Goal: Task Accomplishment & Management: Complete application form

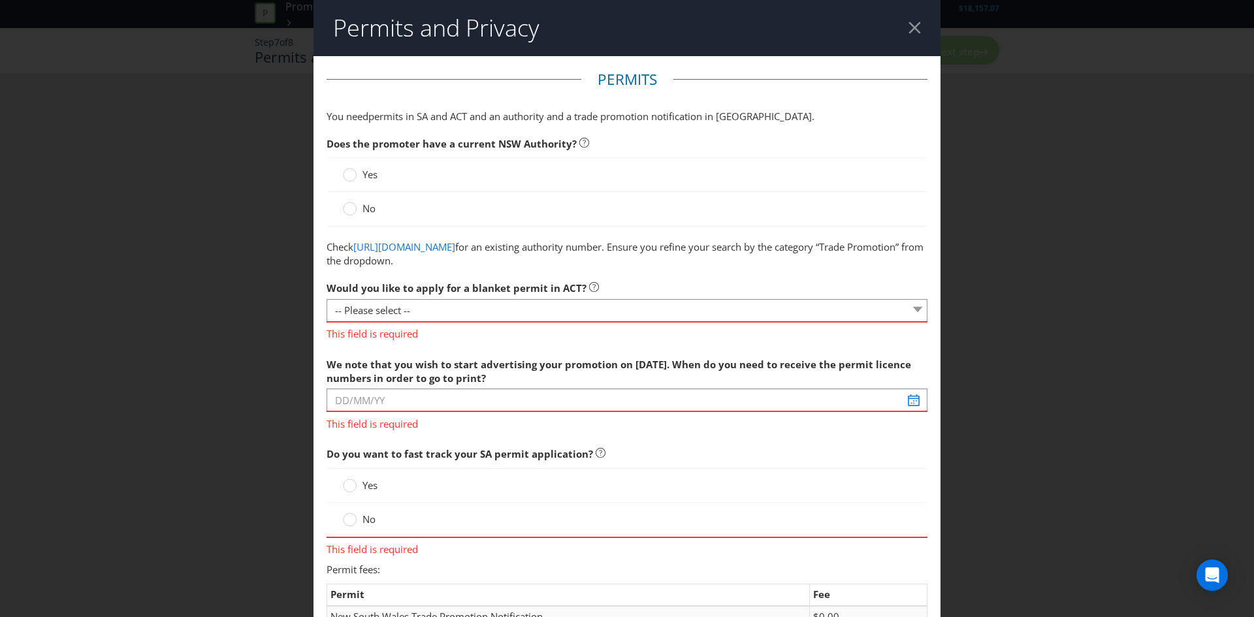
click at [900, 36] on header "Permits and Privacy" at bounding box center [627, 28] width 627 height 56
click at [909, 24] on div at bounding box center [915, 28] width 12 height 12
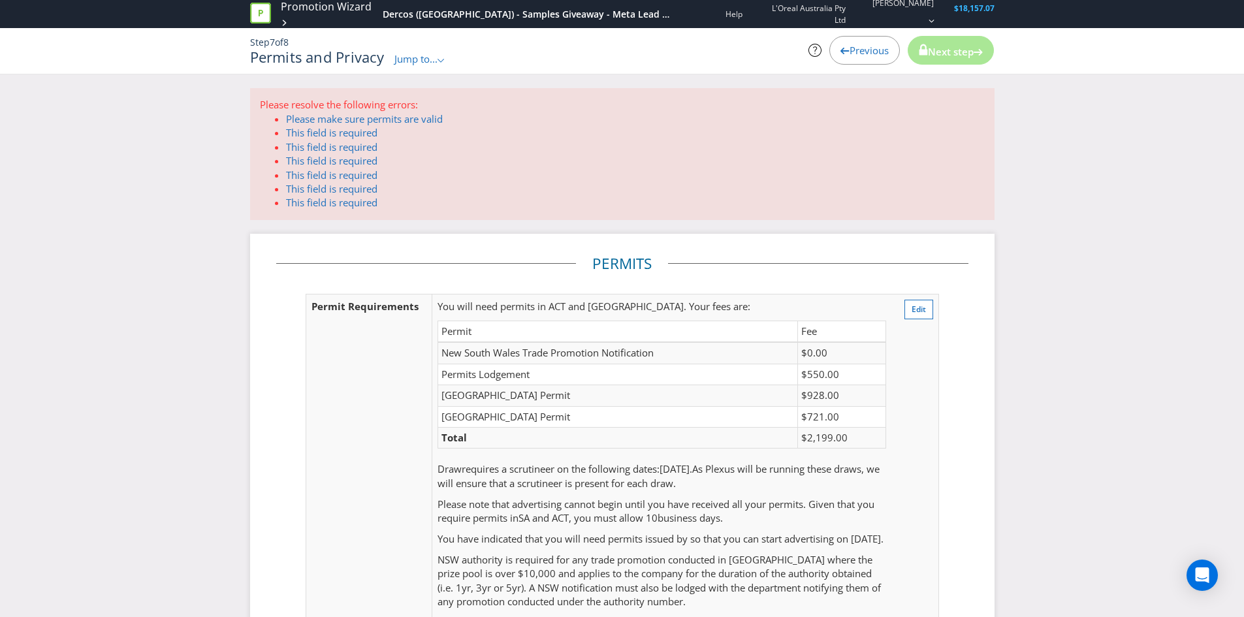
click at [423, 61] on span "Jump to..." at bounding box center [416, 58] width 43 height 13
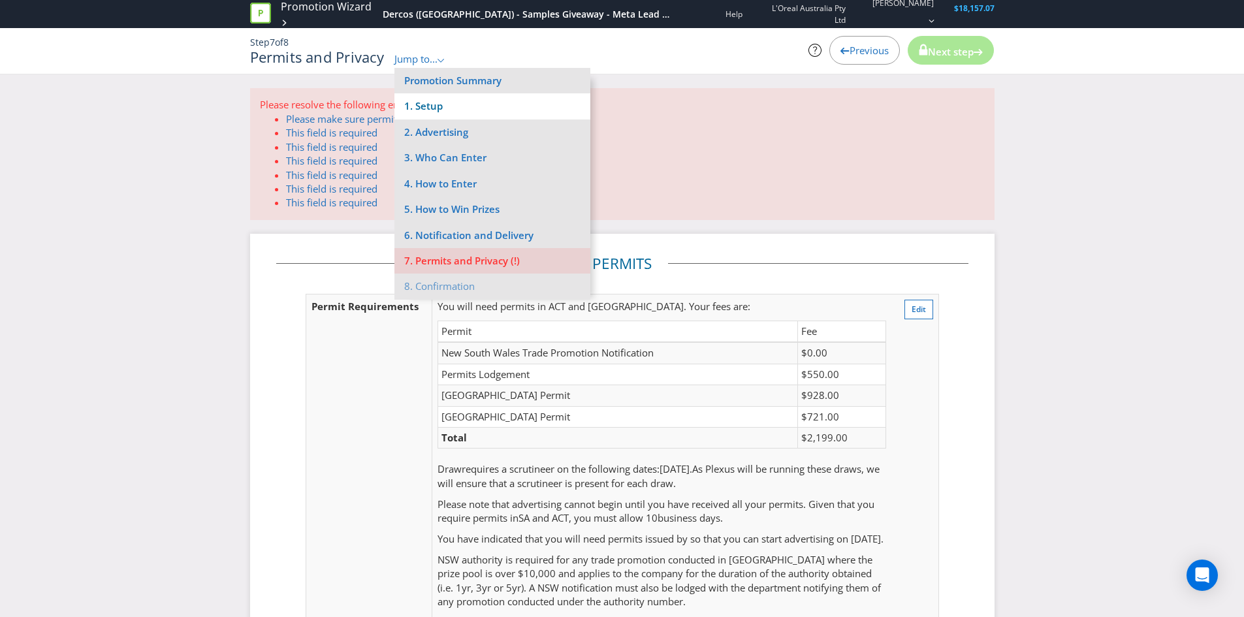
click at [429, 110] on li "1. Setup" at bounding box center [493, 105] width 196 height 25
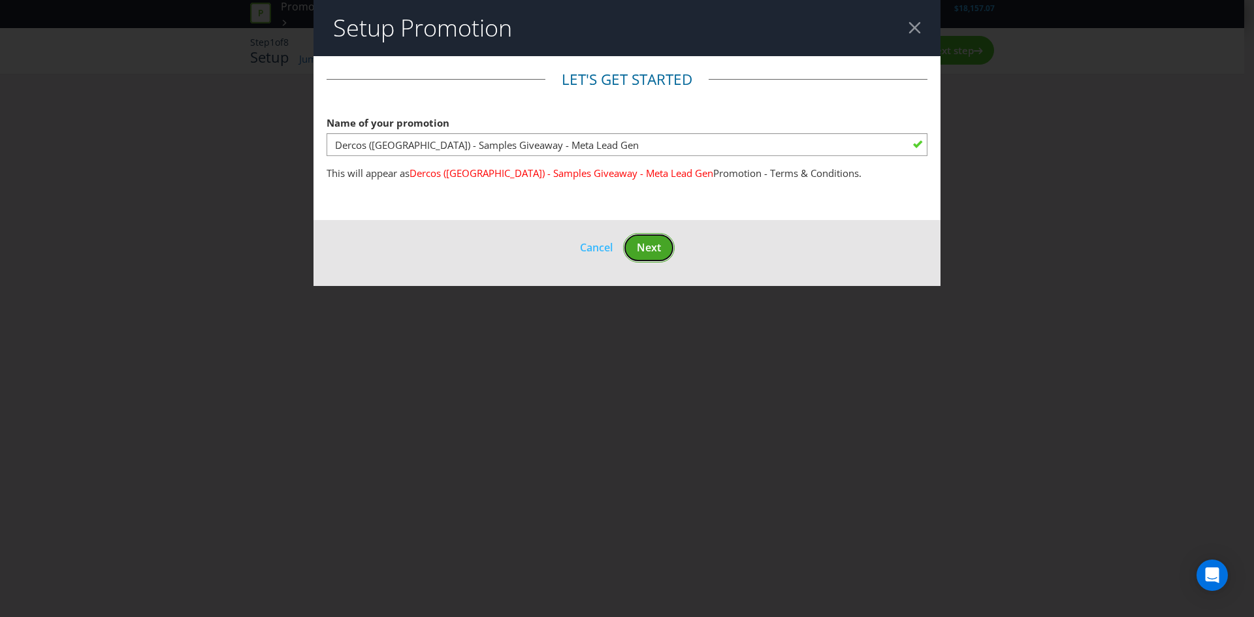
click at [651, 248] on span "Next" at bounding box center [649, 247] width 24 height 14
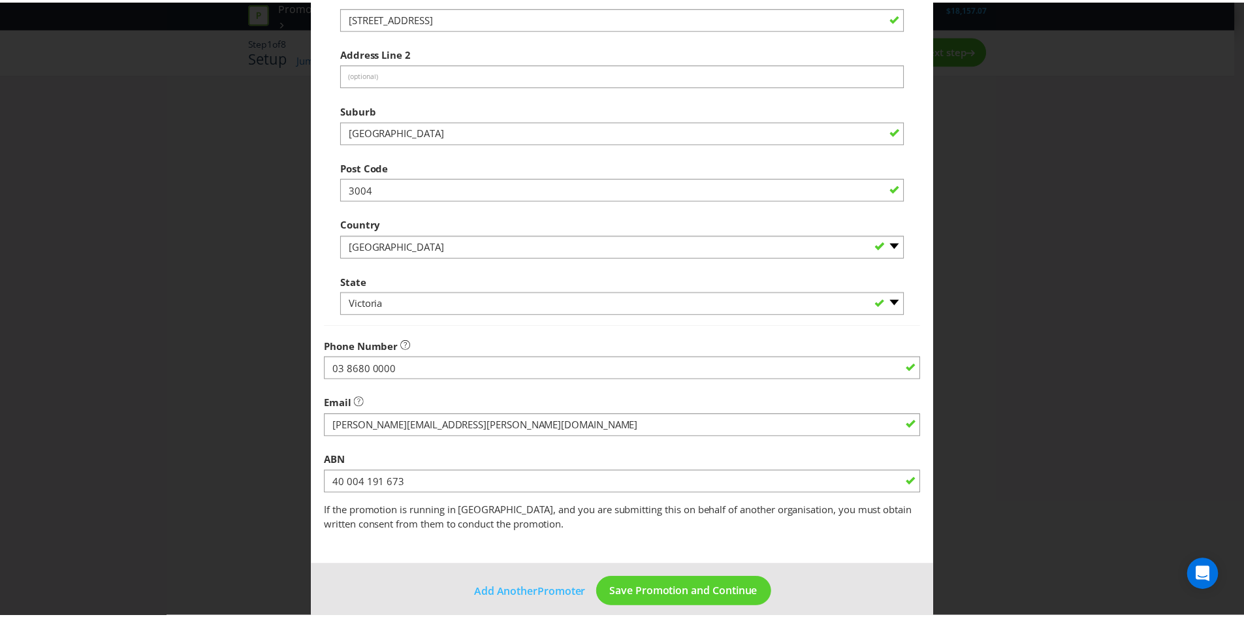
scroll to position [235, 0]
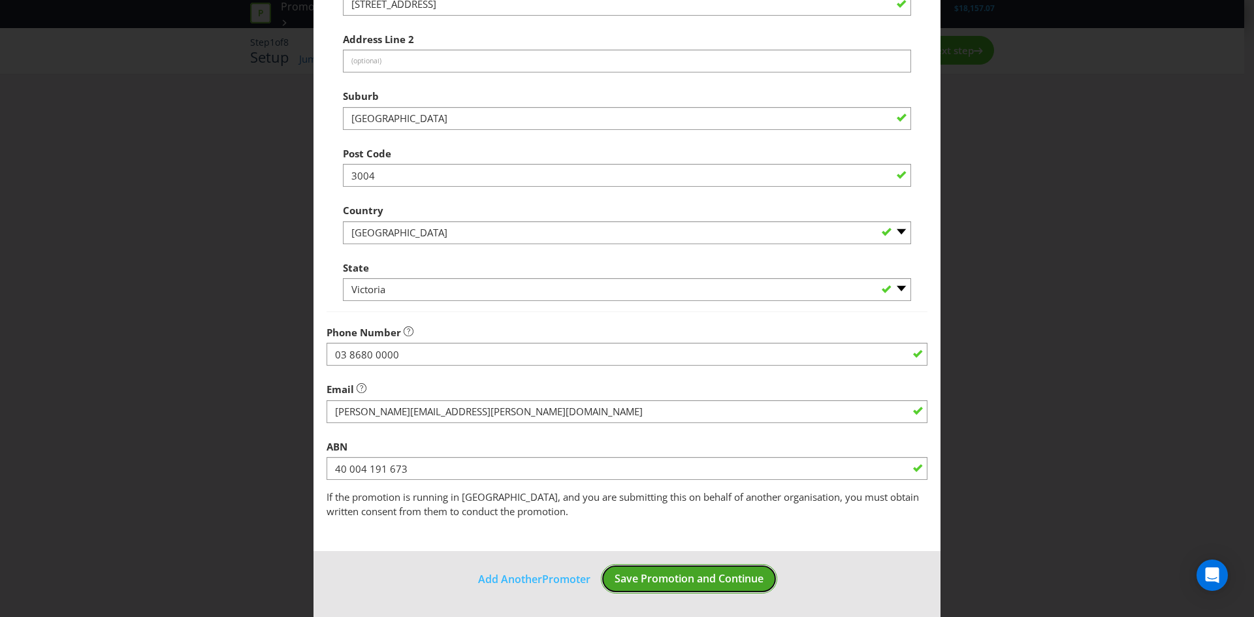
click at [659, 574] on span "Save Promotion and Continue" at bounding box center [689, 579] width 149 height 14
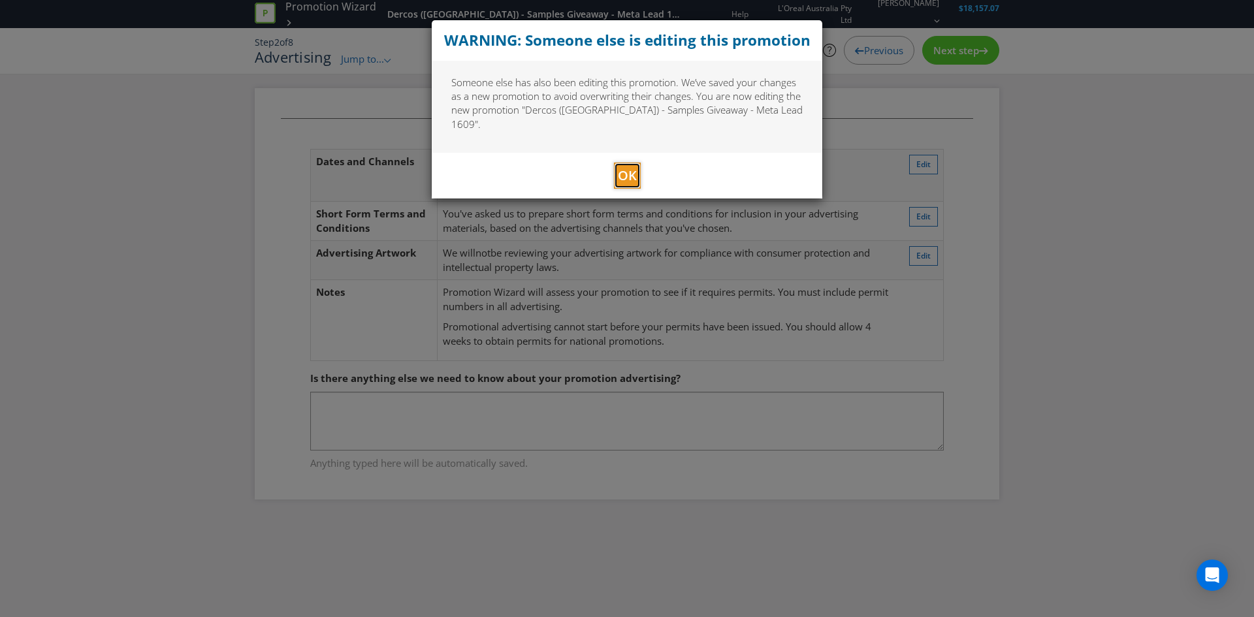
click at [621, 167] on span "OK" at bounding box center [627, 176] width 19 height 18
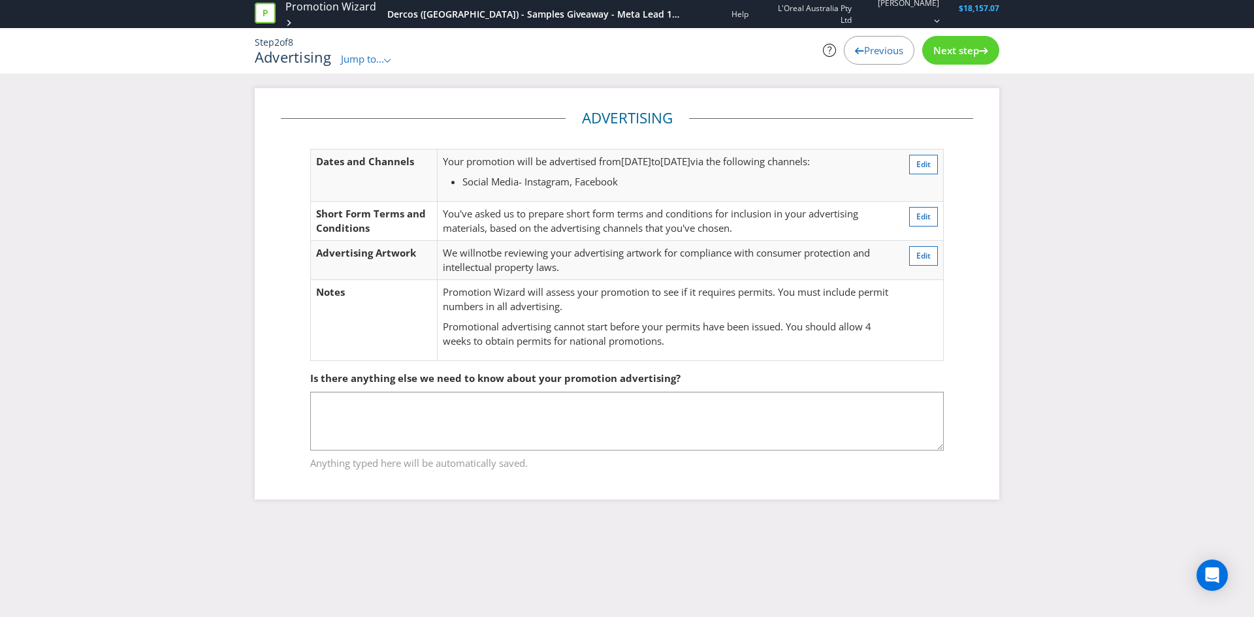
click at [959, 53] on span "Next step" at bounding box center [957, 50] width 46 height 13
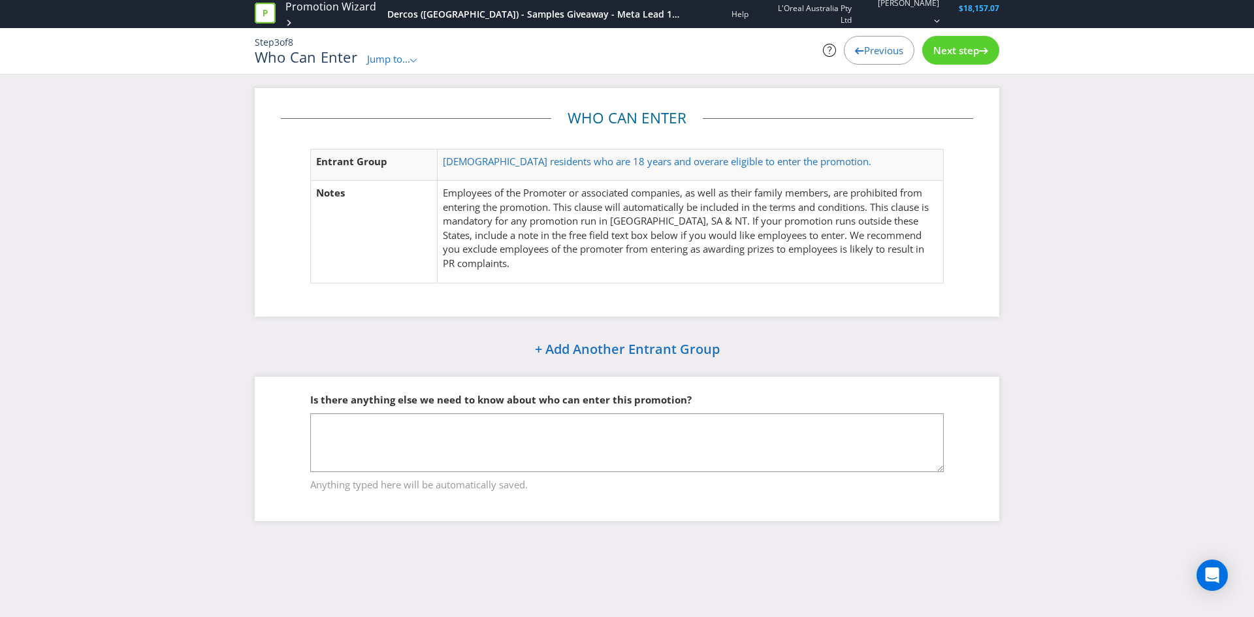
click at [963, 52] on span "Next step" at bounding box center [957, 50] width 46 height 13
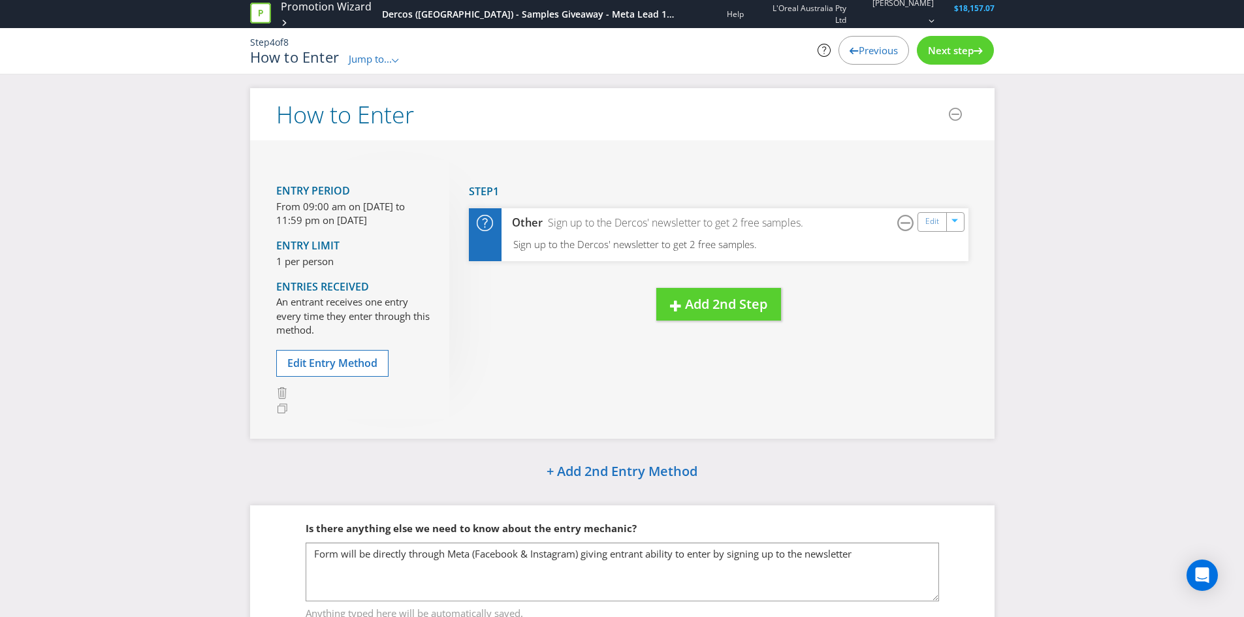
click at [964, 54] on span "Next step" at bounding box center [951, 50] width 46 height 13
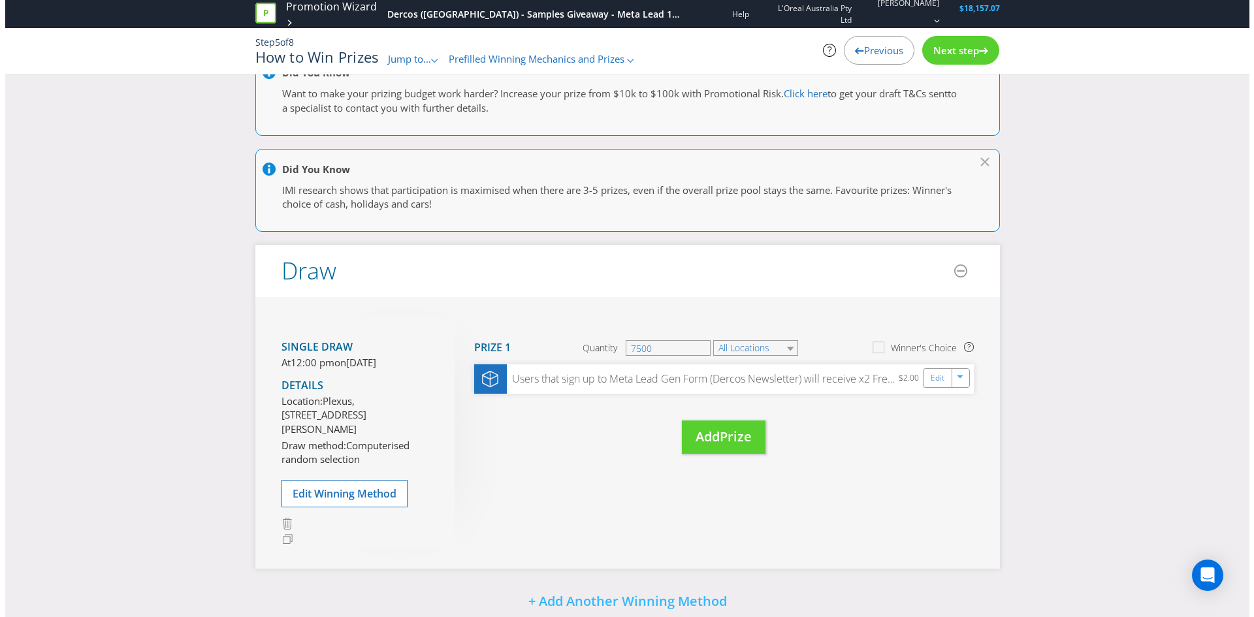
scroll to position [65, 0]
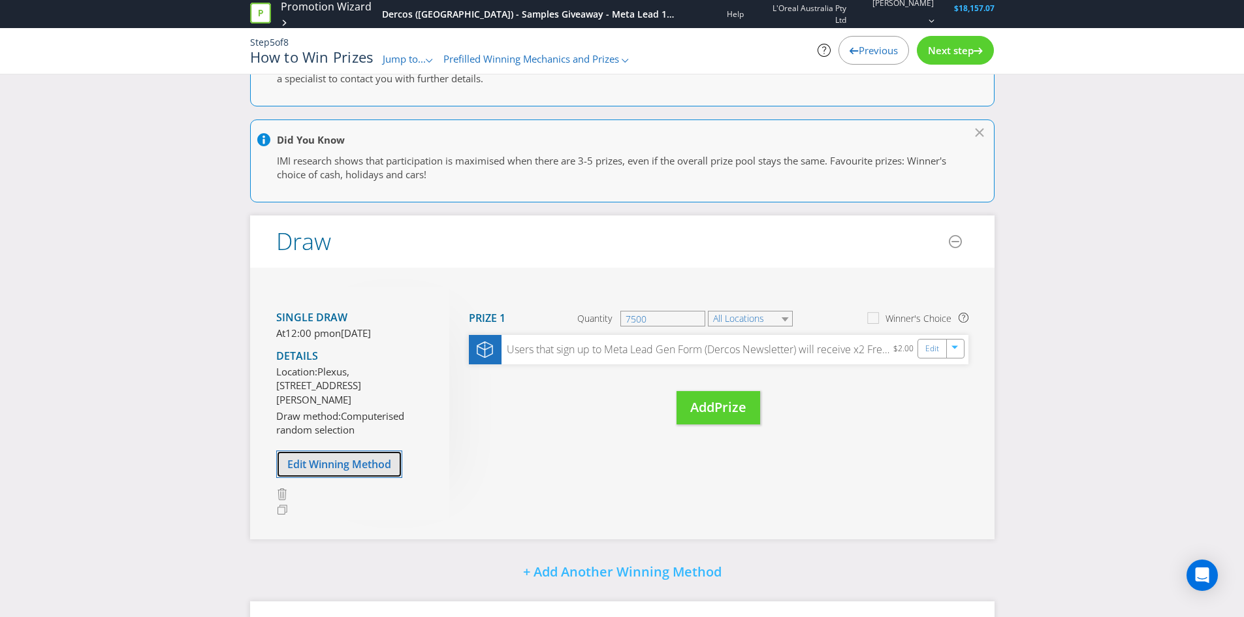
click at [373, 472] on span "Edit Winning Method" at bounding box center [339, 464] width 104 height 14
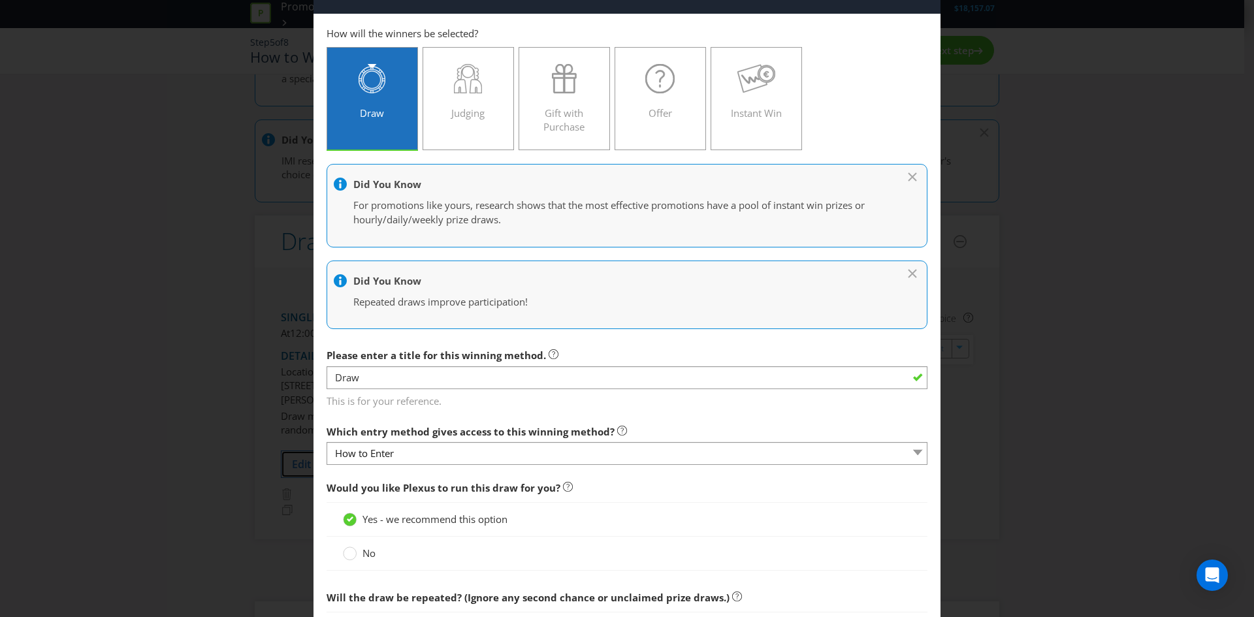
scroll to position [65, 0]
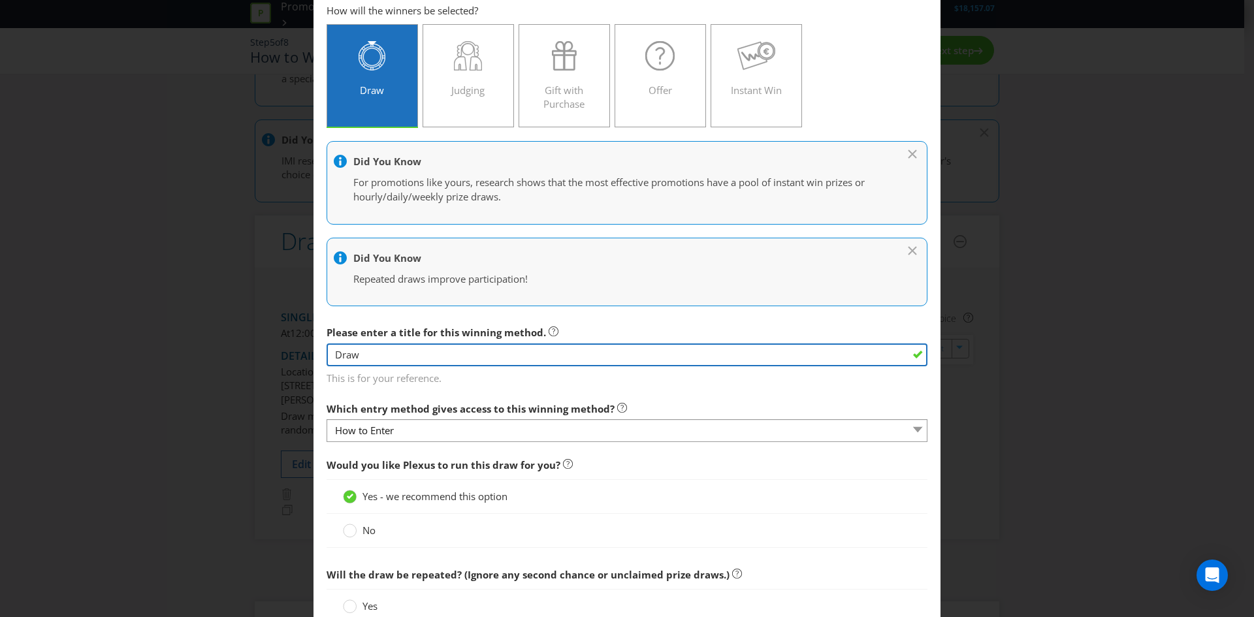
click at [632, 355] on input "Draw" at bounding box center [627, 355] width 601 height 23
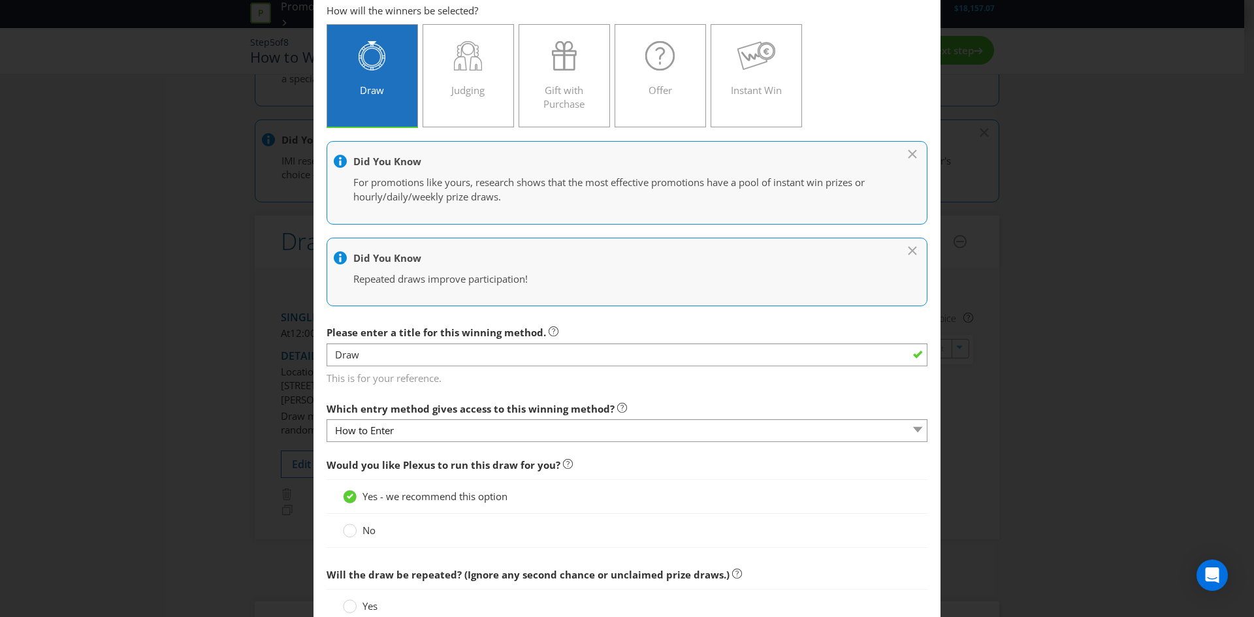
click at [853, 335] on div "Please enter a title for this winning method. Draw This is for your reference." at bounding box center [627, 352] width 601 height 66
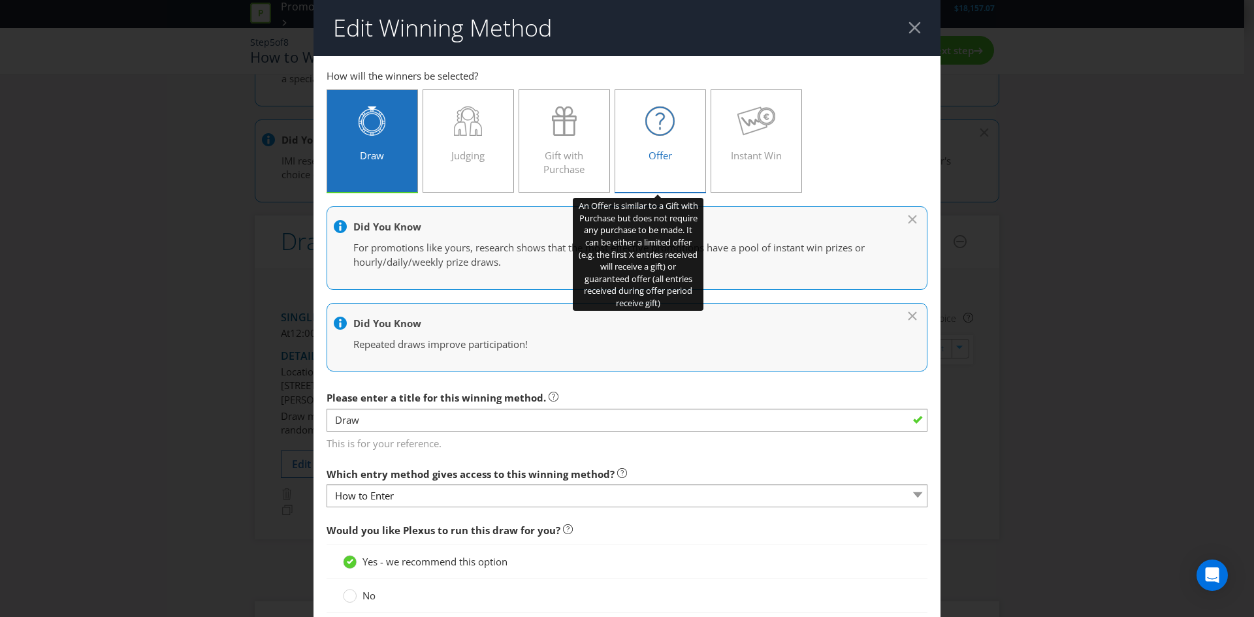
click at [631, 114] on div at bounding box center [660, 120] width 64 height 29
click at [0, 0] on input "Offer" at bounding box center [0, 0] width 0 height 0
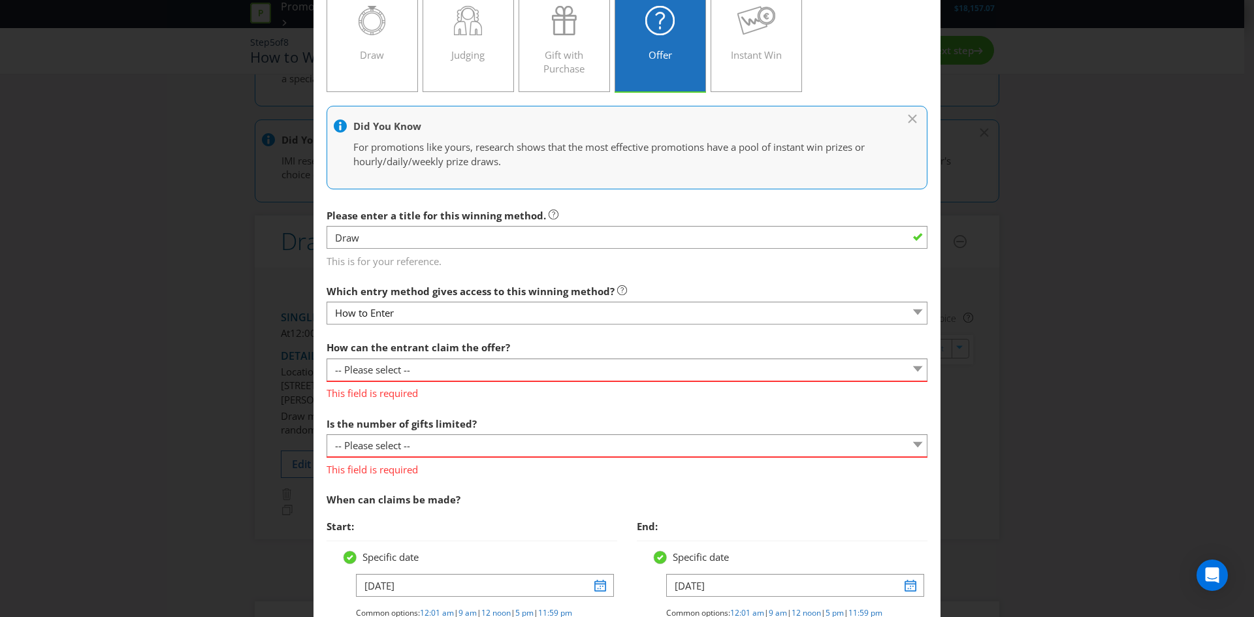
scroll to position [131, 0]
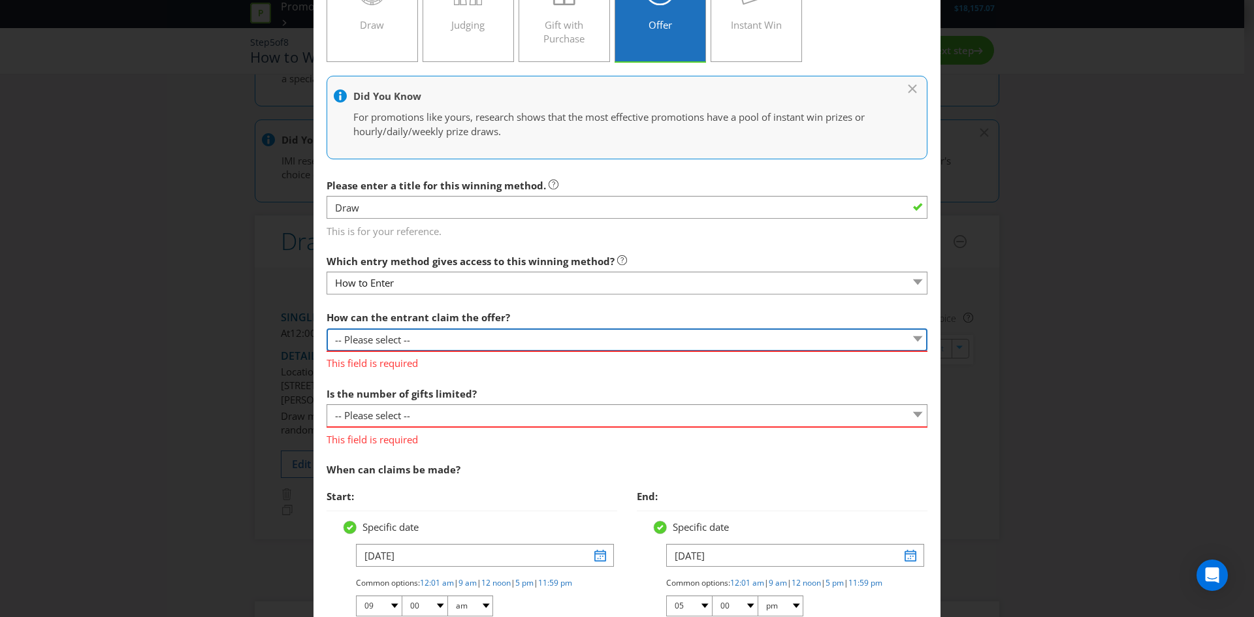
click at [691, 344] on select "-- Please select -- Already covered by entry mechanic Automatically sent to cla…" at bounding box center [627, 340] width 601 height 23
click at [327, 329] on select "-- Please select -- Already covered by entry mechanic Automatically sent to cla…" at bounding box center [627, 340] width 601 height 23
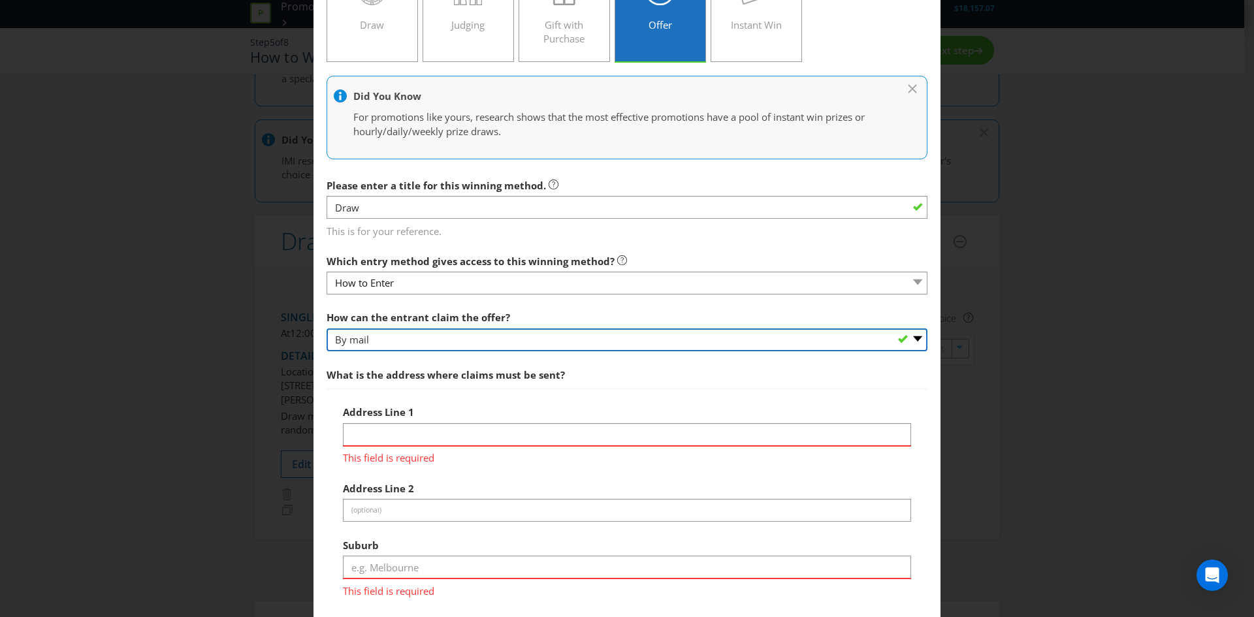
click at [619, 340] on select "-- Please select -- Already covered by entry mechanic Automatically sent to cla…" at bounding box center [627, 340] width 601 height 23
select select "AUTOMATICALLY_SENT"
click at [327, 329] on select "-- Please select -- Already covered by entry mechanic Automatically sent to cla…" at bounding box center [627, 340] width 601 height 23
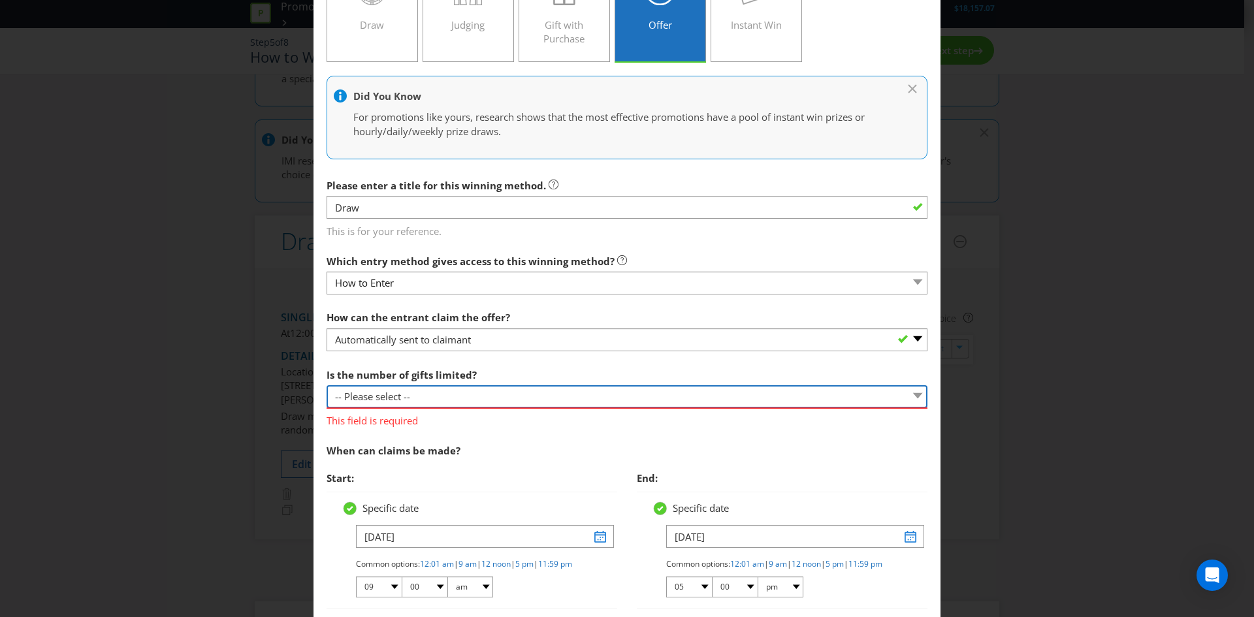
click at [527, 395] on select "-- Please select -- Unlimited gifts available during promotional period Number …" at bounding box center [627, 396] width 601 height 23
select select "LIMITED"
click at [327, 385] on select "-- Please select -- Unlimited gifts available during promotional period Number …" at bounding box center [627, 396] width 601 height 23
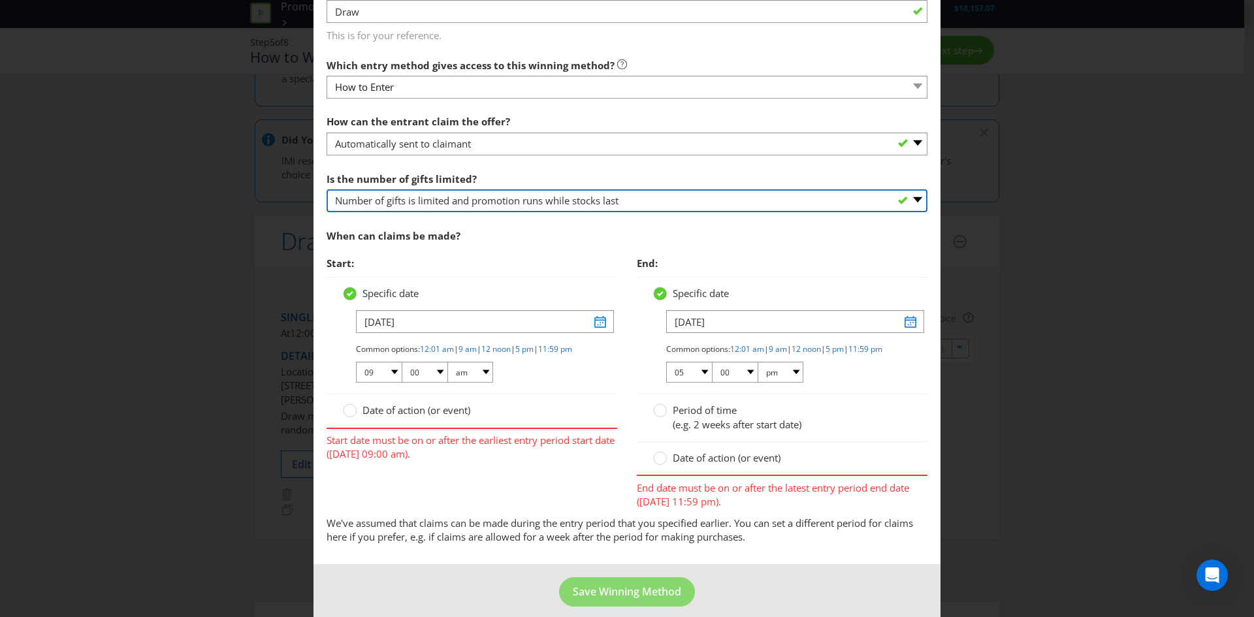
scroll to position [351, 0]
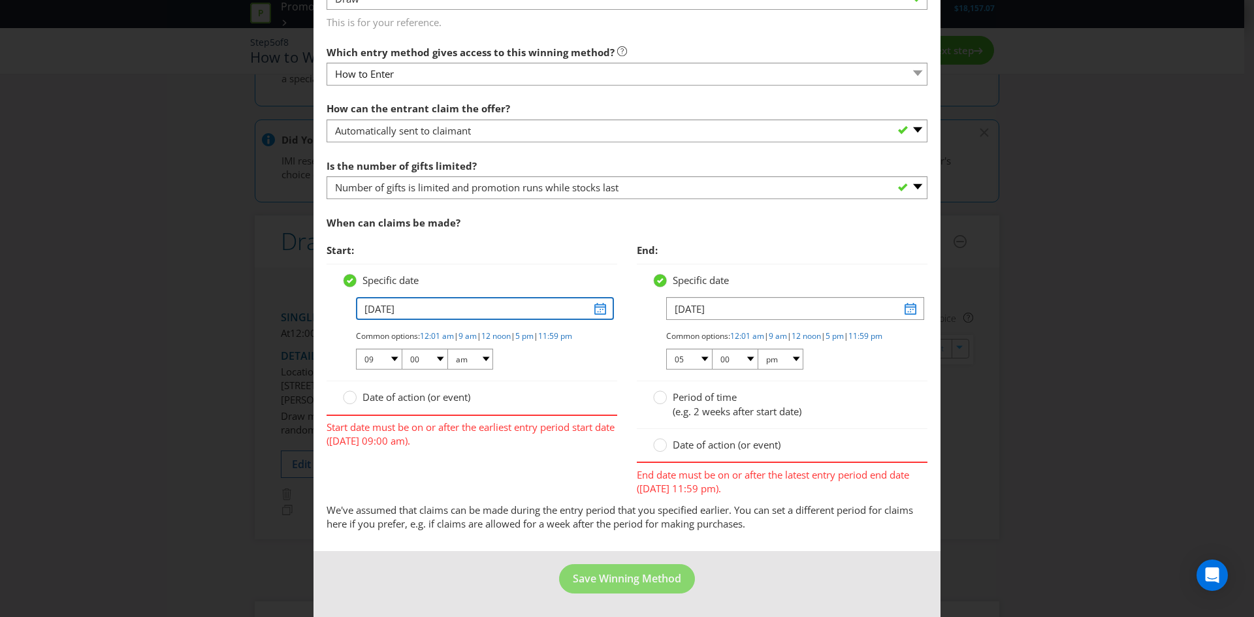
click at [594, 301] on input "[DATE]" at bounding box center [485, 308] width 258 height 23
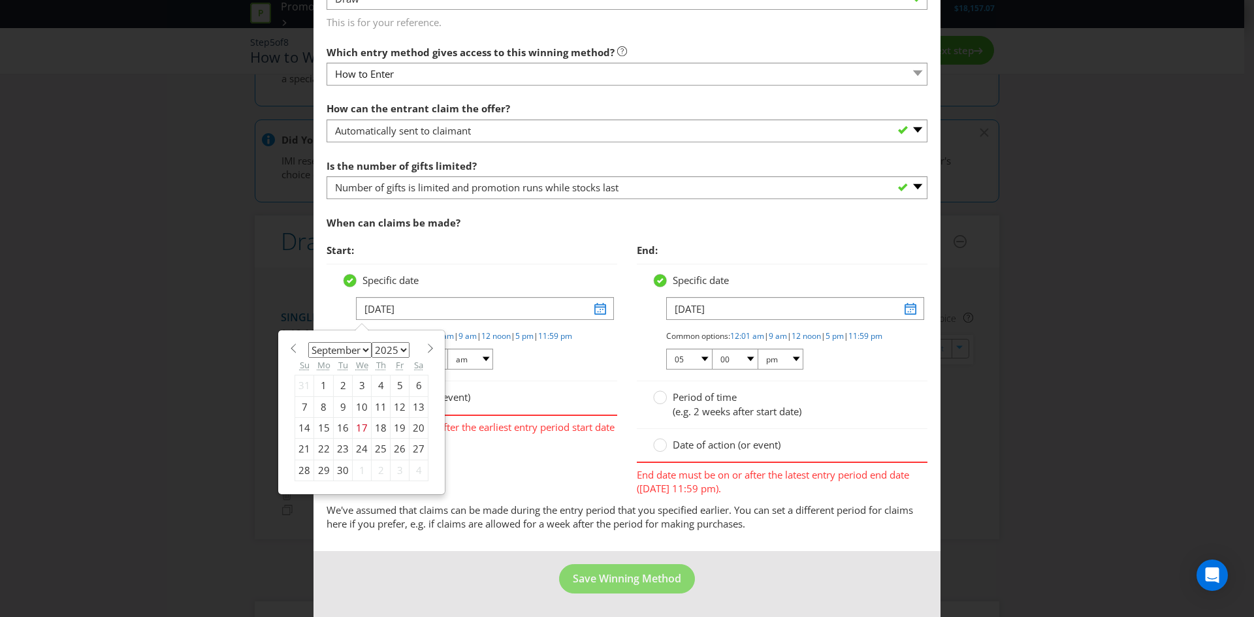
click at [425, 344] on span at bounding box center [430, 349] width 10 height 10
select select "9"
click at [358, 376] on div "1" at bounding box center [362, 386] width 19 height 21
type input "[DATE]"
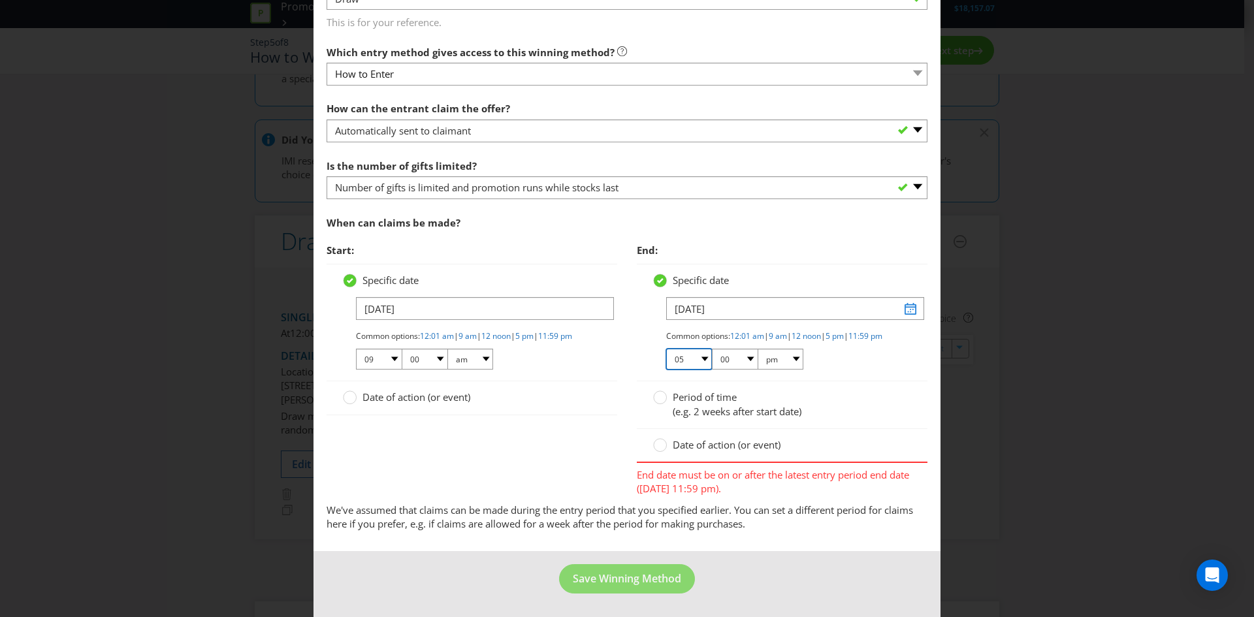
click at [693, 363] on select "01 02 03 04 05 06 07 08 09 10 11 12" at bounding box center [689, 359] width 46 height 21
select select "11"
click at [666, 349] on select "01 02 03 04 05 06 07 08 09 10 11 12" at bounding box center [689, 359] width 46 height 21
click at [745, 359] on select "00 01 05 10 15 20 25 29 30 35 40 45 50 55 59" at bounding box center [735, 359] width 46 height 21
select select "59"
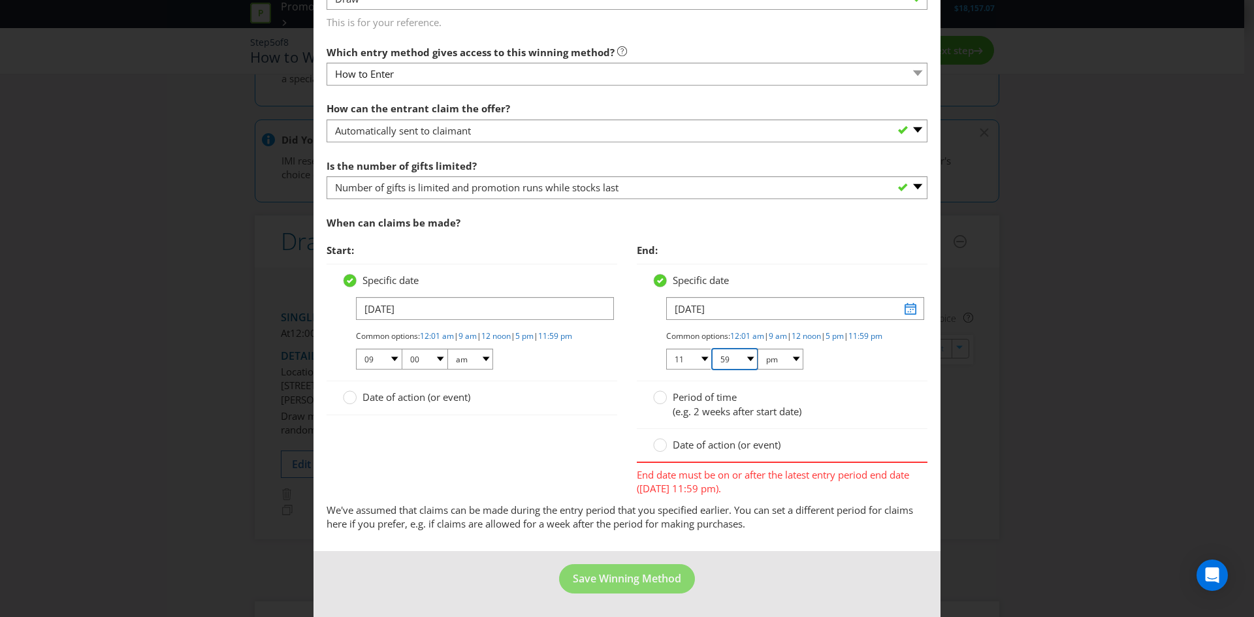
click at [712, 370] on select "00 01 05 10 15 20 25 29 30 35 40 45 50 55 59" at bounding box center [735, 359] width 46 height 21
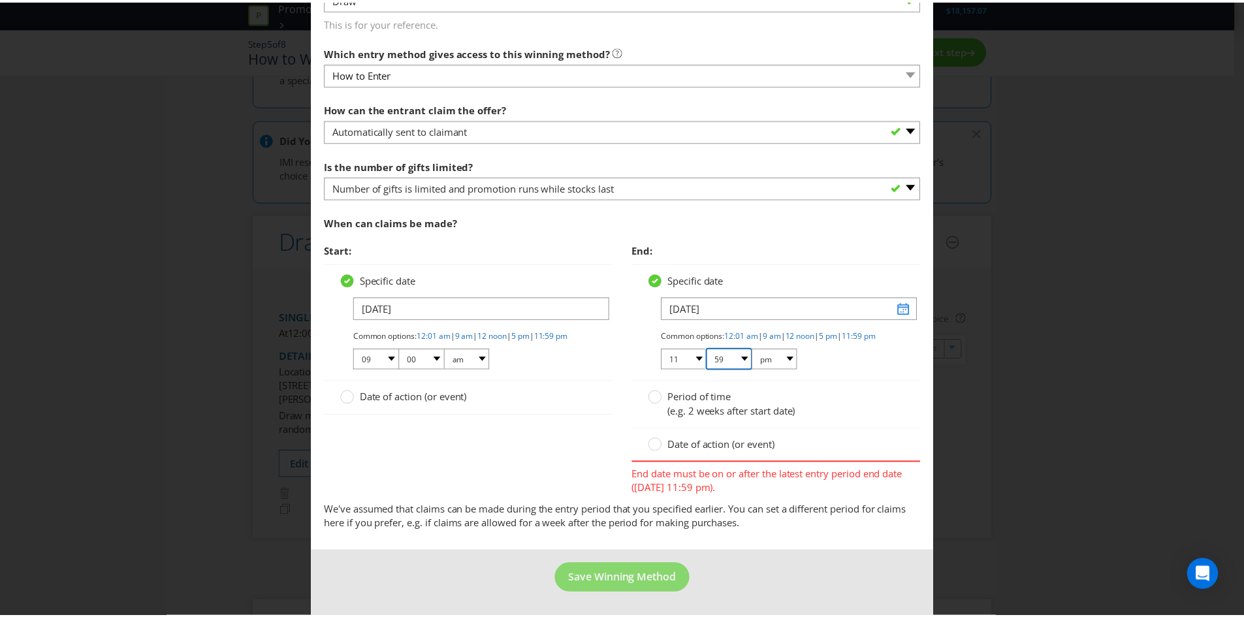
scroll to position [325, 0]
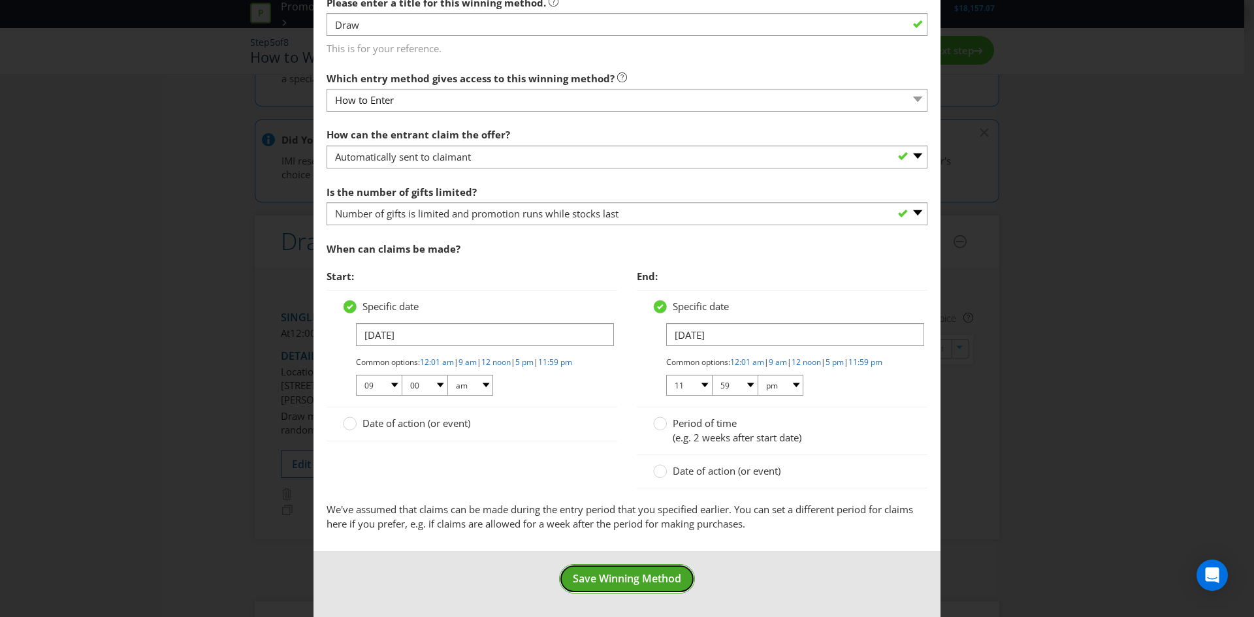
click at [619, 568] on button "Save Winning Method" at bounding box center [627, 578] width 136 height 29
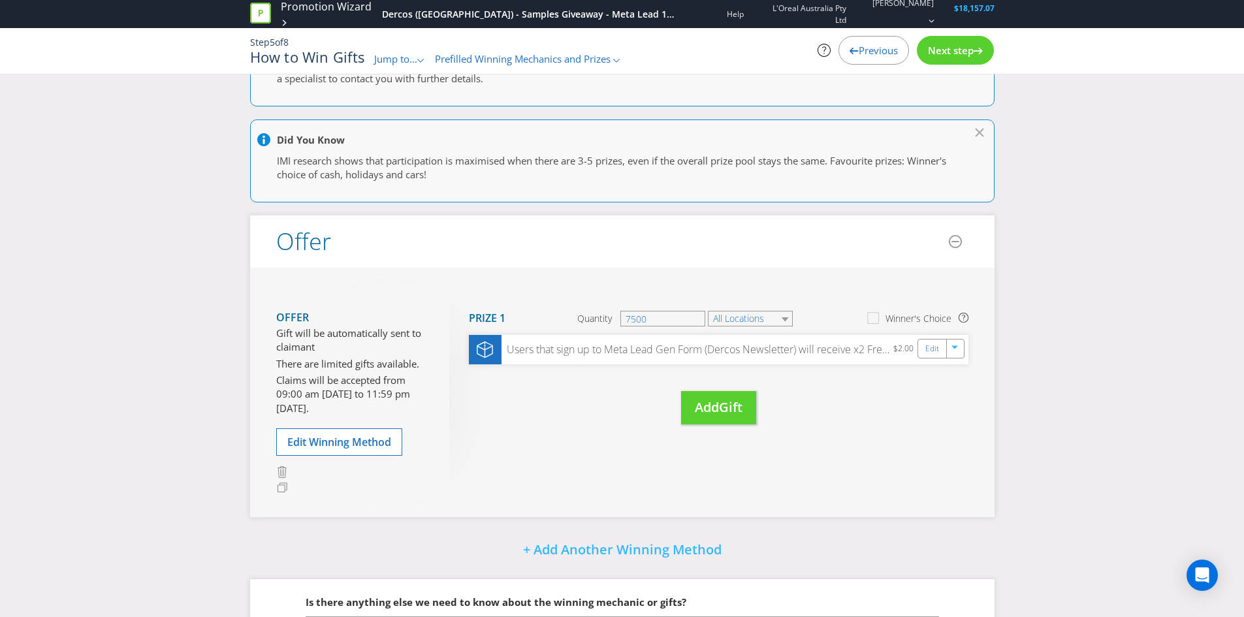
click at [866, 43] on div "Previous" at bounding box center [874, 50] width 71 height 29
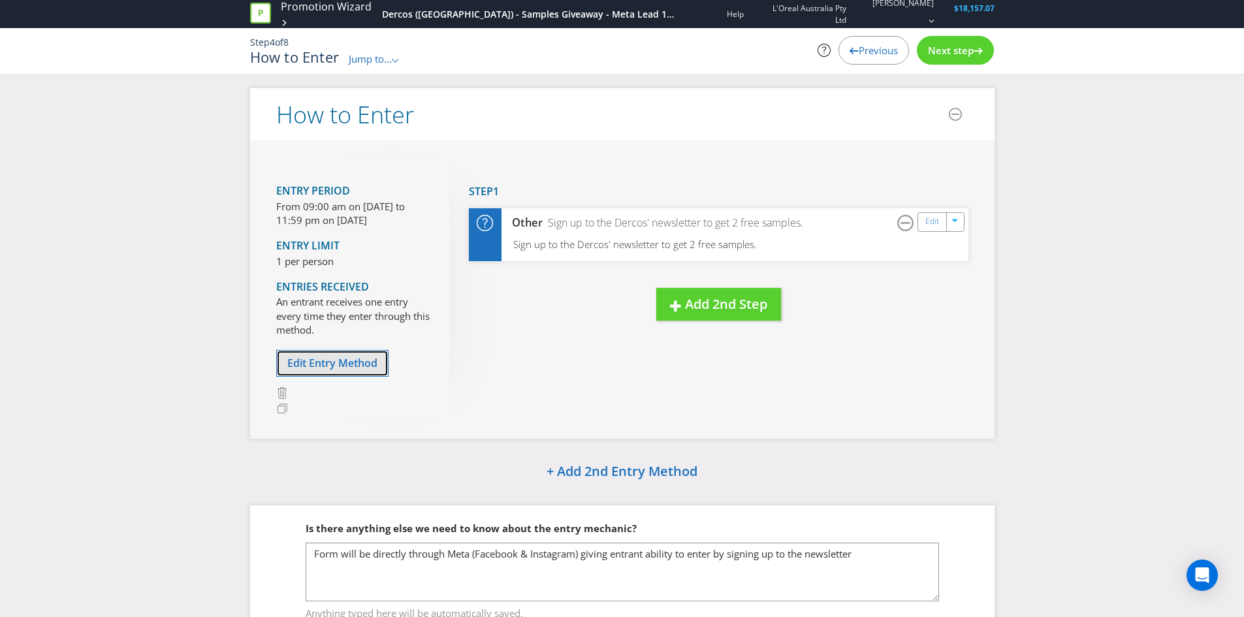
click at [308, 358] on span "Edit Entry Method" at bounding box center [332, 363] width 90 height 14
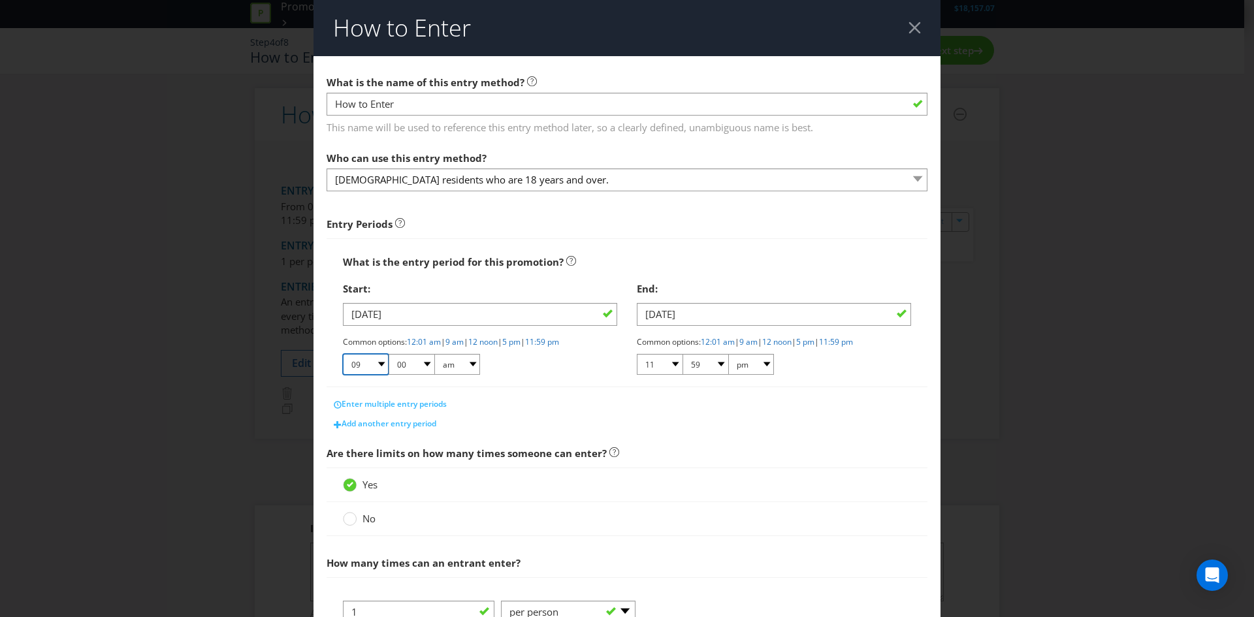
click at [380, 363] on select "01 02 03 04 05 06 07 08 09 10 11 12" at bounding box center [366, 364] width 46 height 21
click at [514, 316] on input "[DATE]" at bounding box center [480, 314] width 274 height 23
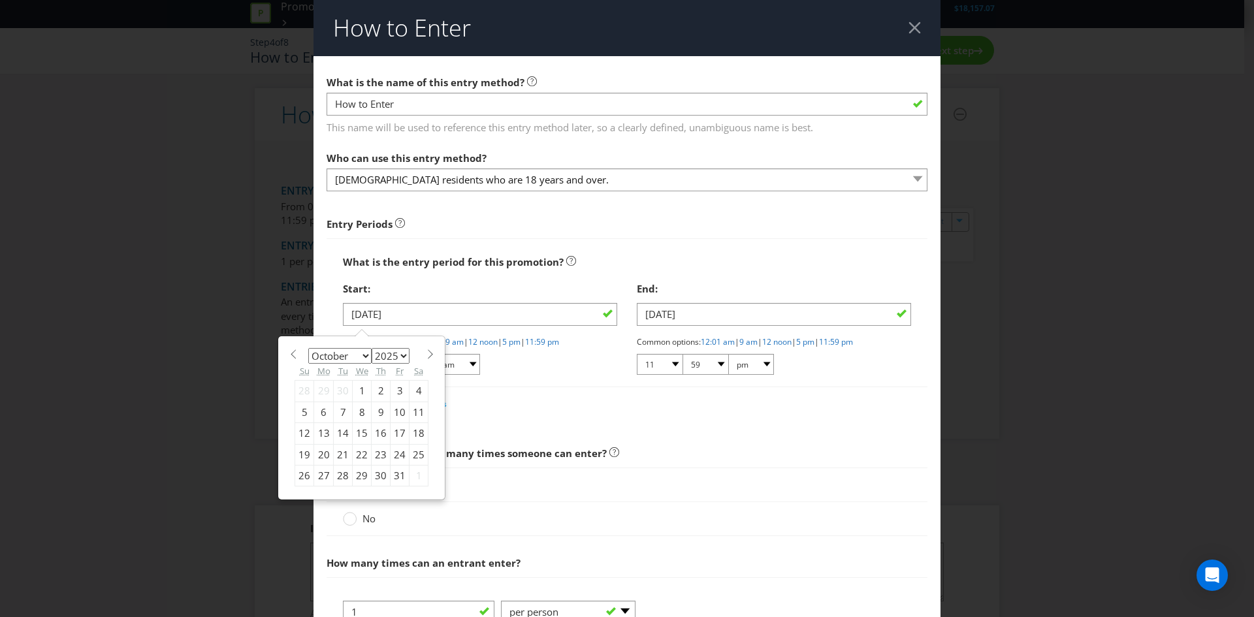
click at [359, 477] on div "29" at bounding box center [362, 475] width 19 height 21
type input "[DATE]"
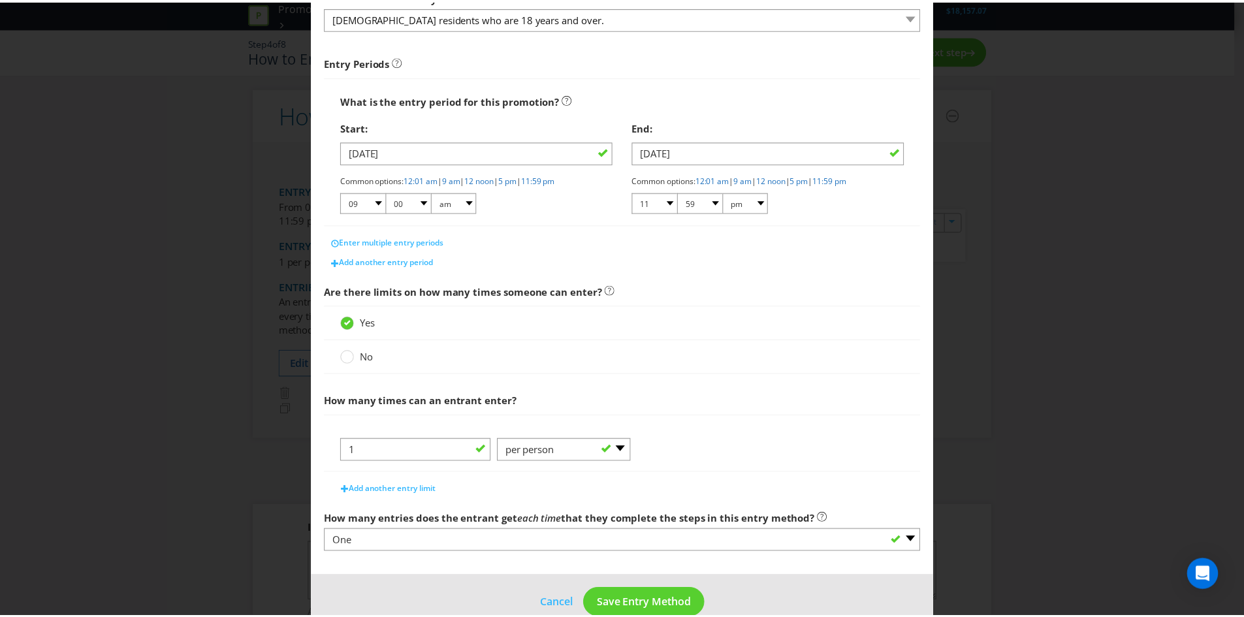
scroll to position [187, 0]
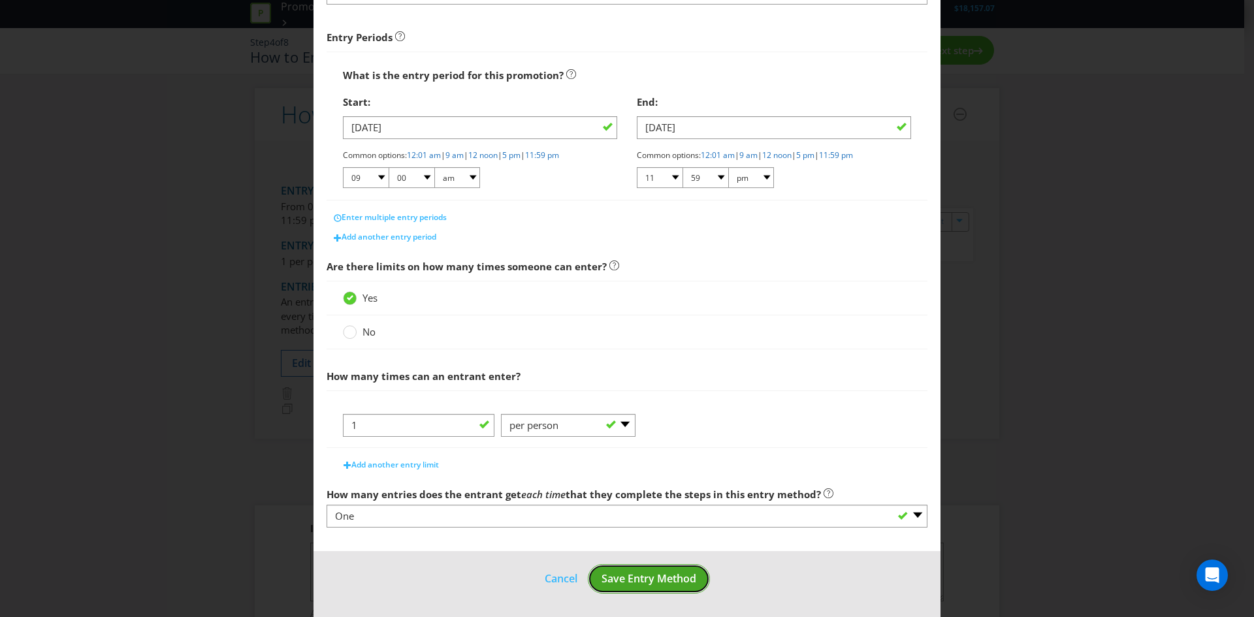
click at [640, 581] on span "Save Entry Method" at bounding box center [649, 579] width 95 height 14
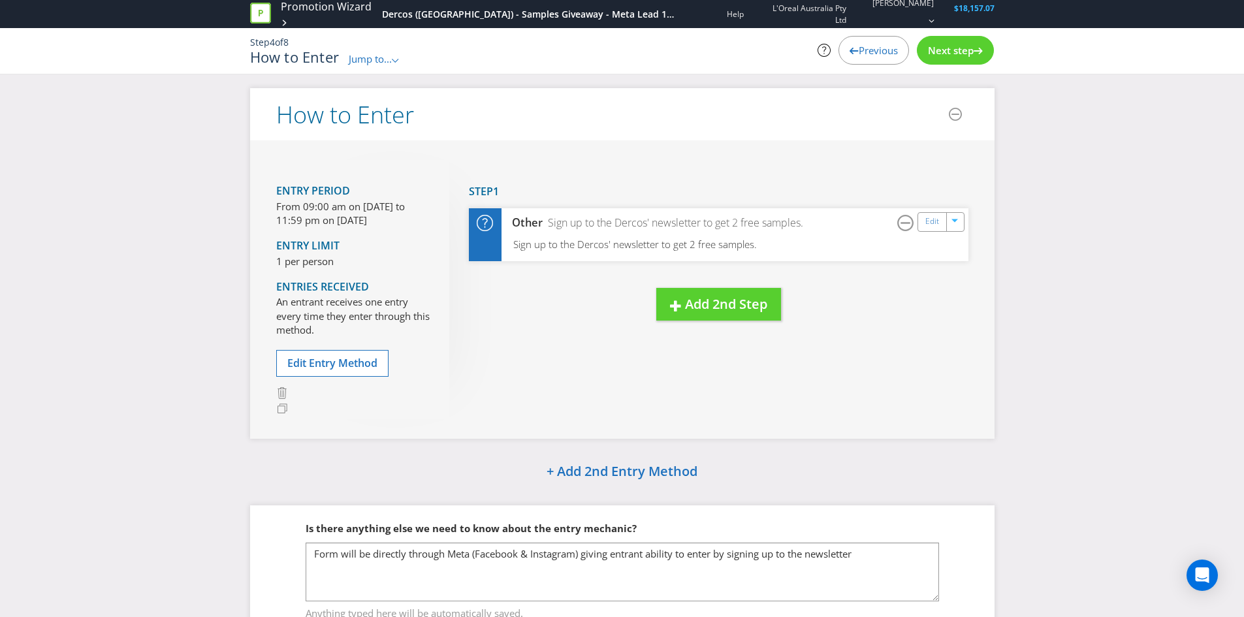
click at [965, 54] on span "Next step" at bounding box center [951, 50] width 46 height 13
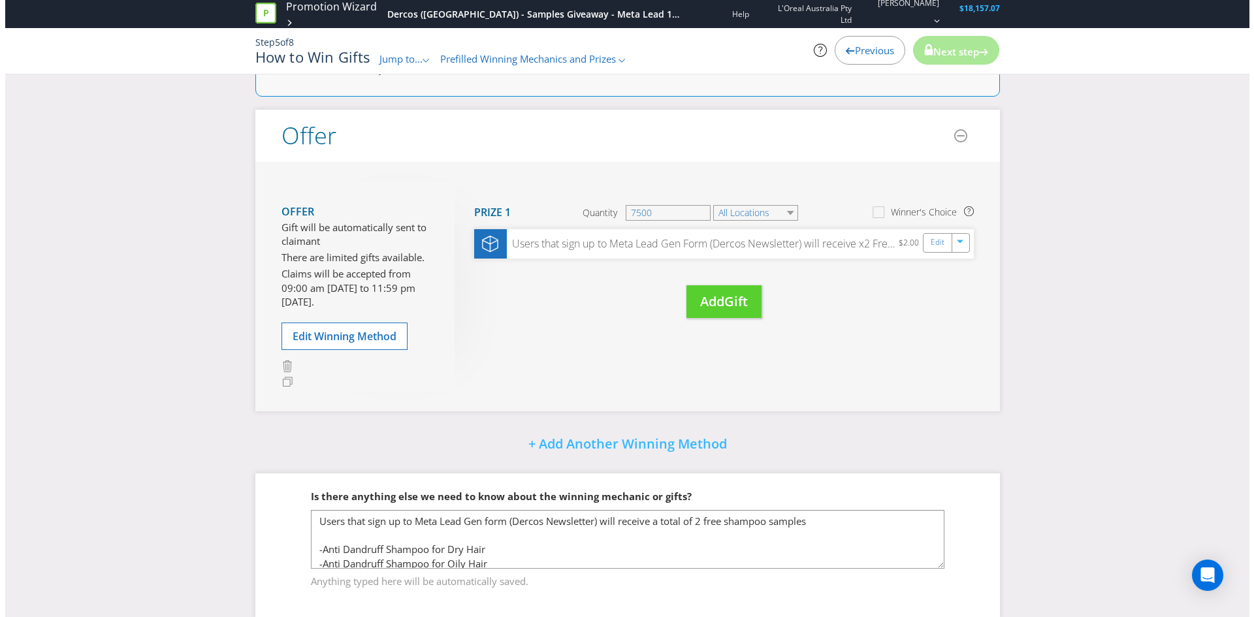
scroll to position [261, 0]
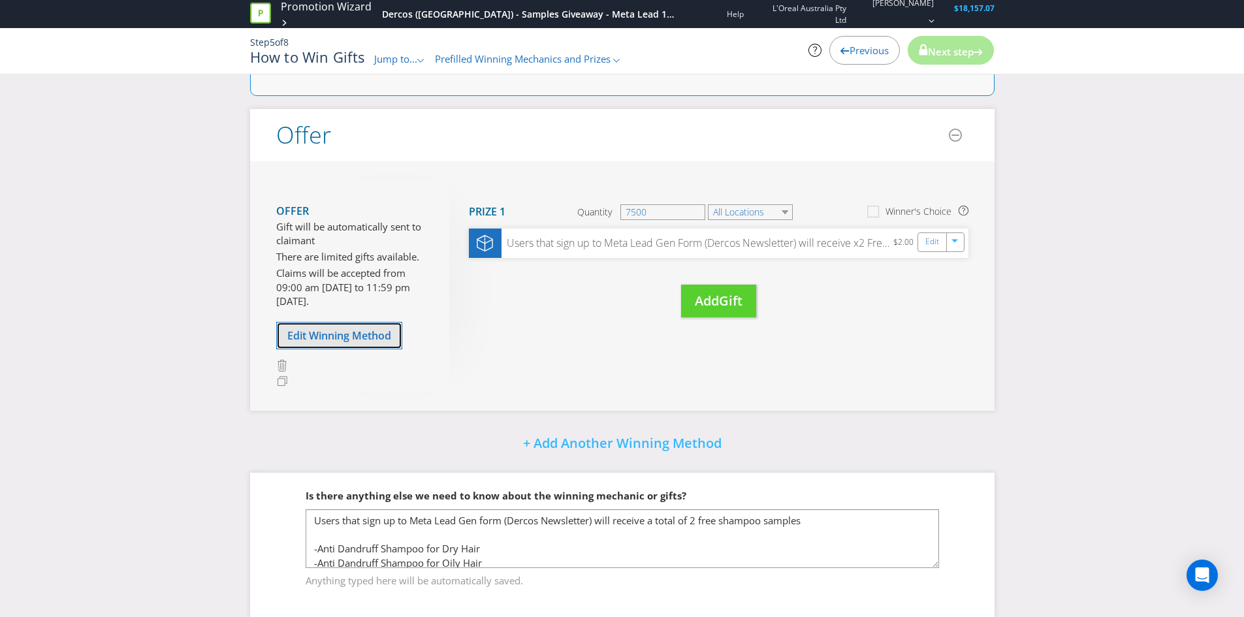
click at [366, 335] on span "Edit Winning Method" at bounding box center [339, 336] width 104 height 14
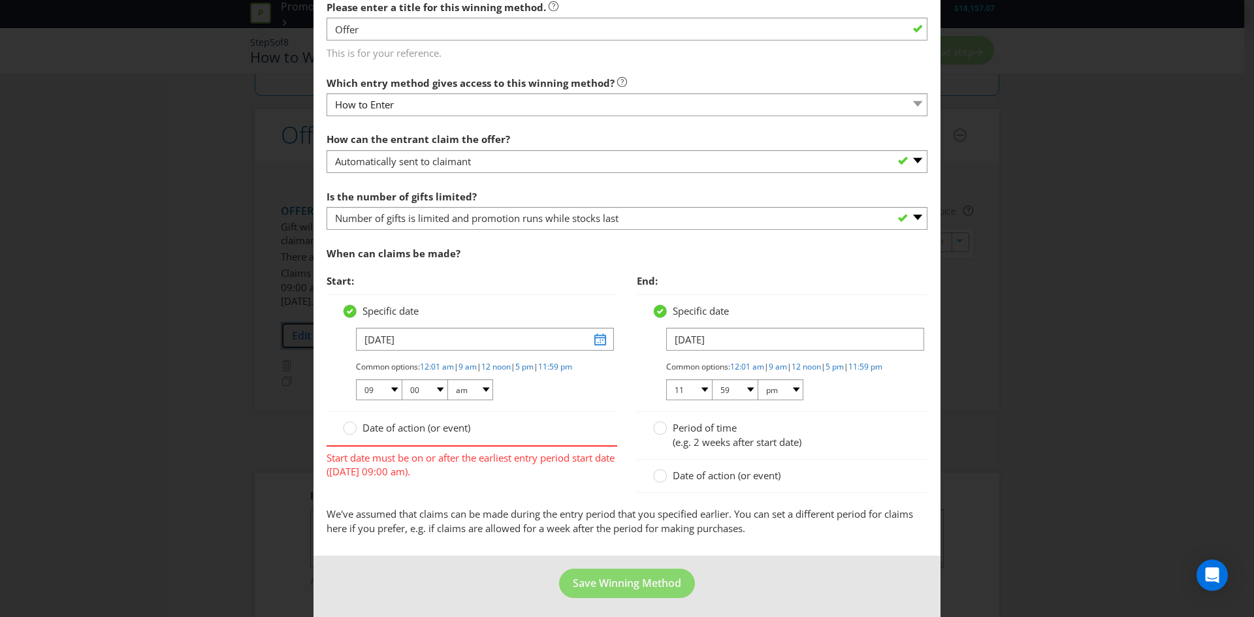
scroll to position [325, 0]
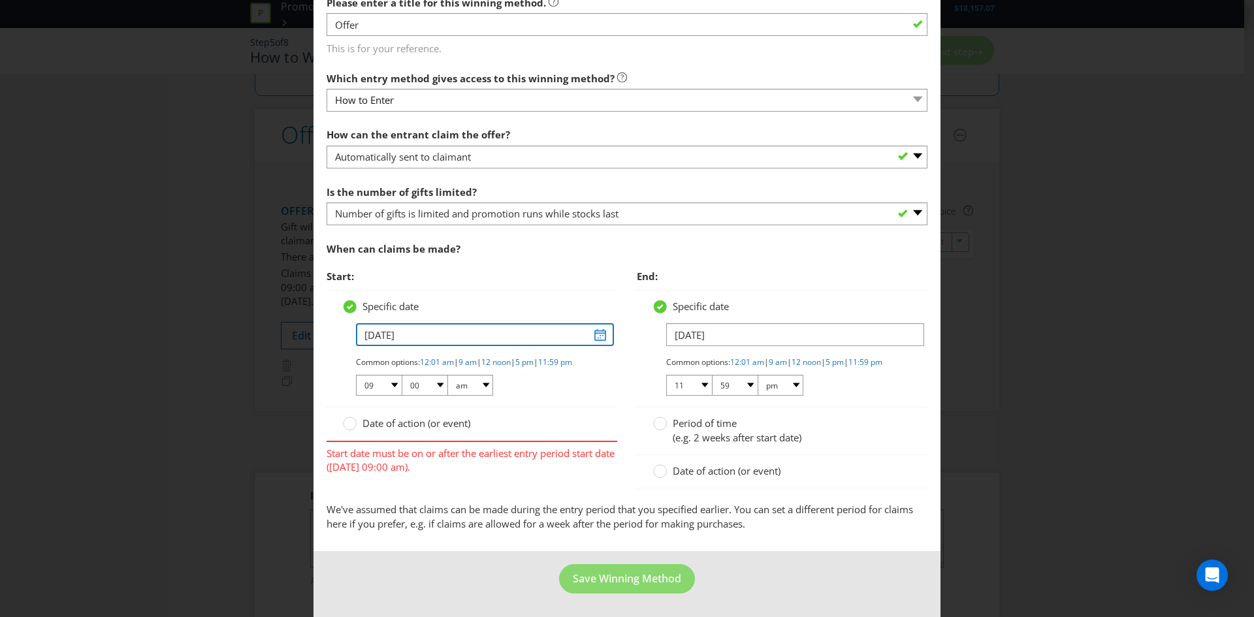
click at [598, 326] on input "[DATE]" at bounding box center [485, 334] width 258 height 23
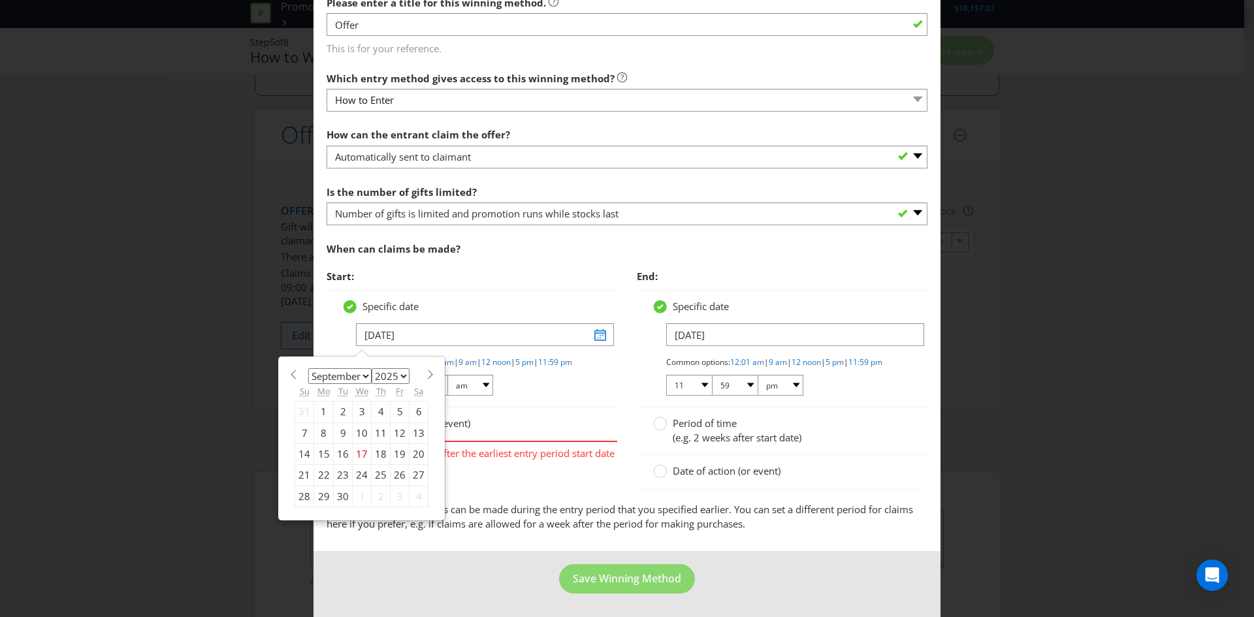
click at [317, 486] on div "29" at bounding box center [324, 496] width 20 height 21
click at [596, 323] on input "[DATE]" at bounding box center [485, 334] width 258 height 23
click at [334, 486] on div "30" at bounding box center [343, 496] width 19 height 21
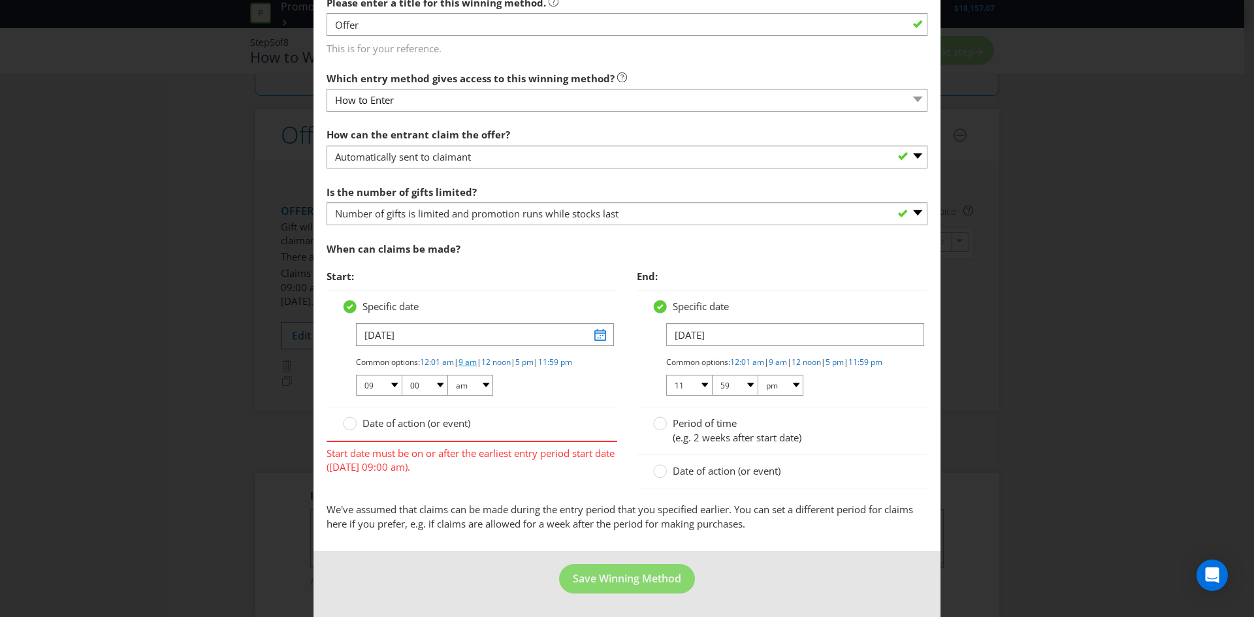
click at [477, 357] on link "9 am" at bounding box center [468, 362] width 18 height 11
click at [591, 329] on input "[DATE]" at bounding box center [485, 334] width 258 height 23
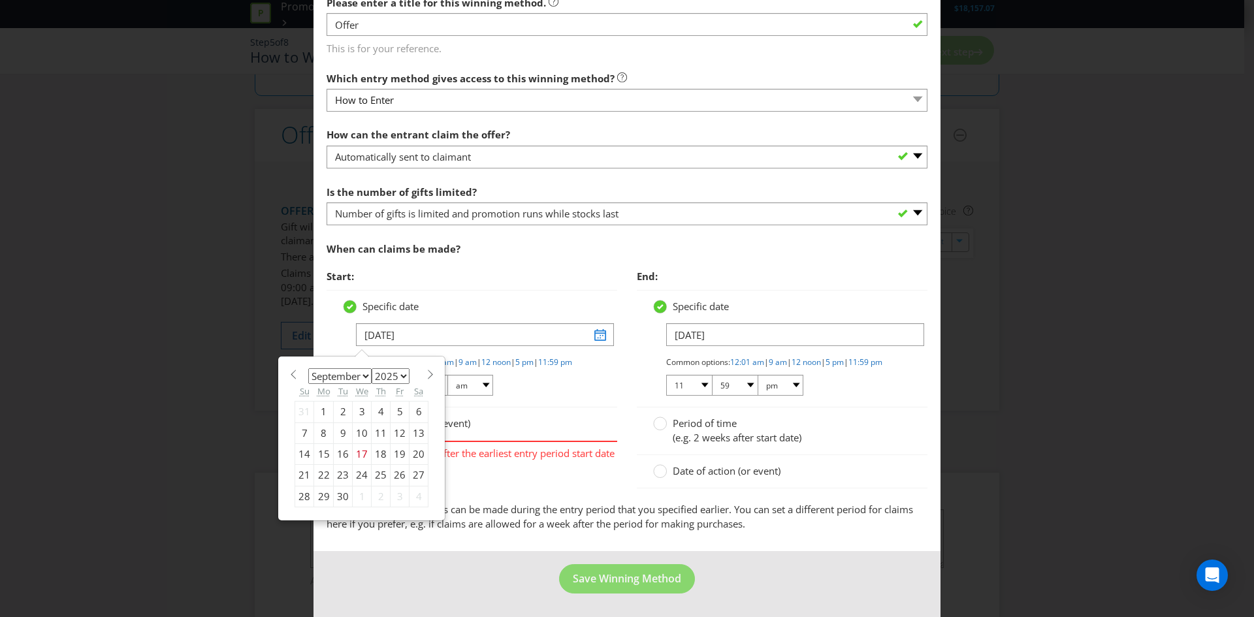
click at [324, 489] on div "29" at bounding box center [324, 496] width 20 height 21
type input "[DATE]"
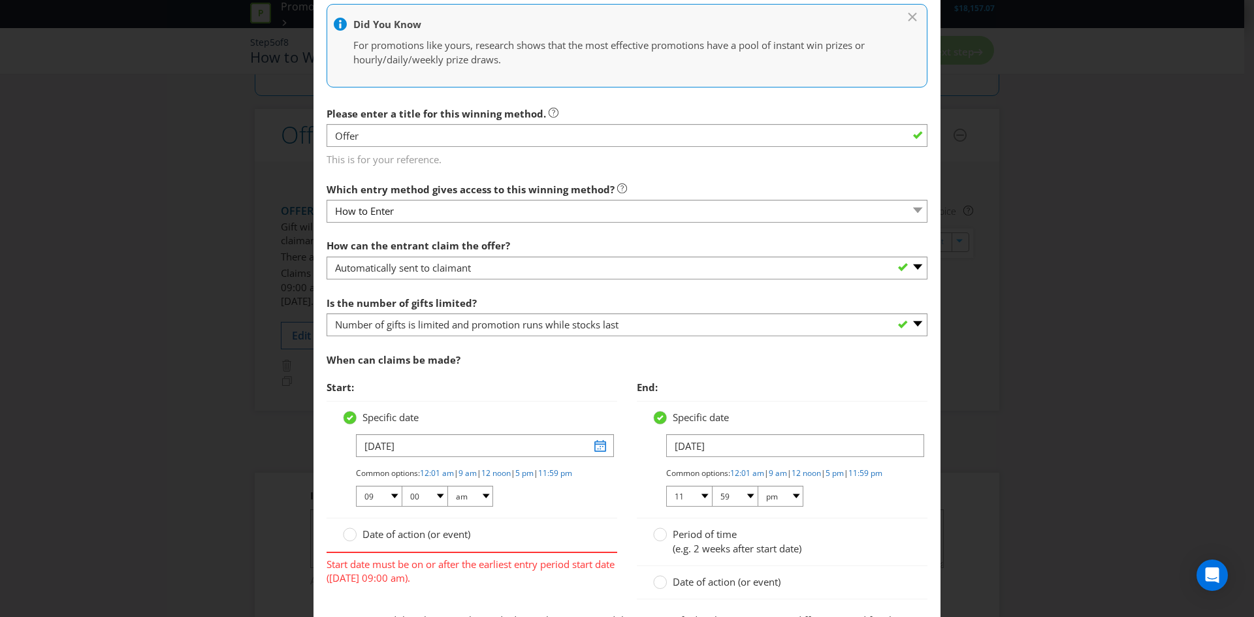
scroll to position [0, 0]
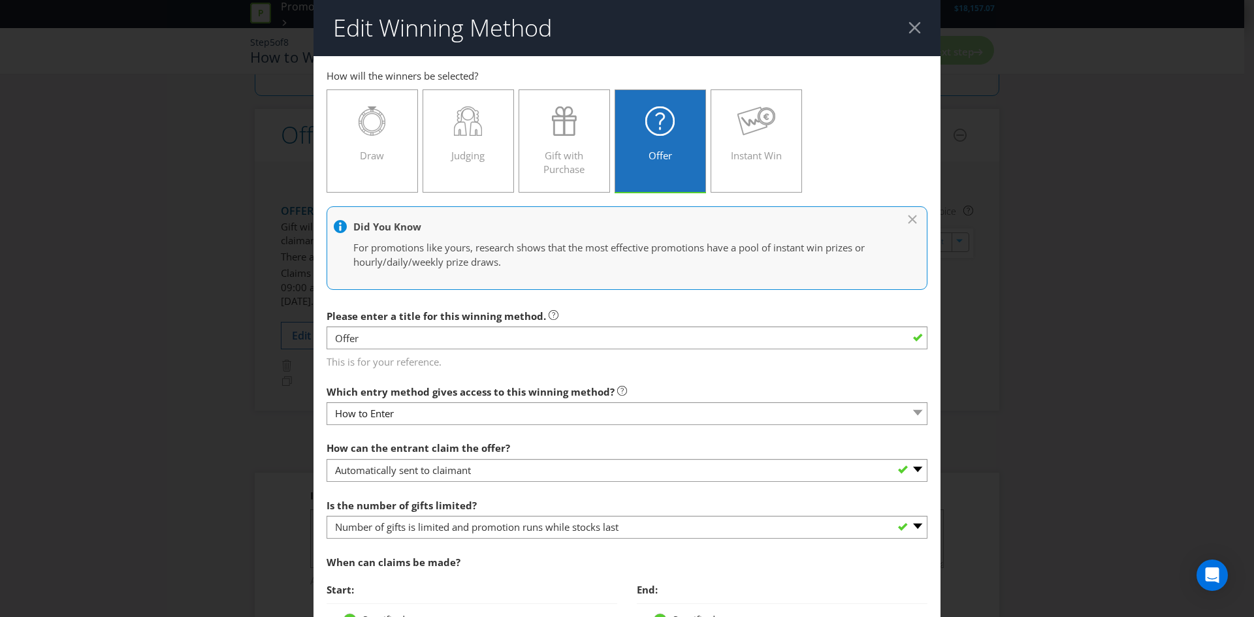
click at [903, 21] on header "Edit Winning Method" at bounding box center [627, 28] width 627 height 56
click at [909, 29] on div at bounding box center [915, 28] width 12 height 12
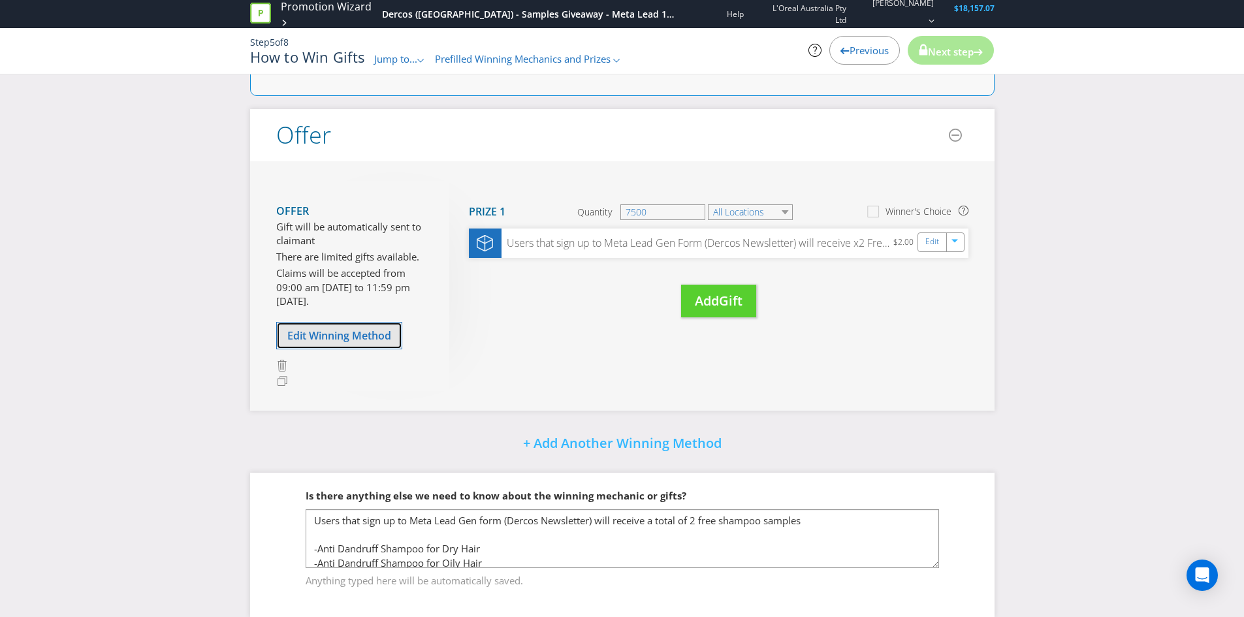
click at [342, 341] on span "Edit Winning Method" at bounding box center [339, 336] width 104 height 14
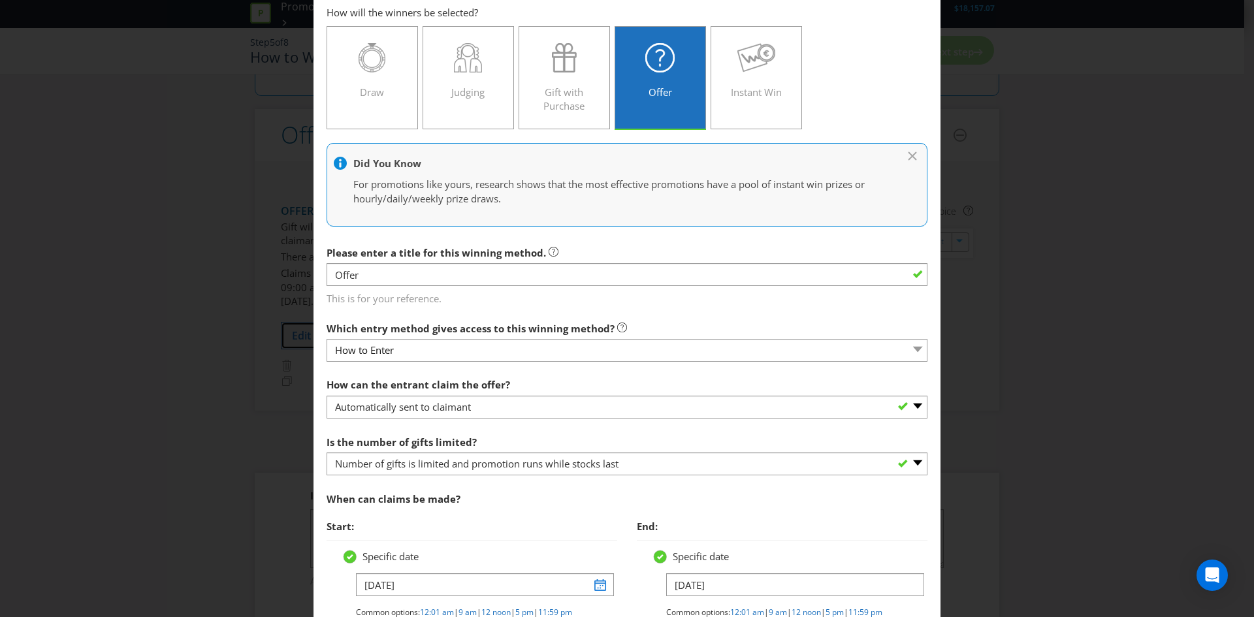
scroll to position [129, 0]
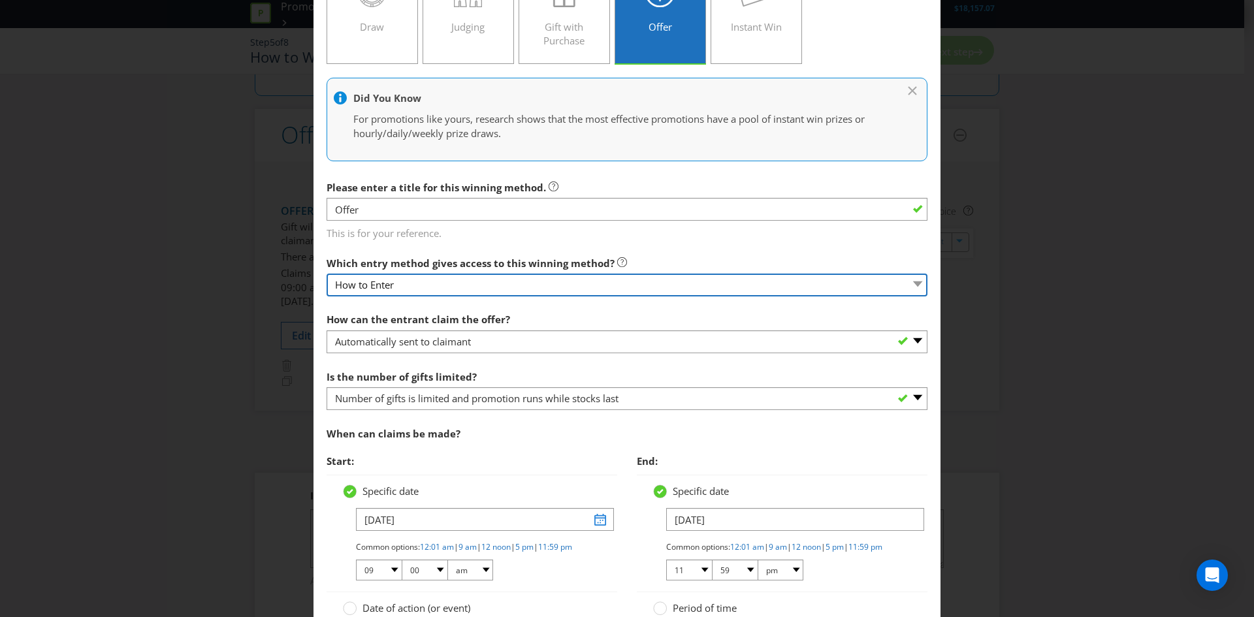
click at [645, 296] on div "Which entry method gives access to this winning method? How to Enter" at bounding box center [627, 273] width 601 height 47
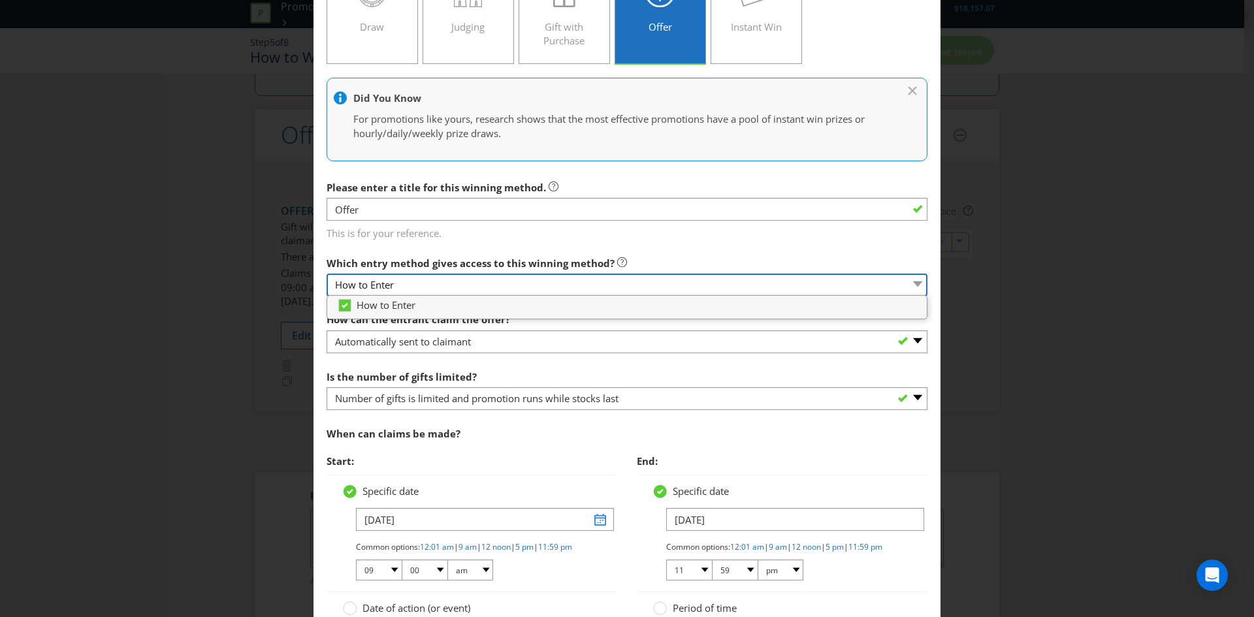
click at [662, 285] on select "How to Enter" at bounding box center [627, 285] width 601 height 23
click at [719, 285] on select "How to Enter" at bounding box center [627, 285] width 601 height 23
click at [737, 285] on select "How to Enter" at bounding box center [627, 285] width 601 height 23
click at [736, 242] on main "How to Enter How will the winners be selected? Draw Judging Gift with Purchase …" at bounding box center [627, 331] width 627 height 809
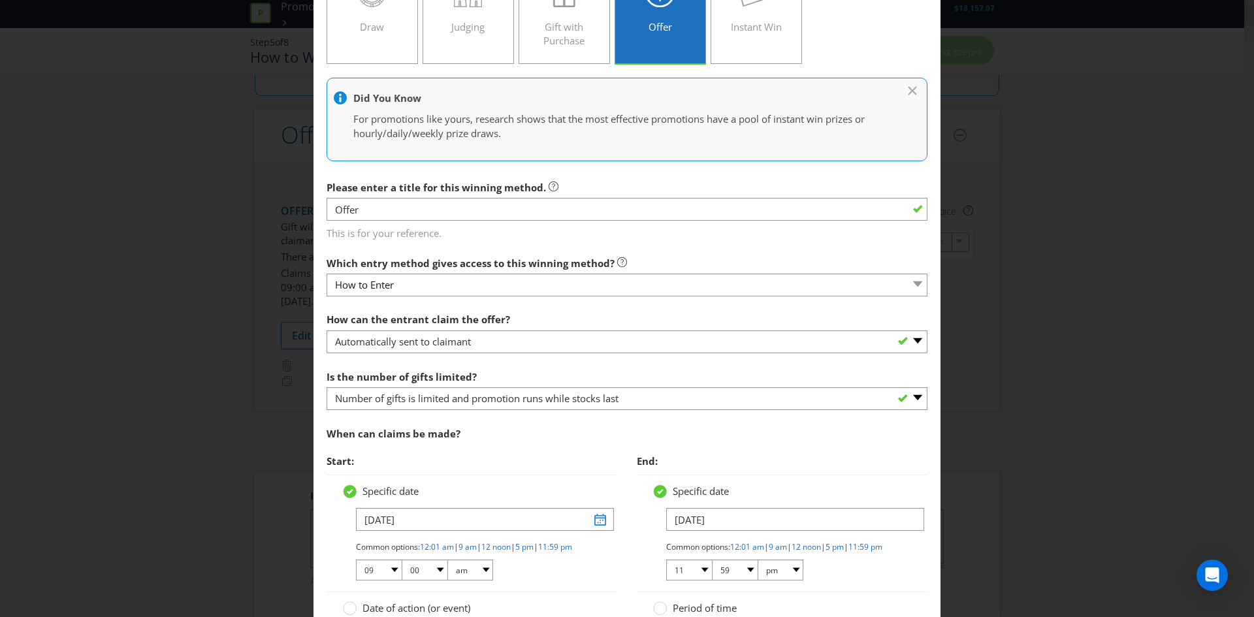
click at [742, 242] on main "How to Enter How will the winners be selected? Draw Judging Gift with Purchase …" at bounding box center [627, 331] width 627 height 809
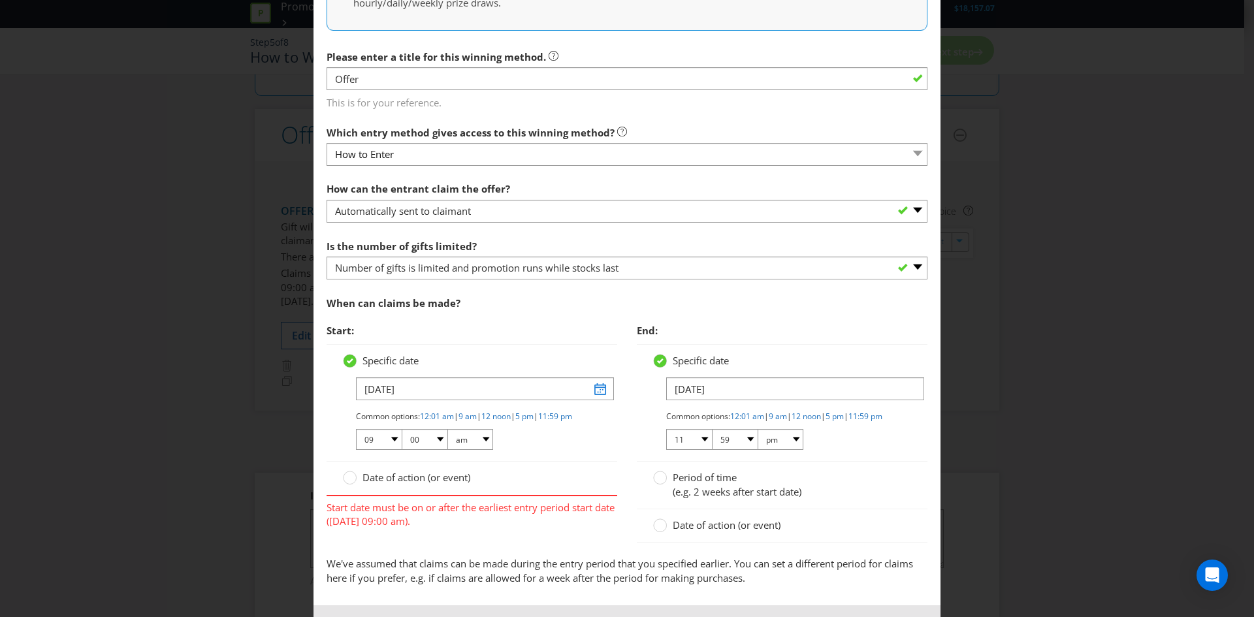
scroll to position [325, 0]
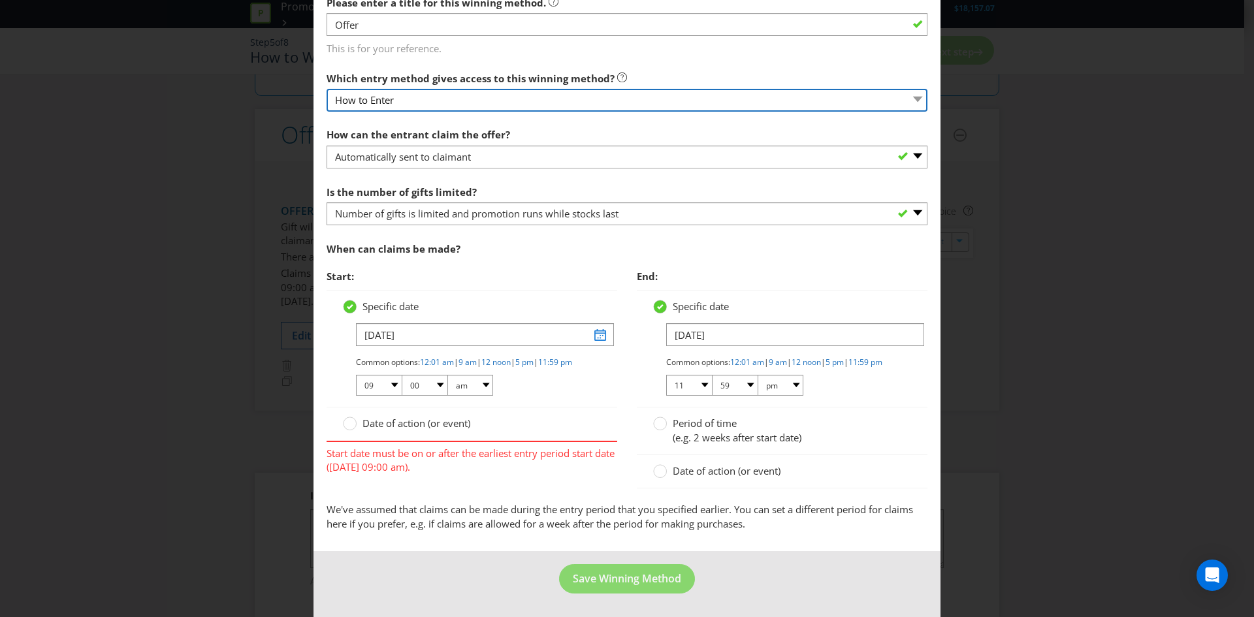
click at [398, 92] on select "How to Enter" at bounding box center [627, 100] width 601 height 23
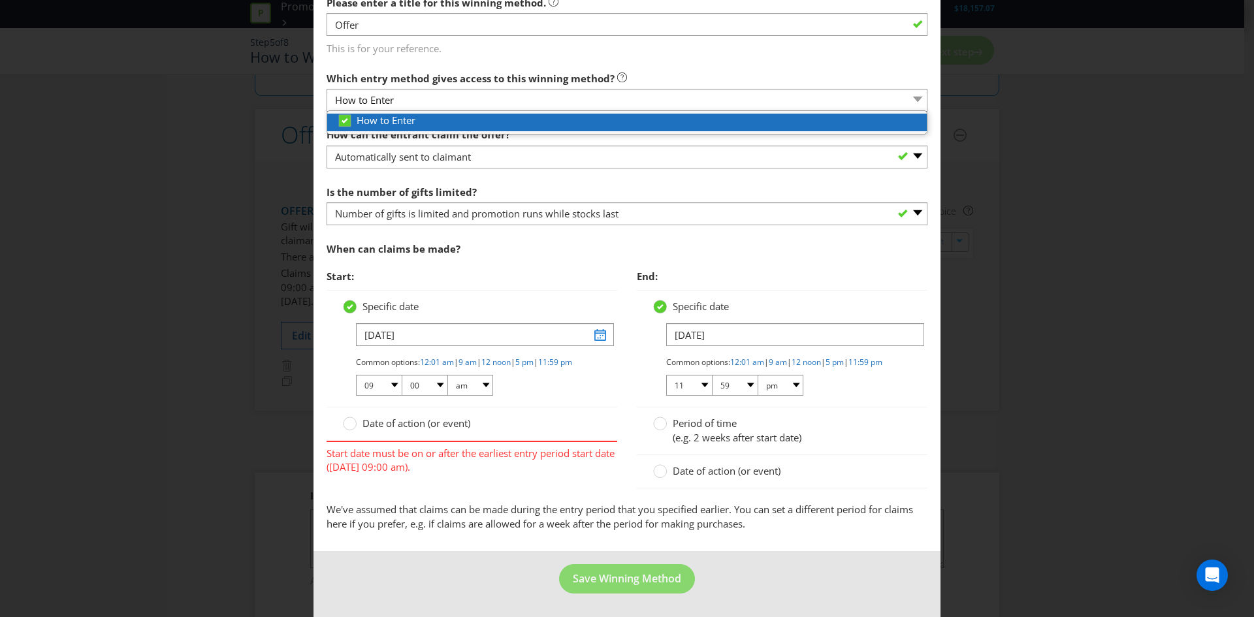
click at [375, 114] on span "How to Enter" at bounding box center [386, 120] width 59 height 13
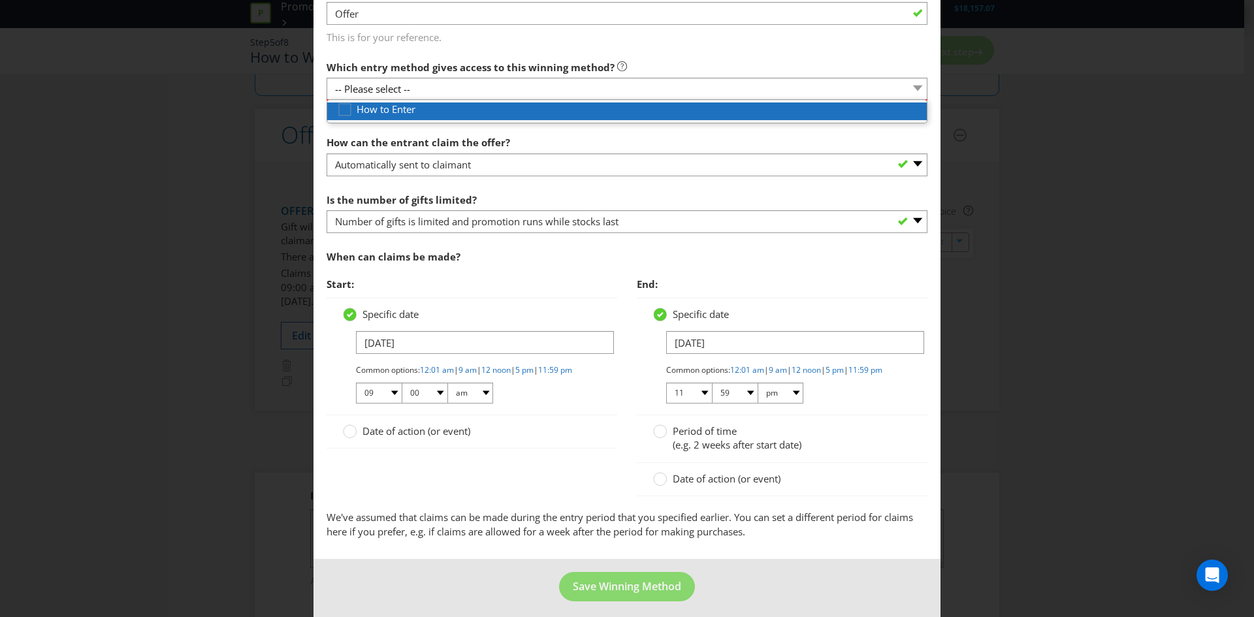
click at [377, 114] on span "How to Enter" at bounding box center [386, 109] width 59 height 13
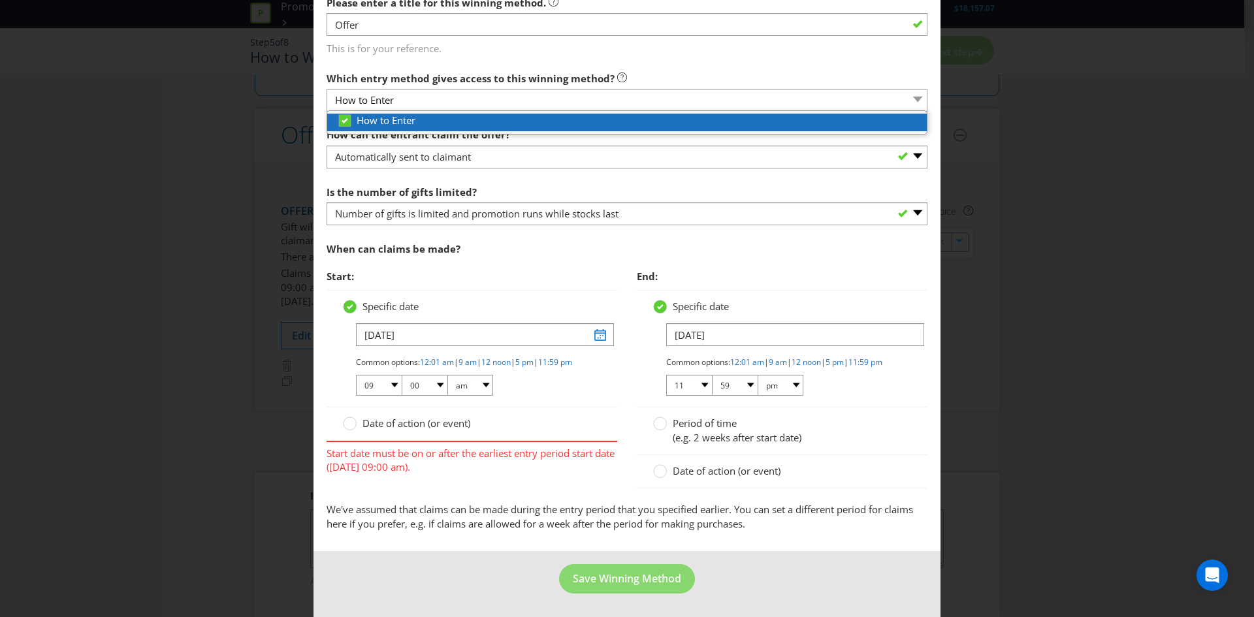
click at [382, 114] on span "How to Enter" at bounding box center [386, 120] width 59 height 13
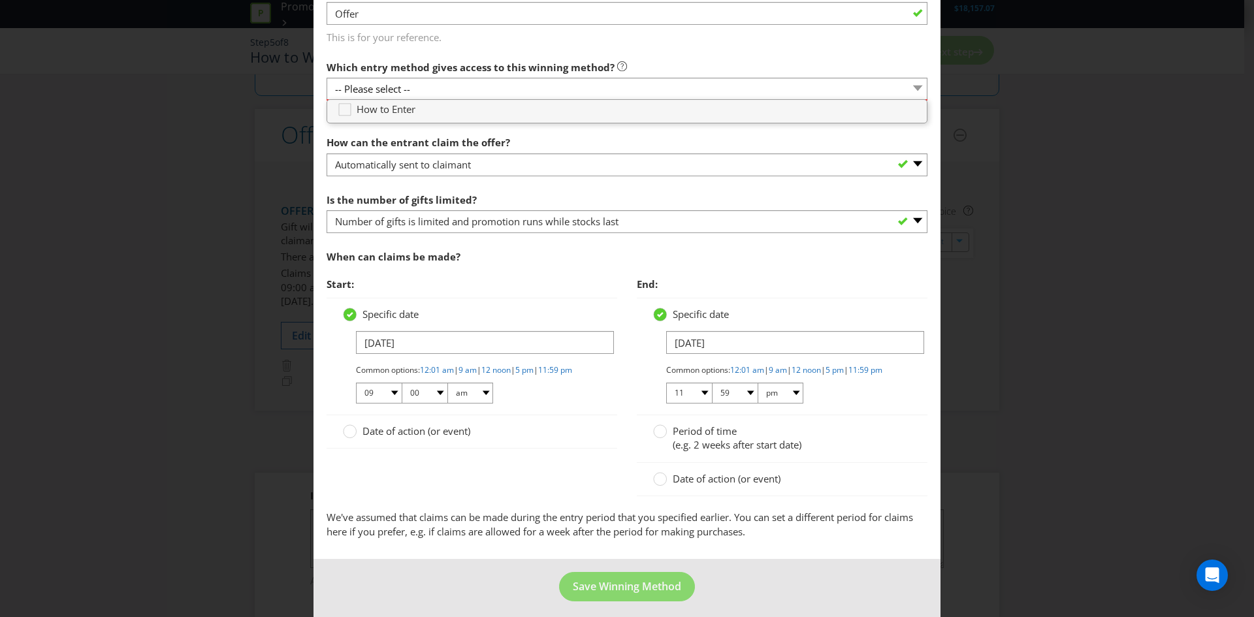
click at [528, 284] on span "Start:" at bounding box center [472, 284] width 291 height 27
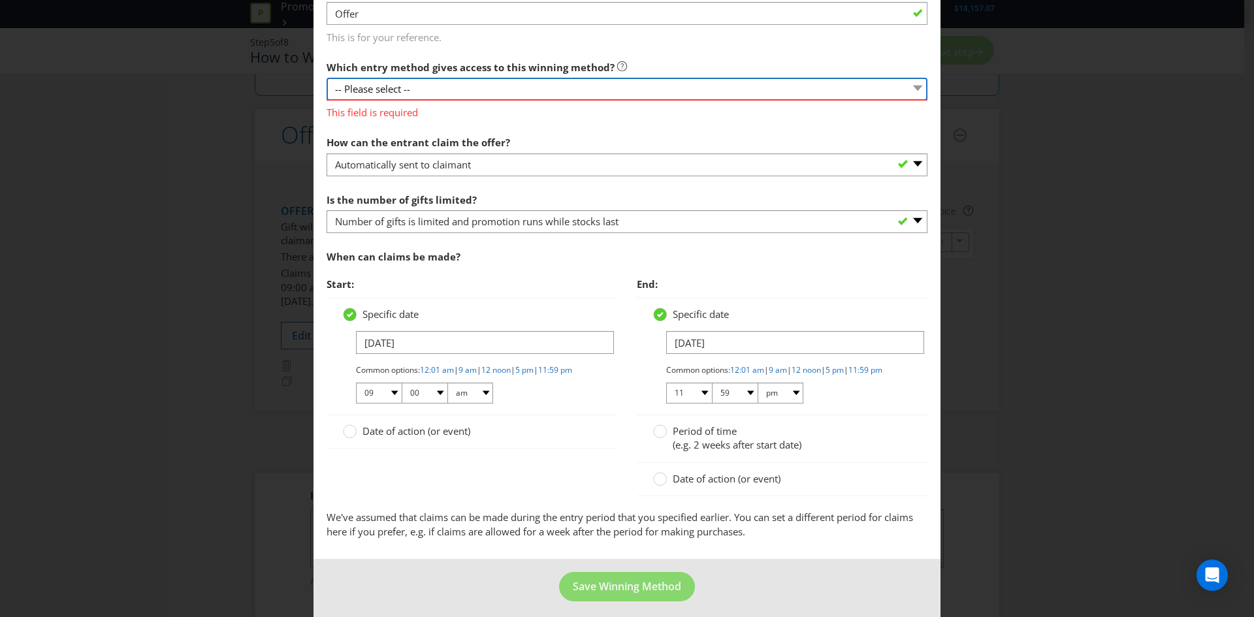
click at [443, 97] on select "-- Please select --" at bounding box center [627, 89] width 601 height 23
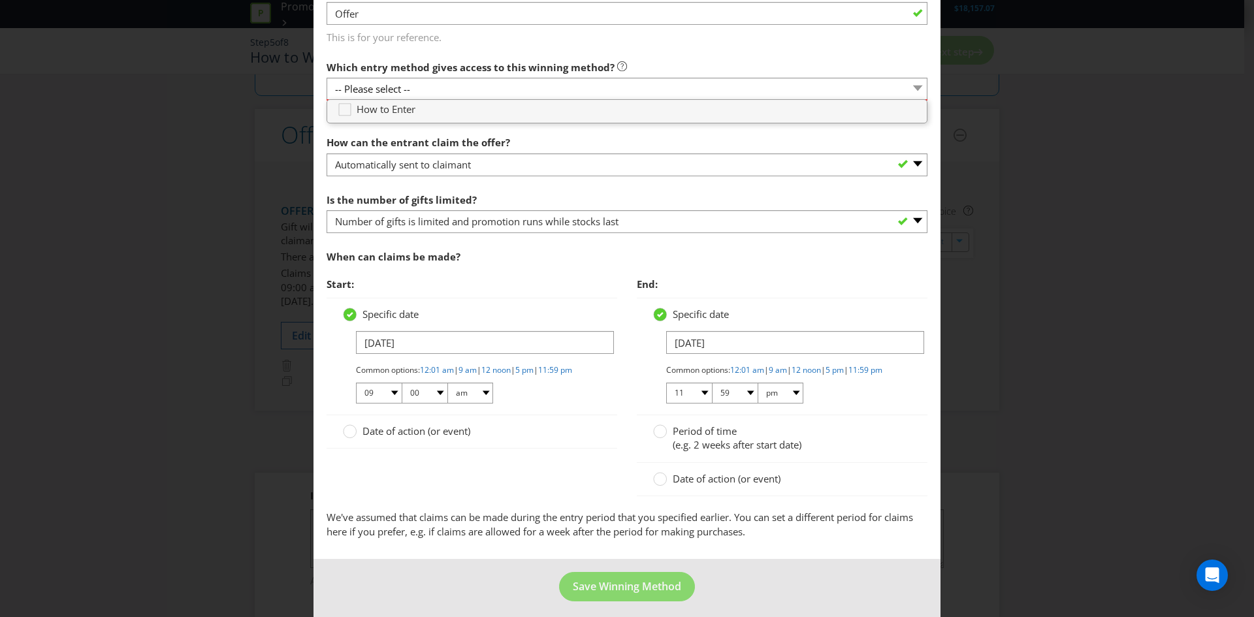
click at [520, 301] on div "Specific date [DATE] Common options: 12:01 am | 9 am | 12 noon | 5 pm | 11:59 p…" at bounding box center [472, 357] width 291 height 118
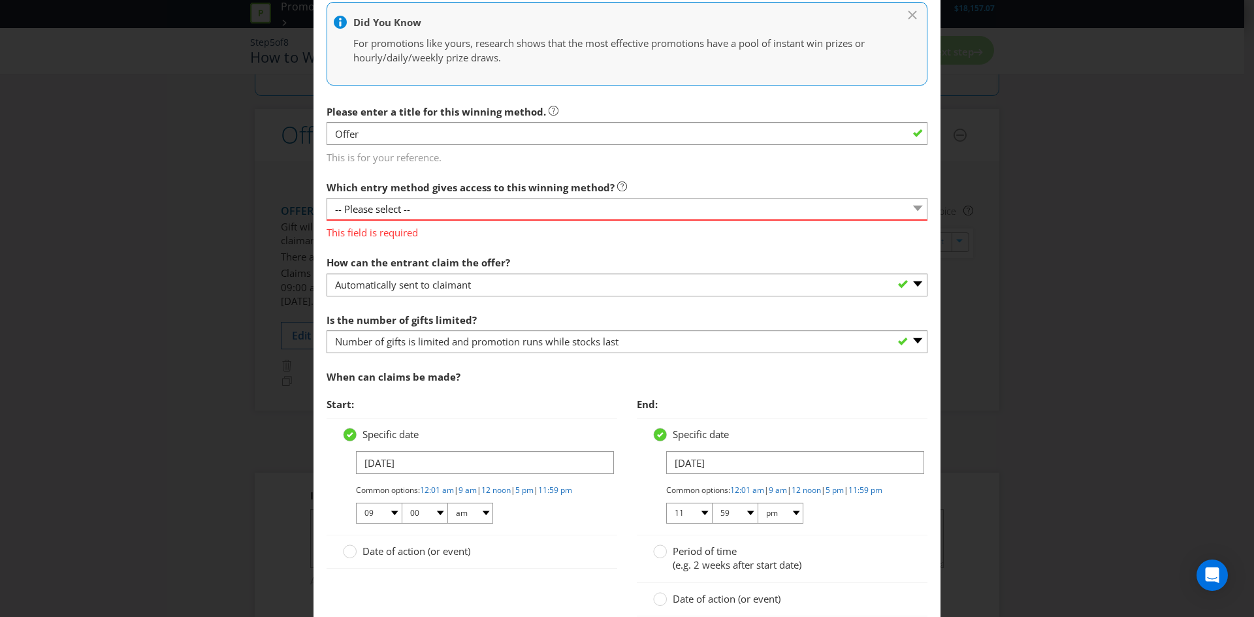
scroll to position [194, 0]
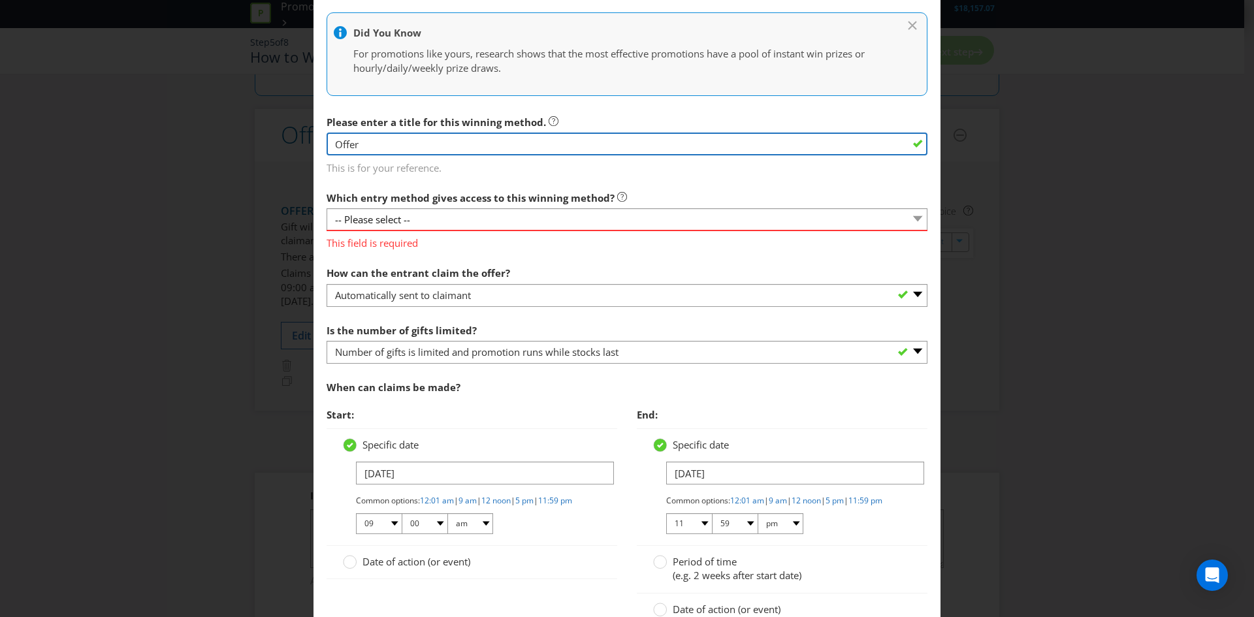
click at [482, 139] on input "Offer" at bounding box center [627, 144] width 601 height 23
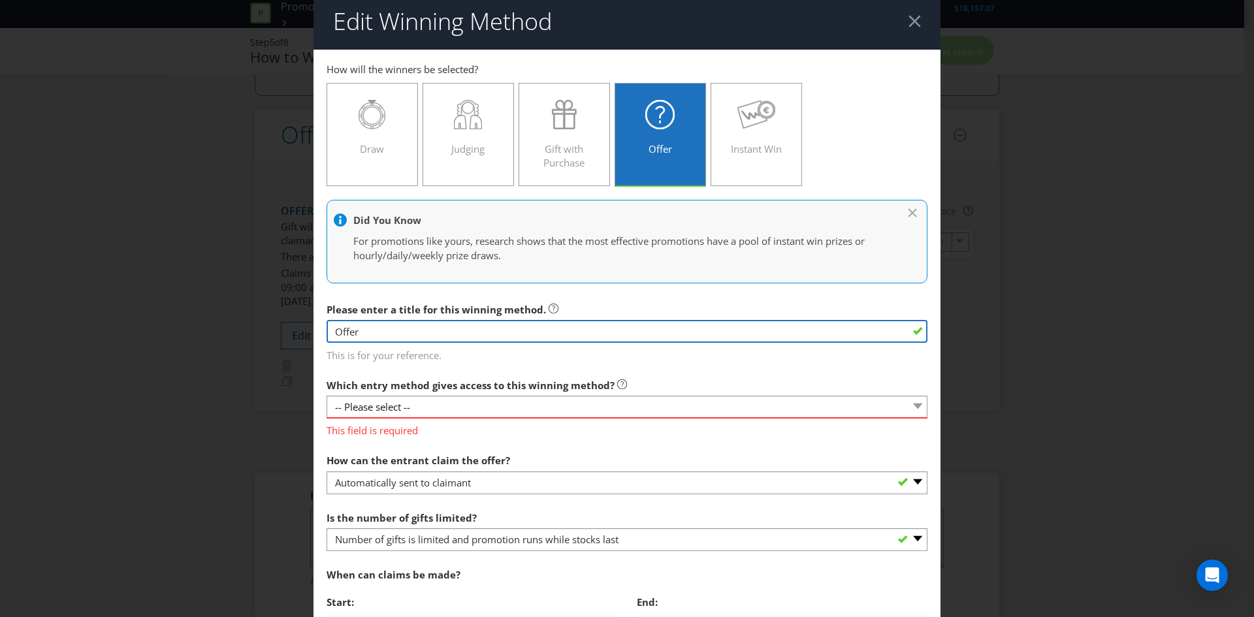
scroll to position [0, 0]
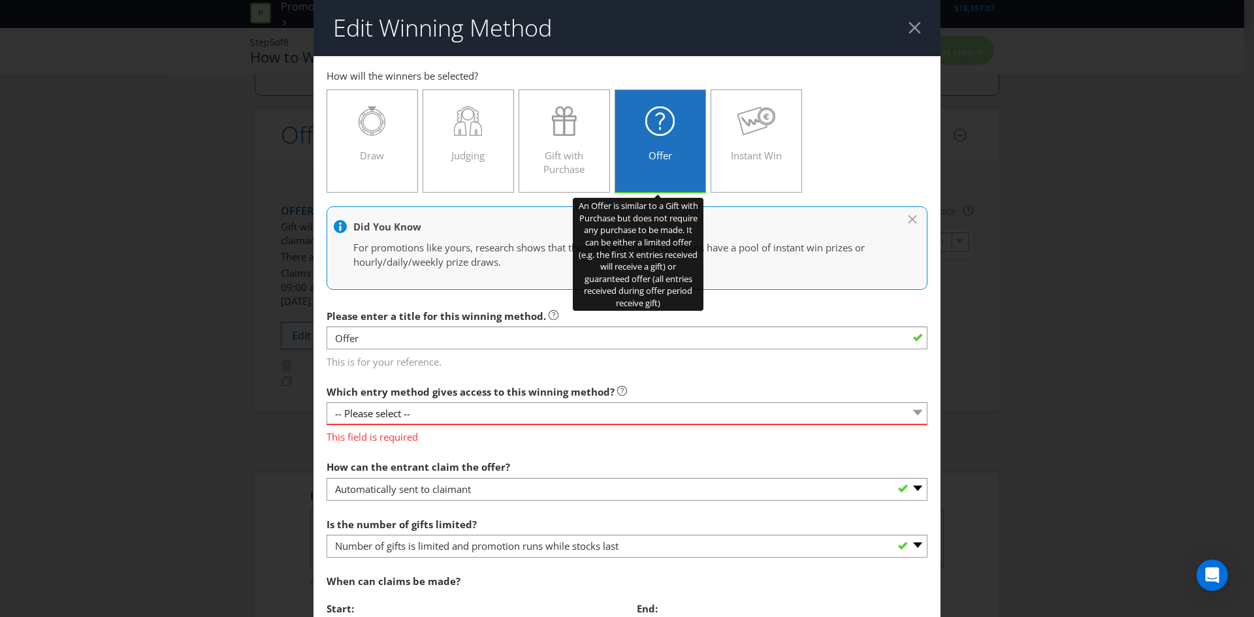
click at [641, 141] on div "Offer" at bounding box center [660, 135] width 64 height 59
click at [0, 0] on input "Offer" at bounding box center [0, 0] width 0 height 0
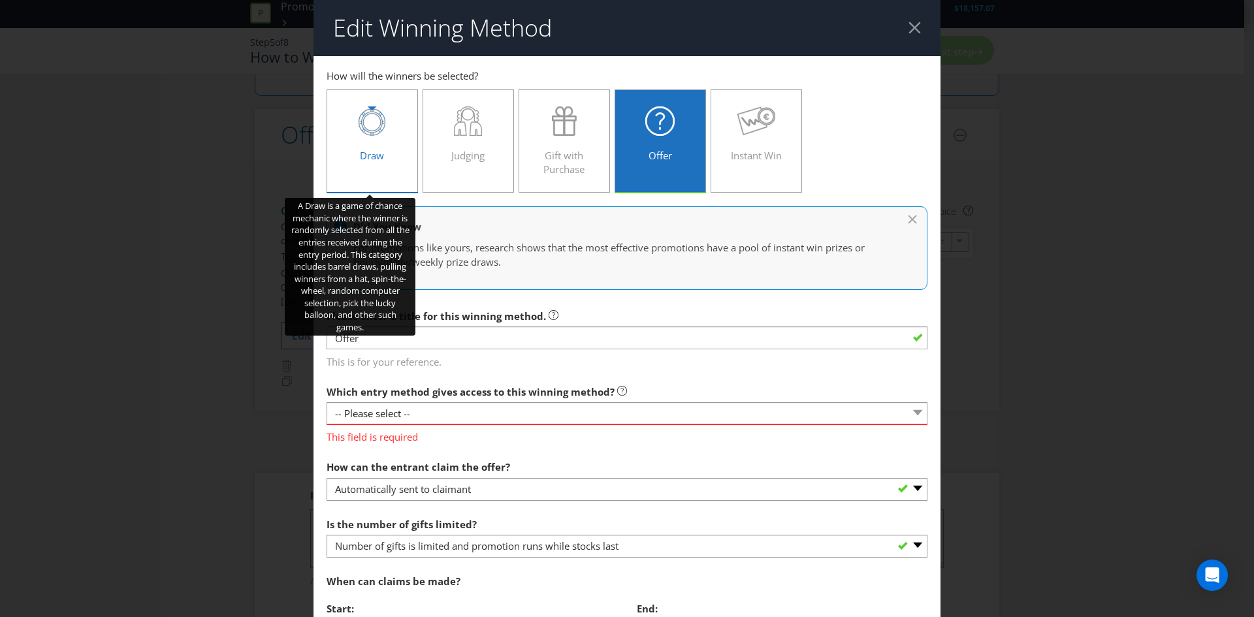
drag, startPoint x: 368, startPoint y: 127, endPoint x: 382, endPoint y: 133, distance: 14.7
click at [368, 129] on icon at bounding box center [372, 120] width 27 height 29
click at [0, 0] on input "Draw" at bounding box center [0, 0] width 0 height 0
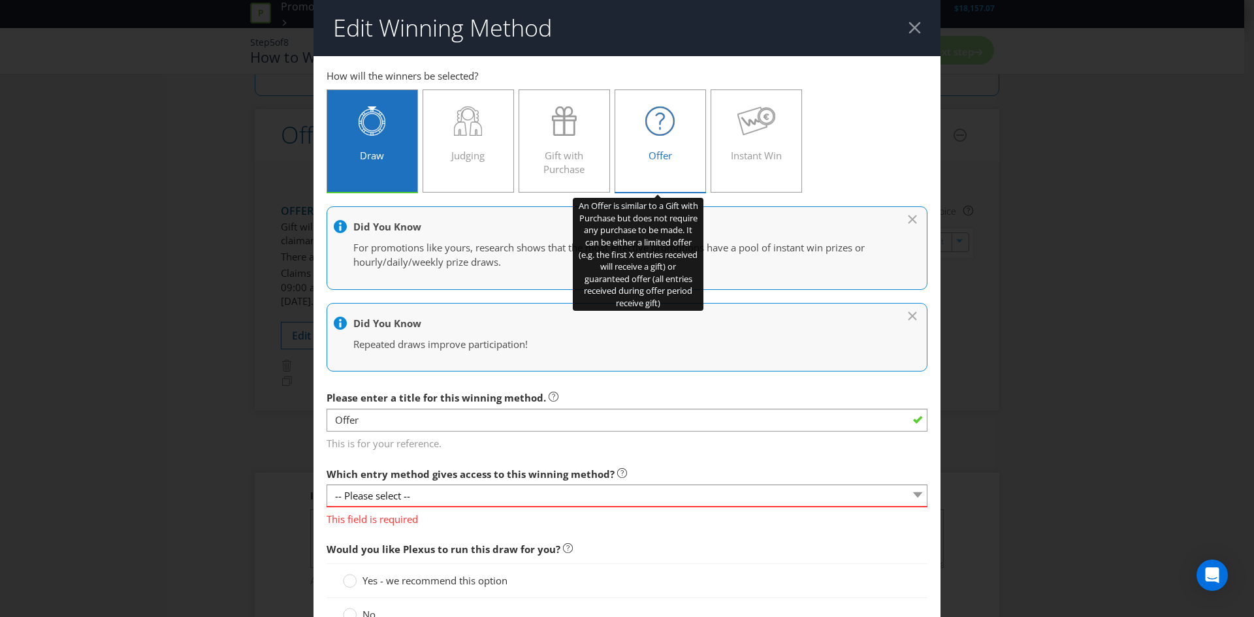
click at [674, 135] on div at bounding box center [660, 120] width 64 height 29
click at [0, 0] on input "Offer" at bounding box center [0, 0] width 0 height 0
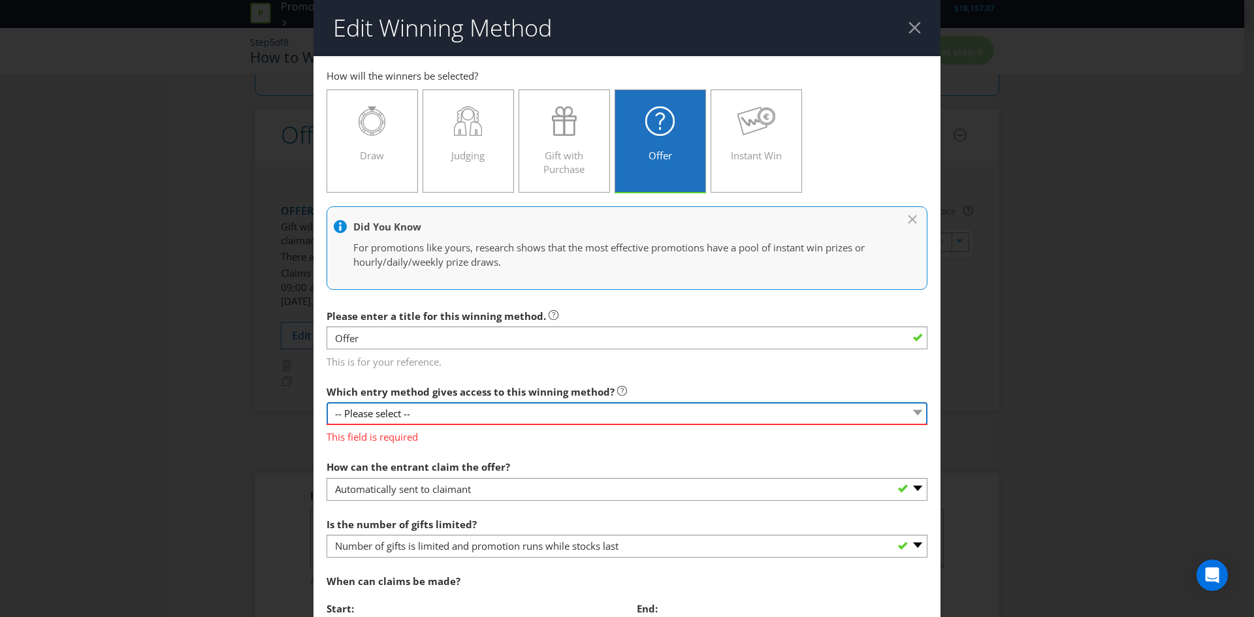
click at [592, 410] on select "-- Please select --" at bounding box center [627, 413] width 601 height 23
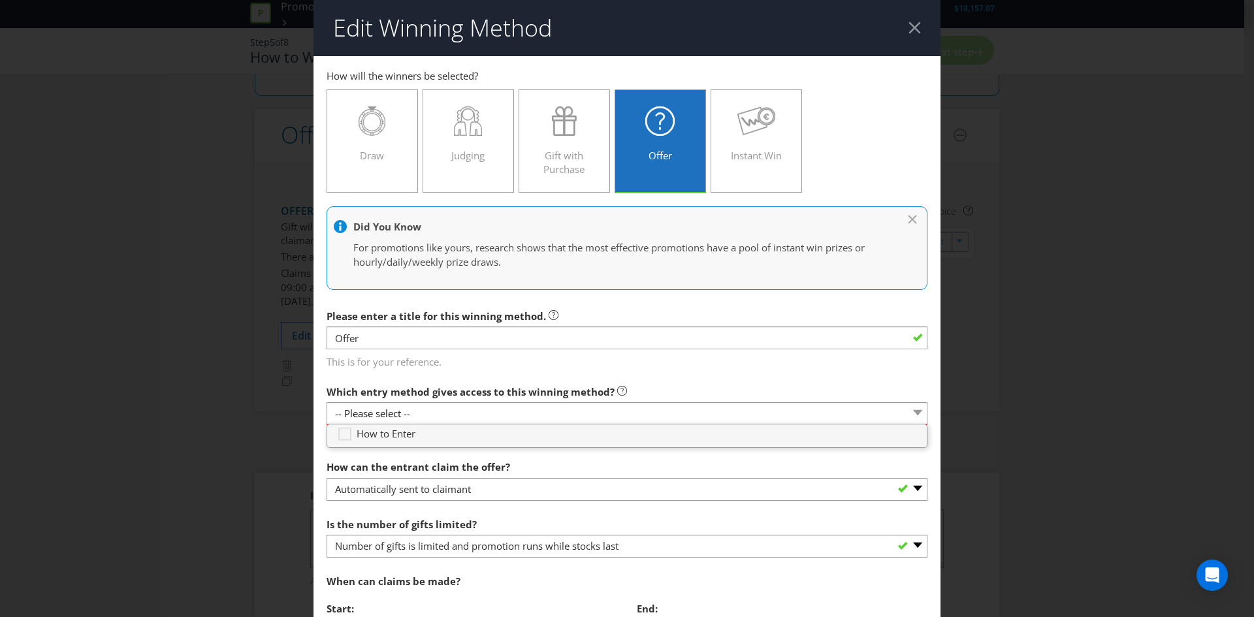
click at [559, 457] on div "How can the entrant claim the offer? -- Please select -- Already covered by ent…" at bounding box center [627, 477] width 601 height 47
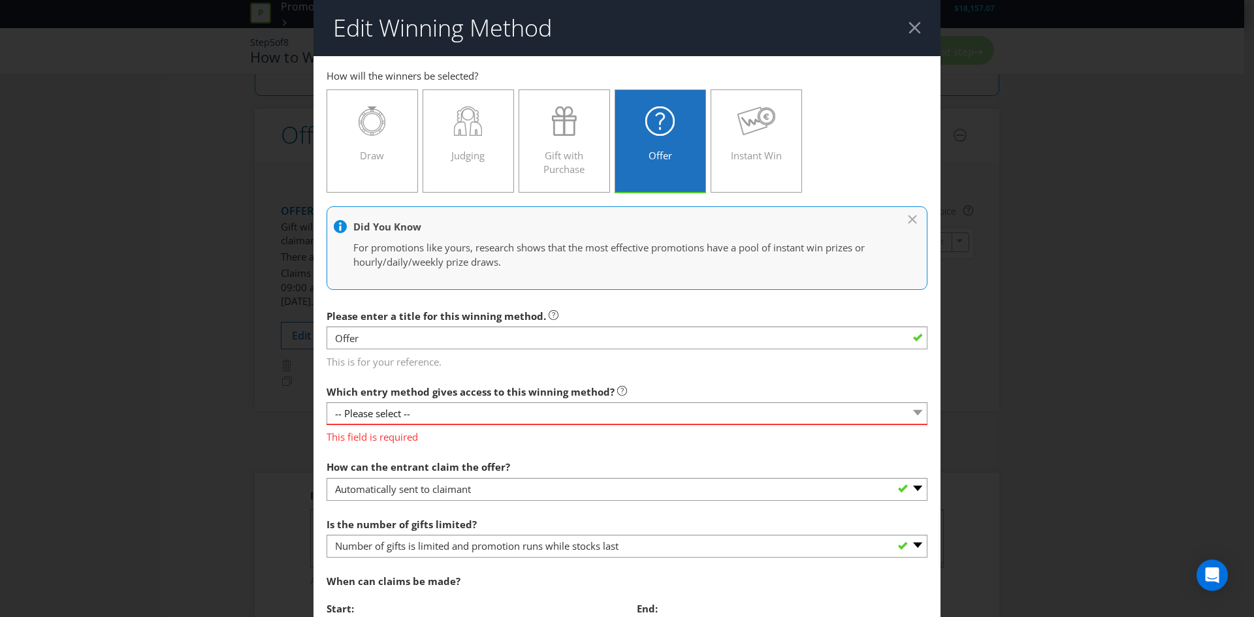
scroll to position [65, 0]
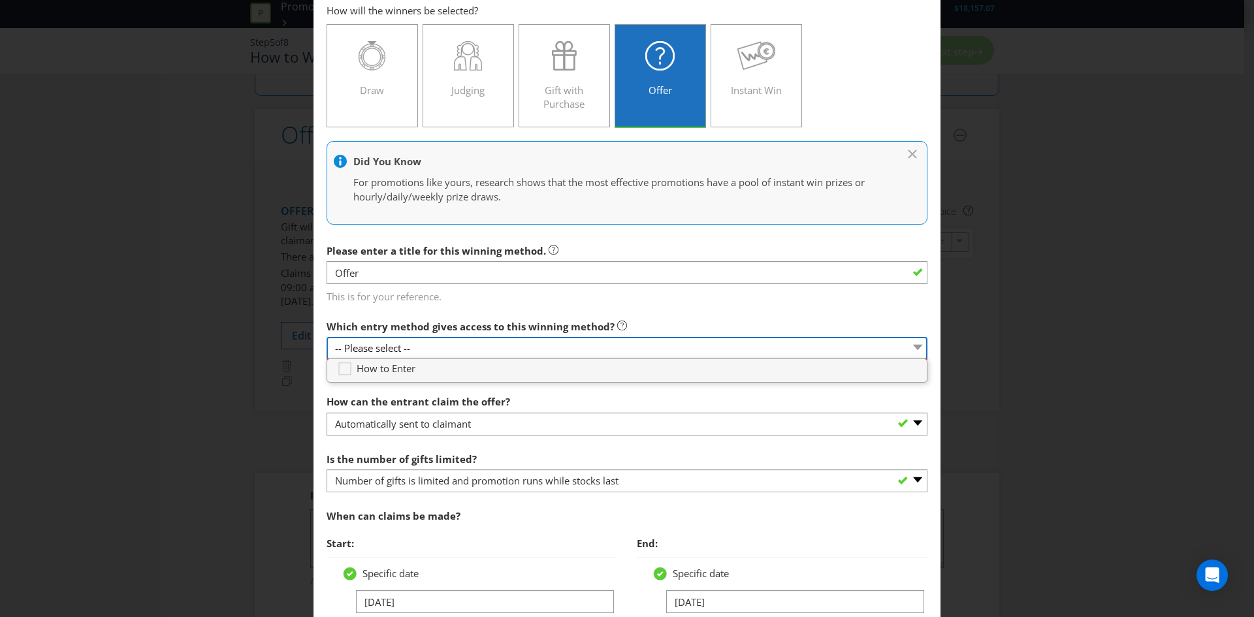
click at [464, 352] on select "-- Please select --" at bounding box center [627, 348] width 601 height 23
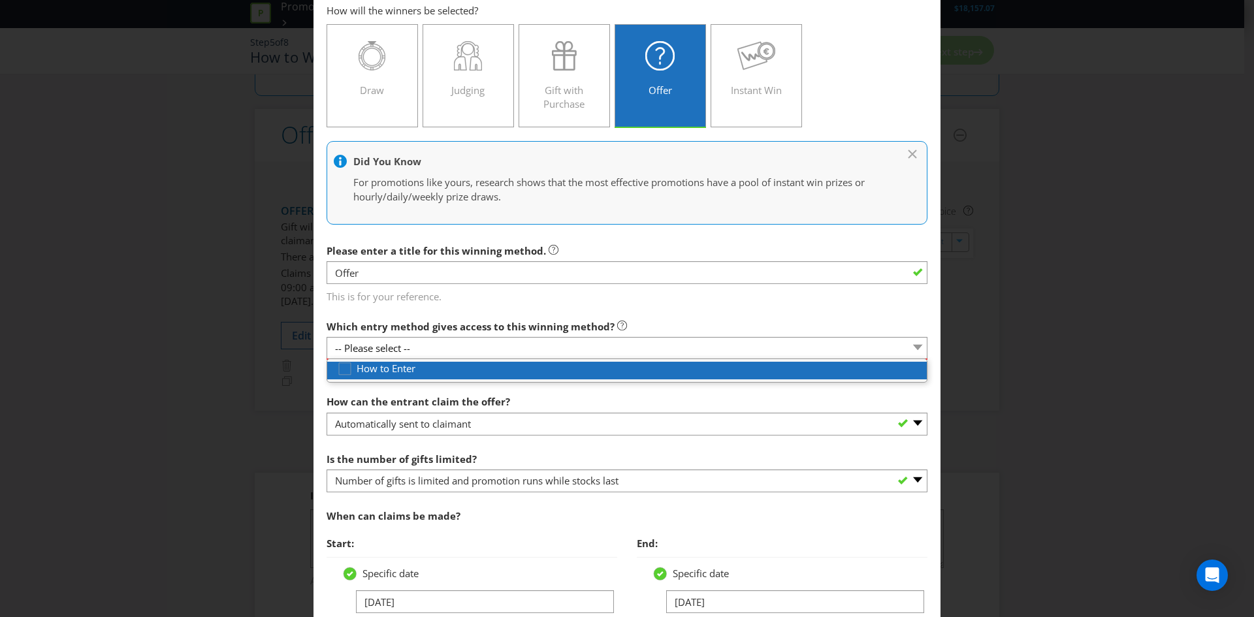
click at [429, 370] on div "How to Enter" at bounding box center [632, 369] width 590 height 14
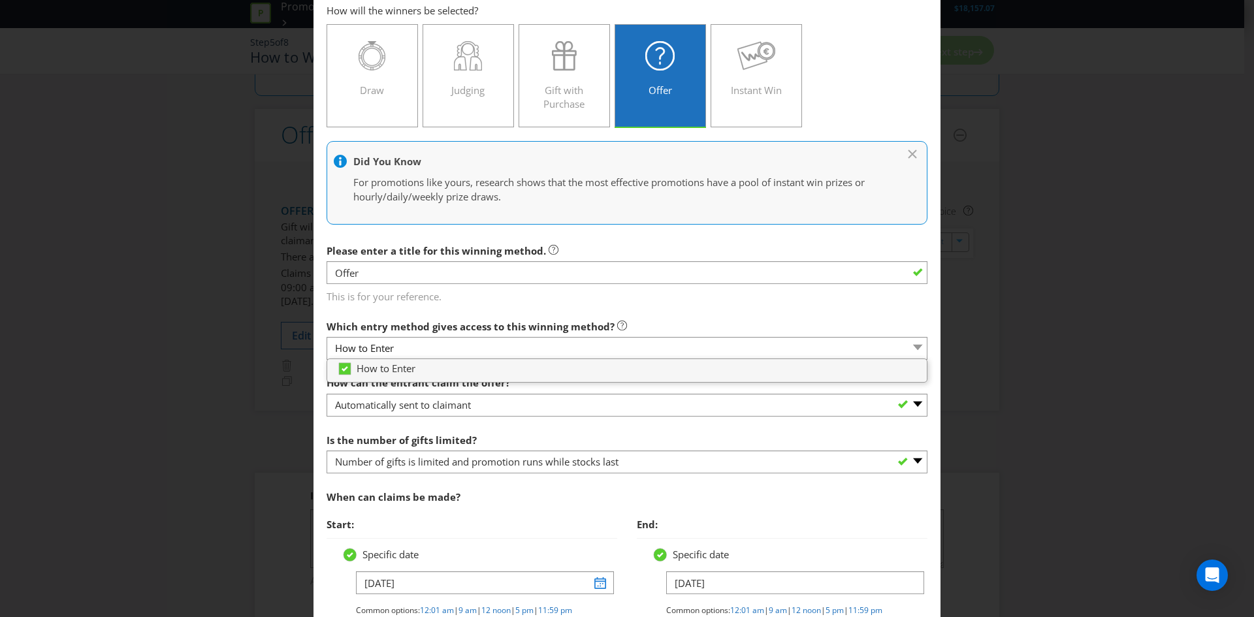
click at [510, 393] on div "How can the entrant claim the offer? -- Please select -- Already covered by ent…" at bounding box center [627, 393] width 601 height 47
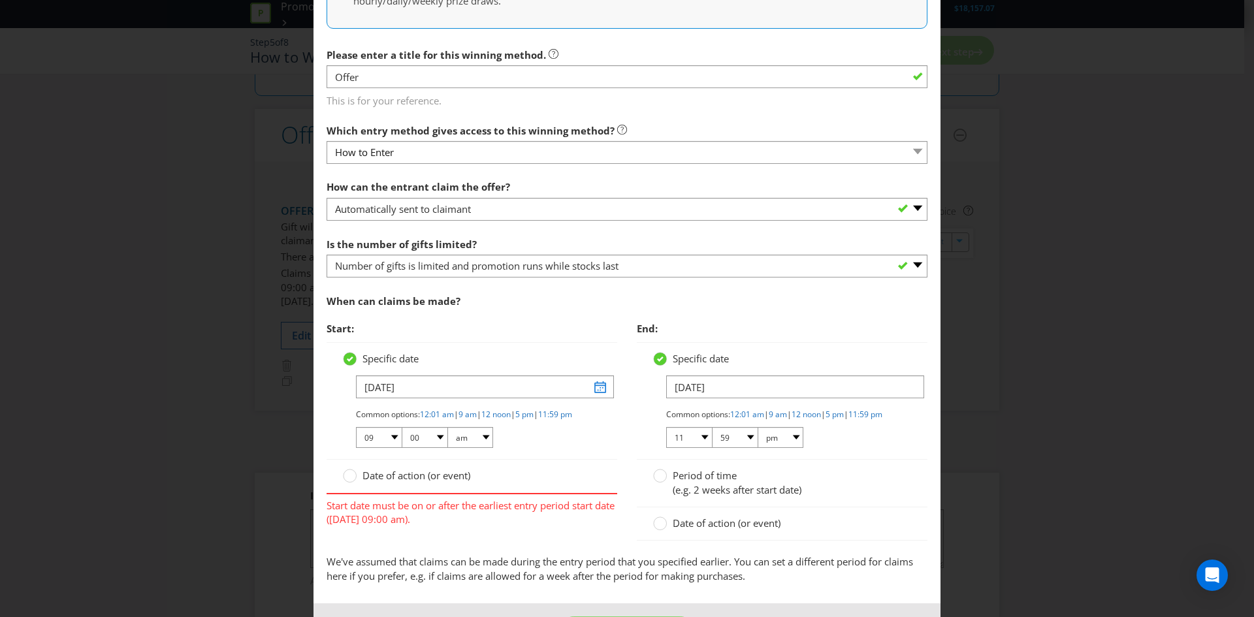
scroll to position [325, 0]
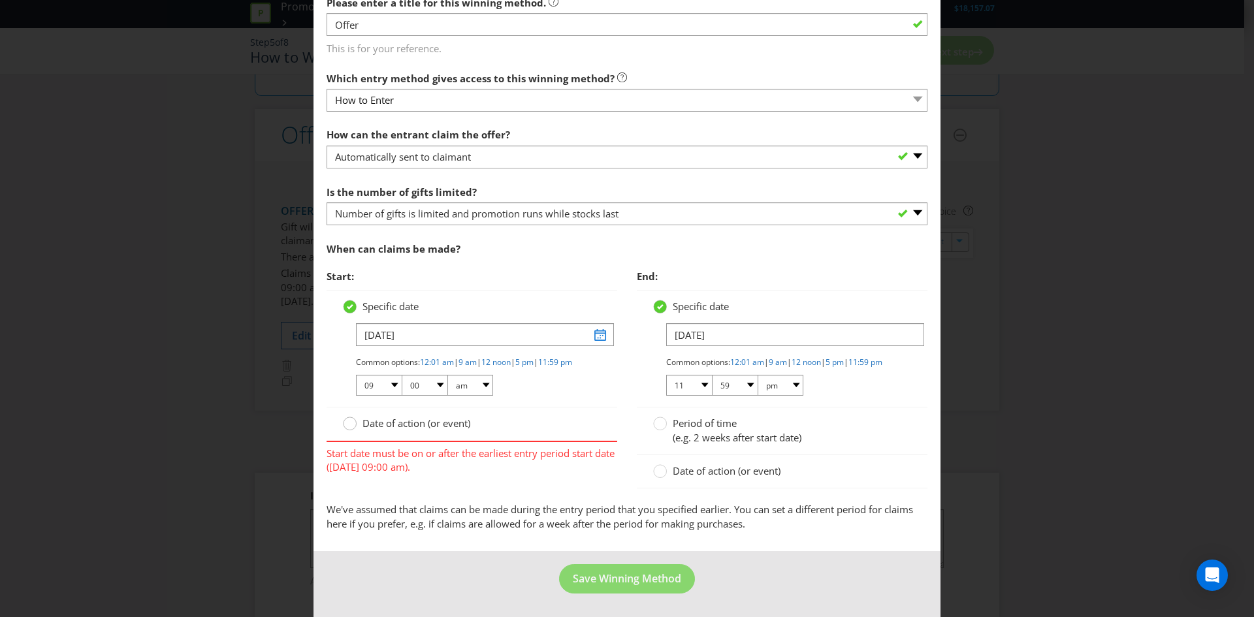
click at [347, 423] on div at bounding box center [350, 419] width 7 height 7
click at [0, 0] on input "Date of action (or event)" at bounding box center [0, 0] width 0 height 0
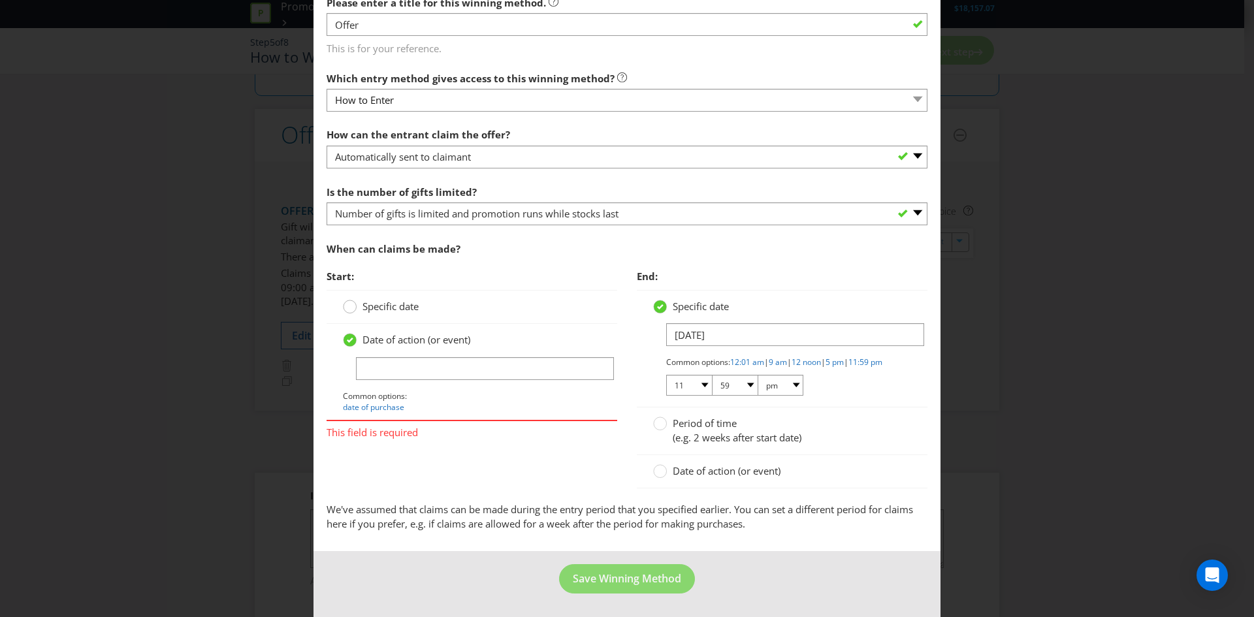
click at [344, 301] on circle at bounding box center [350, 307] width 13 height 13
click at [0, 0] on input "Specific date" at bounding box center [0, 0] width 0 height 0
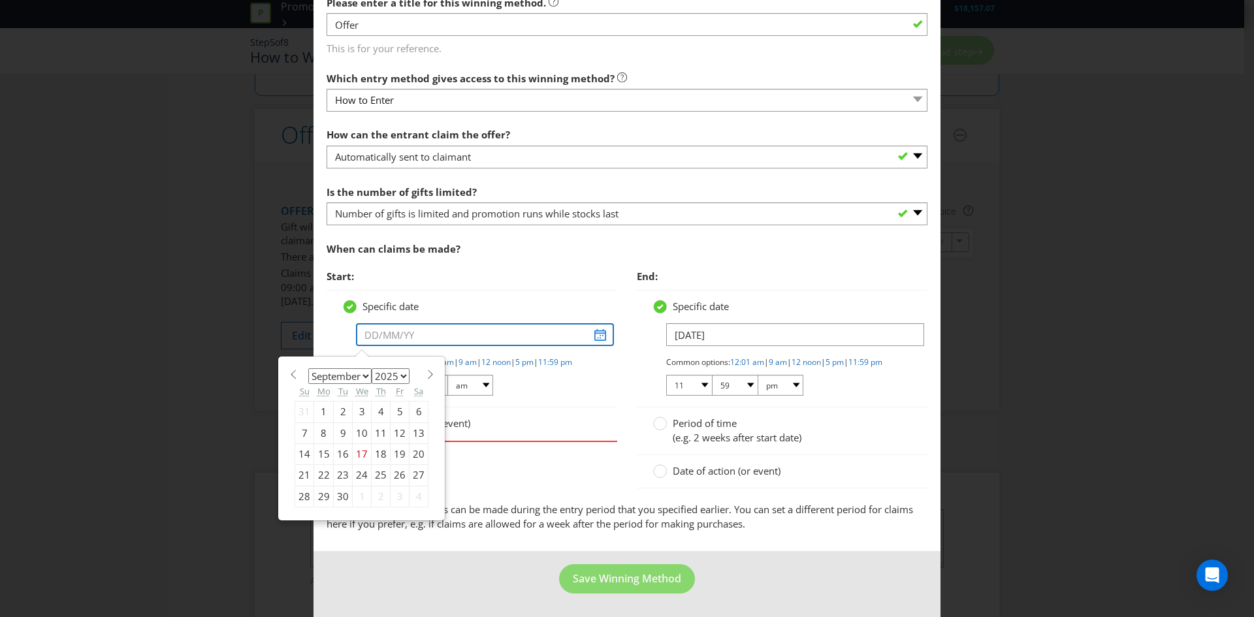
click at [600, 327] on input "text" at bounding box center [485, 334] width 258 height 23
click at [319, 486] on div "29" at bounding box center [324, 496] width 20 height 21
type input "[DATE]"
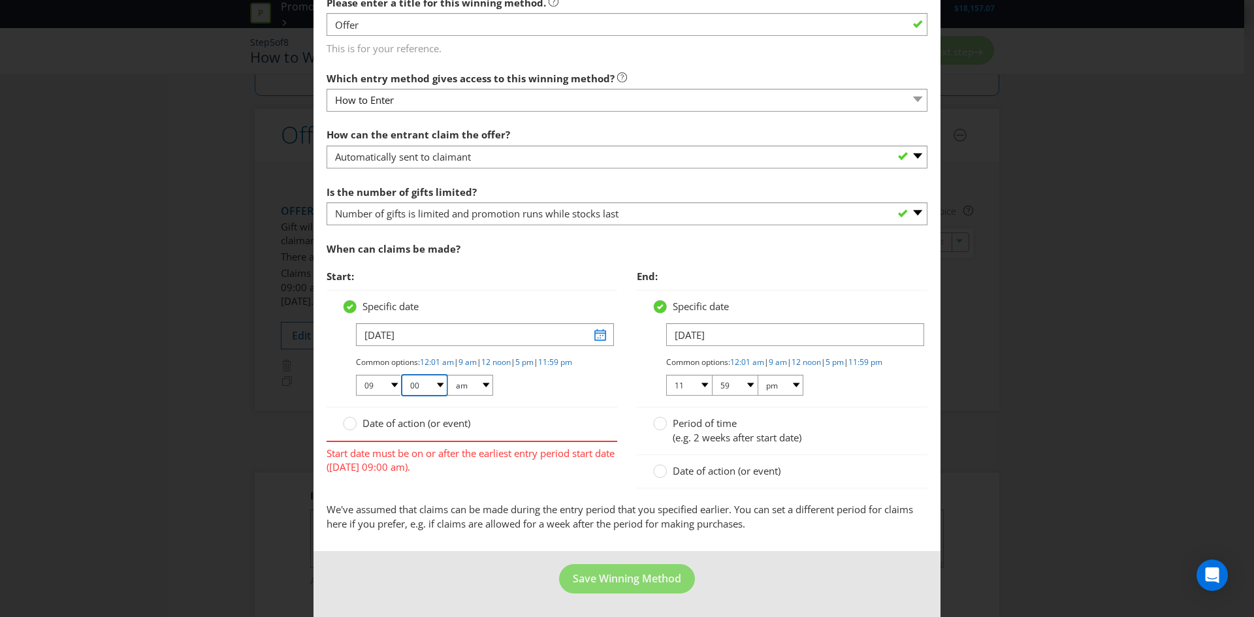
click at [410, 385] on select "00 01 05 10 15 20 25 29 30 35 40 45 50 55 59" at bounding box center [425, 385] width 46 height 21
select select "01"
click at [402, 375] on select "00 01 05 10 15 20 25 29 30 35 40 45 50 55 59" at bounding box center [425, 385] width 46 height 21
click at [530, 398] on div "Specific date [DATE] Common options: 12:01 am | 9 am | 12 noon | 5 pm | 11:59 p…" at bounding box center [472, 349] width 291 height 118
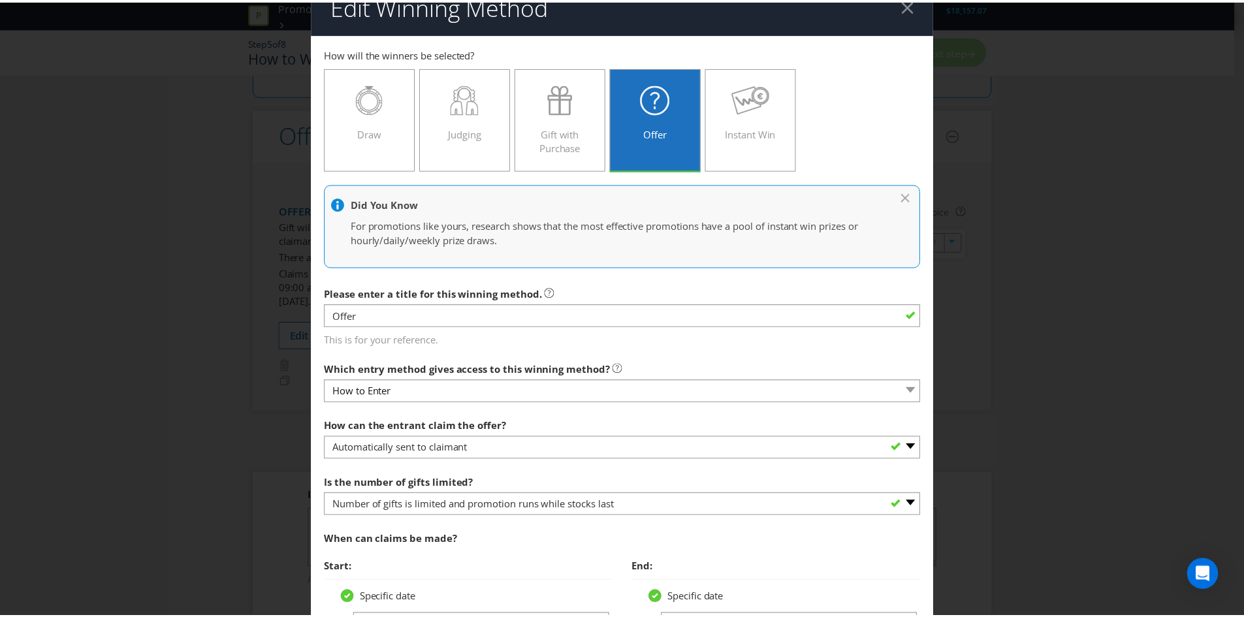
scroll to position [0, 0]
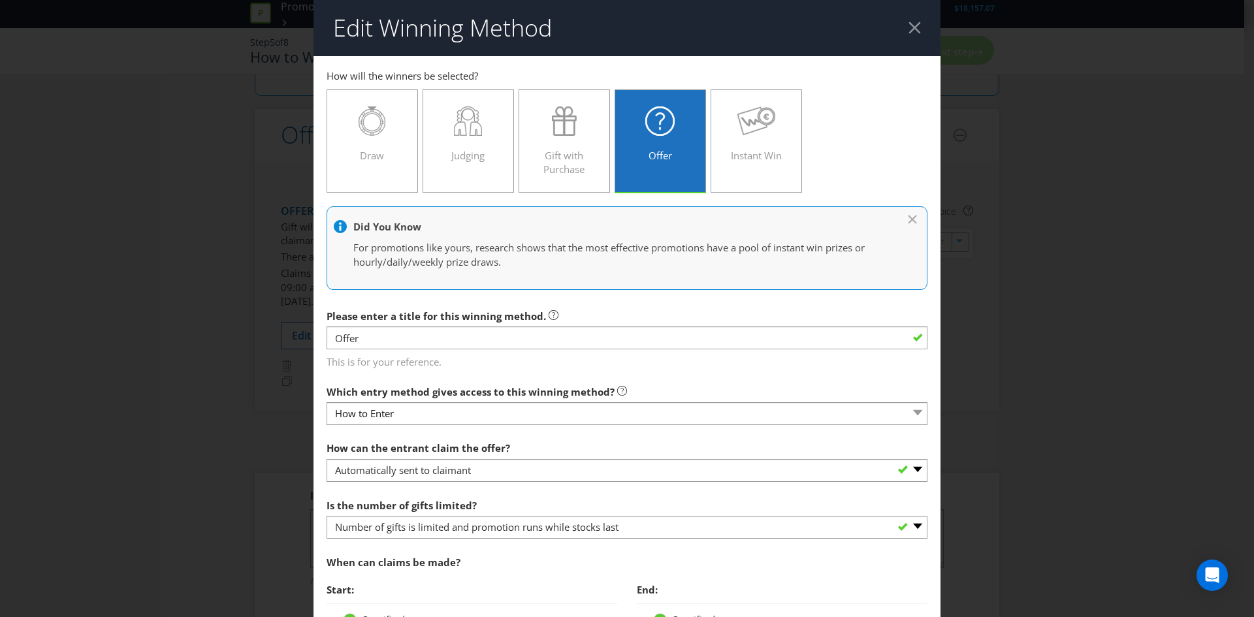
click at [909, 25] on div at bounding box center [915, 28] width 12 height 12
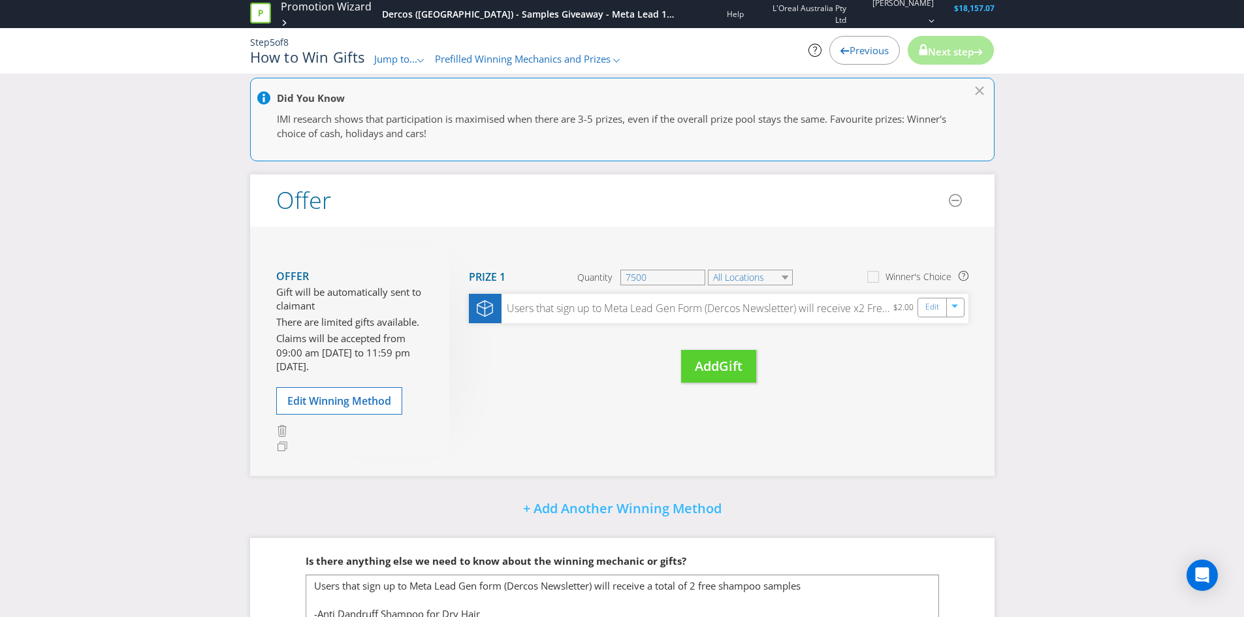
scroll to position [131, 0]
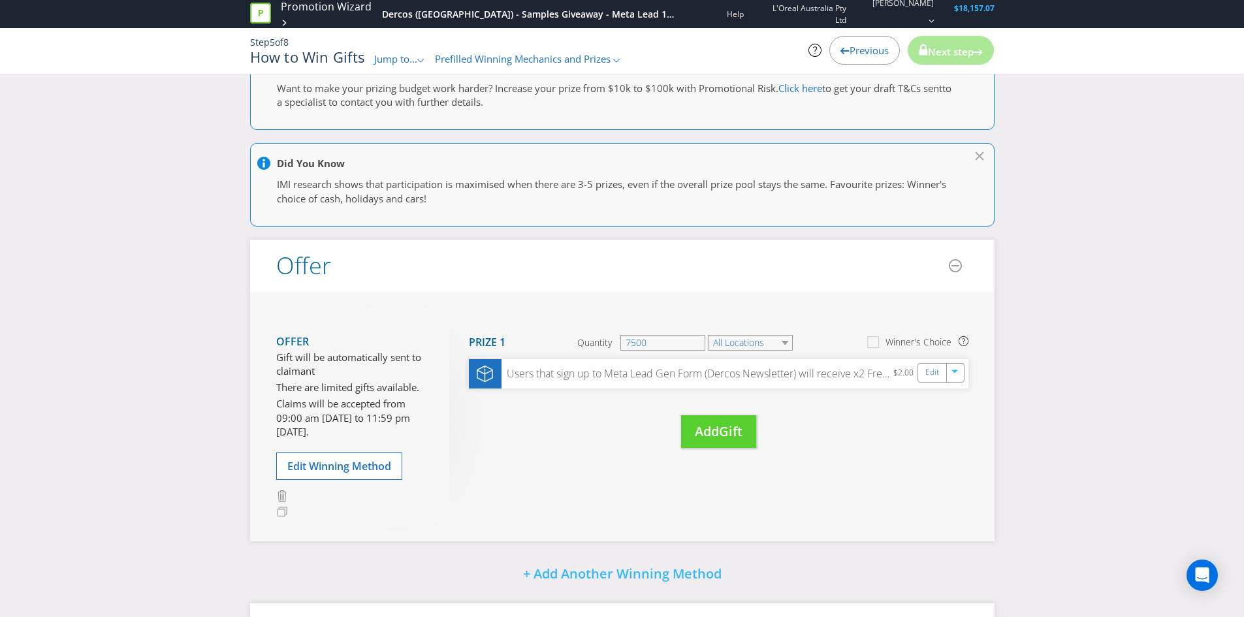
click at [853, 41] on div "Previous" at bounding box center [865, 50] width 71 height 29
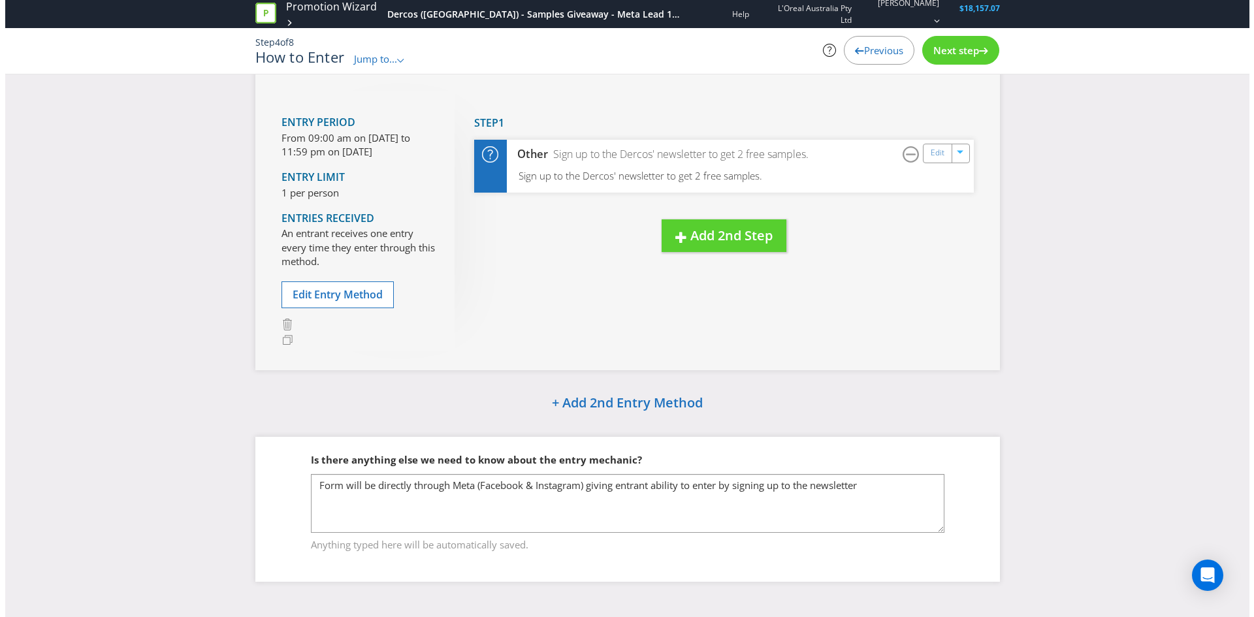
scroll to position [69, 0]
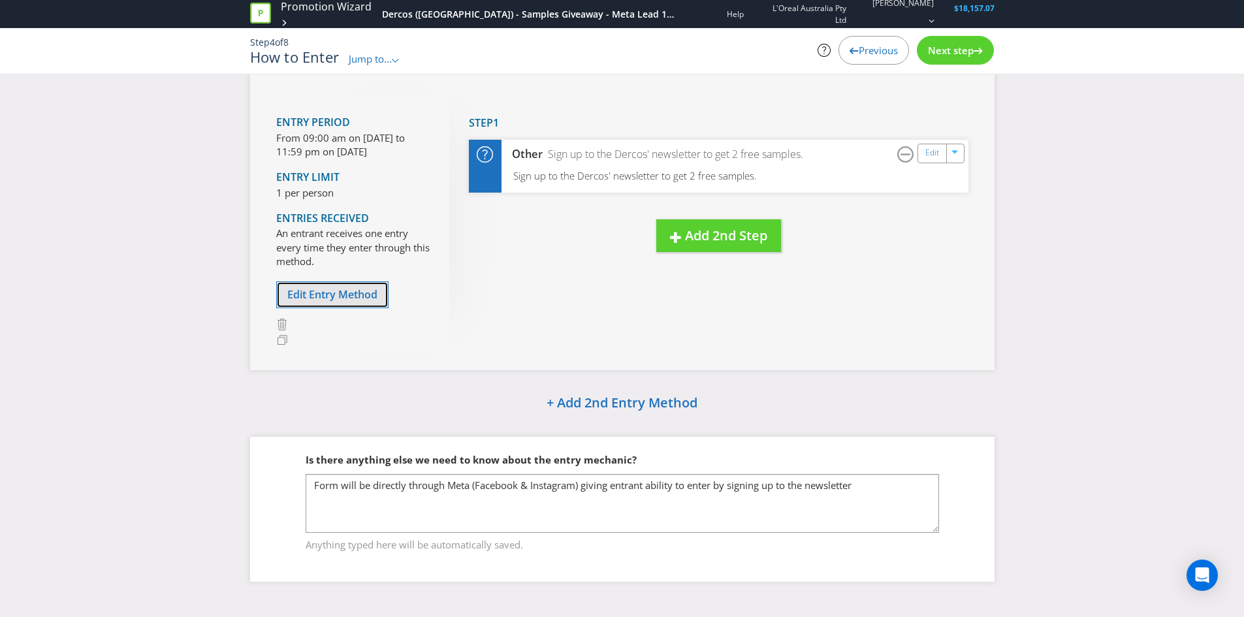
click at [345, 289] on span "Edit Entry Method" at bounding box center [332, 294] width 90 height 14
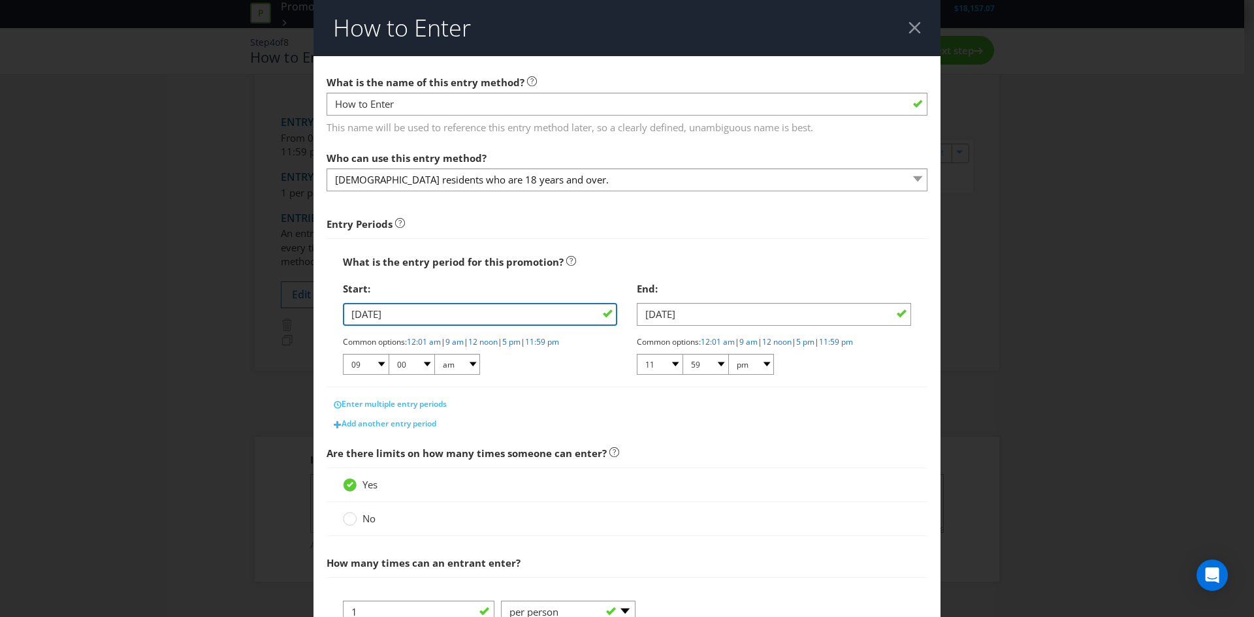
click at [467, 312] on input "[DATE]" at bounding box center [480, 314] width 274 height 23
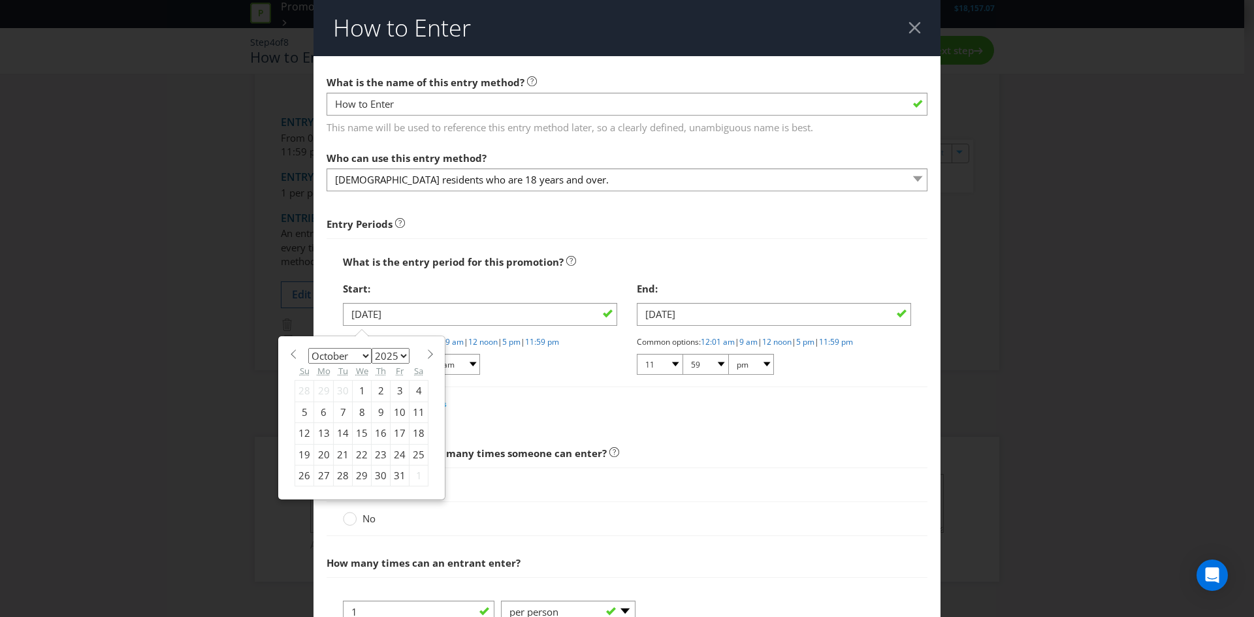
click at [289, 353] on span at bounding box center [293, 355] width 10 height 10
select select "8"
click at [319, 480] on div "29" at bounding box center [324, 475] width 20 height 21
type input "[DATE]"
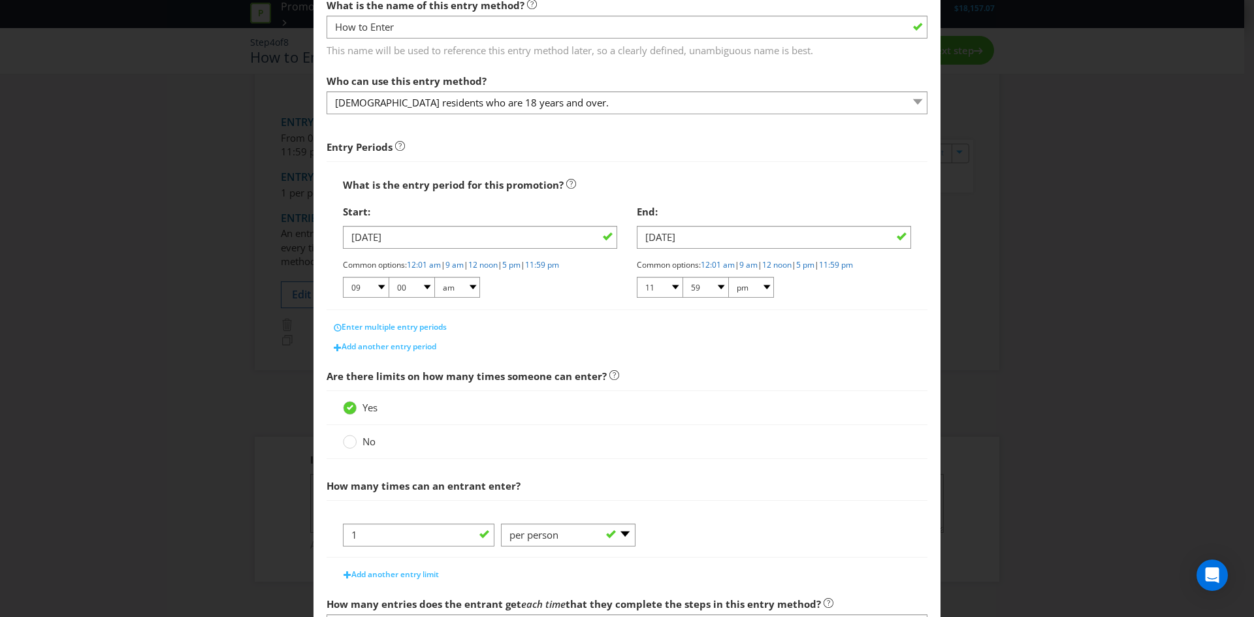
scroll to position [187, 0]
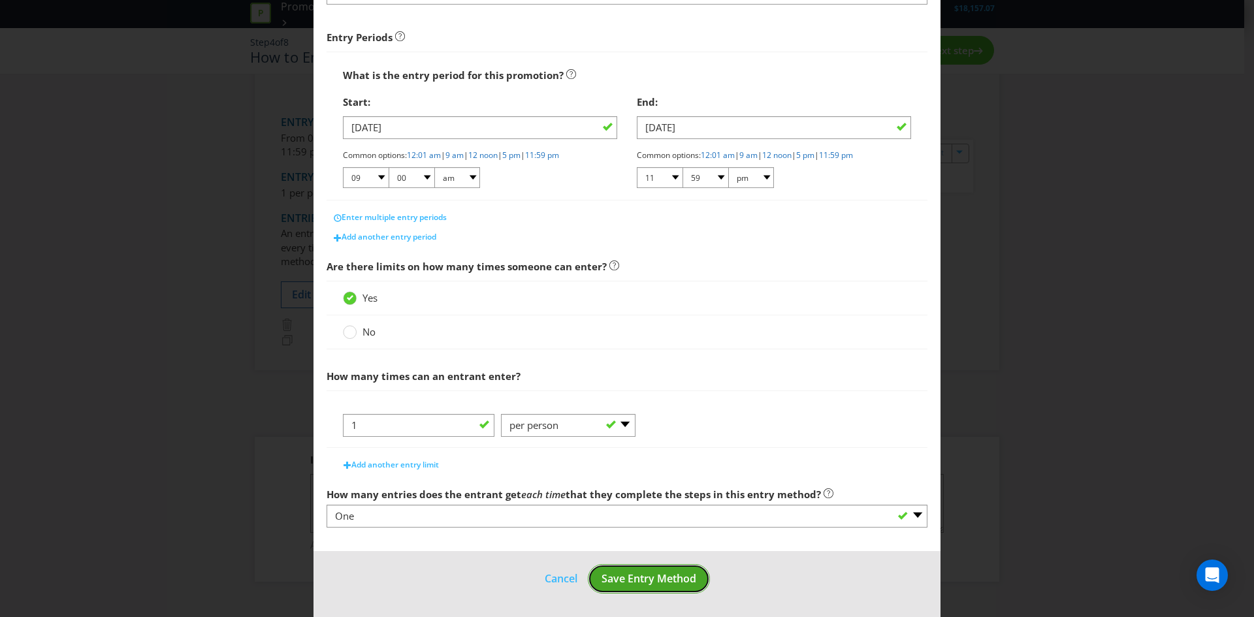
click at [642, 586] on span "Save Entry Method" at bounding box center [649, 579] width 95 height 14
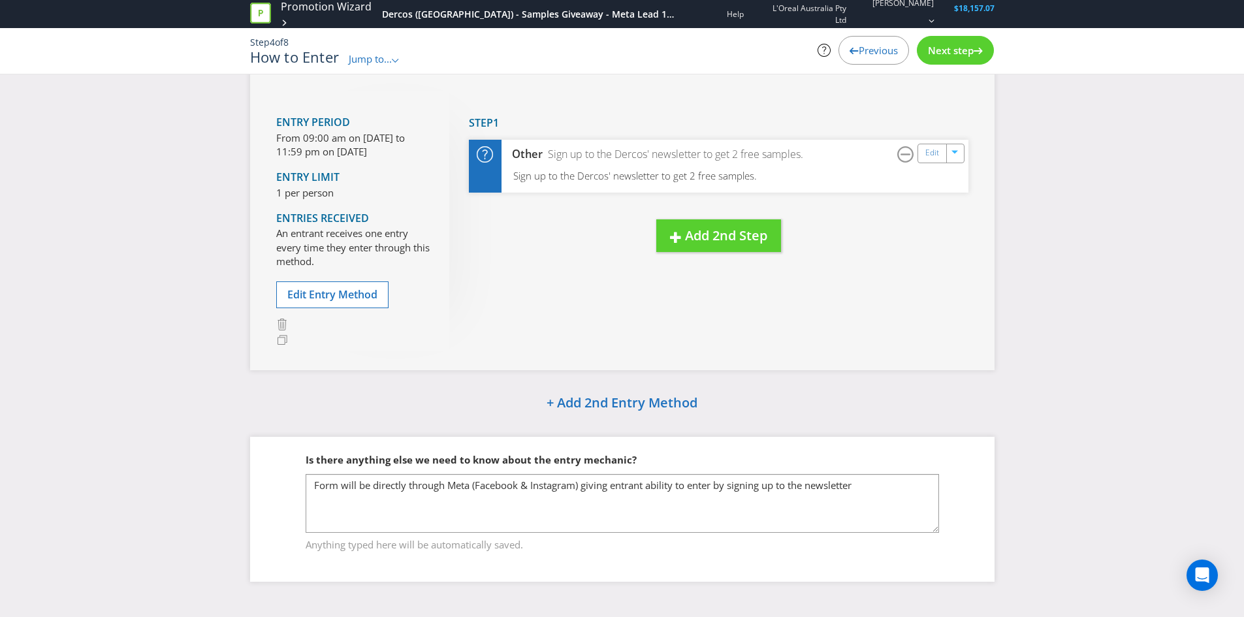
click at [968, 57] on div "Next step" at bounding box center [955, 50] width 77 height 29
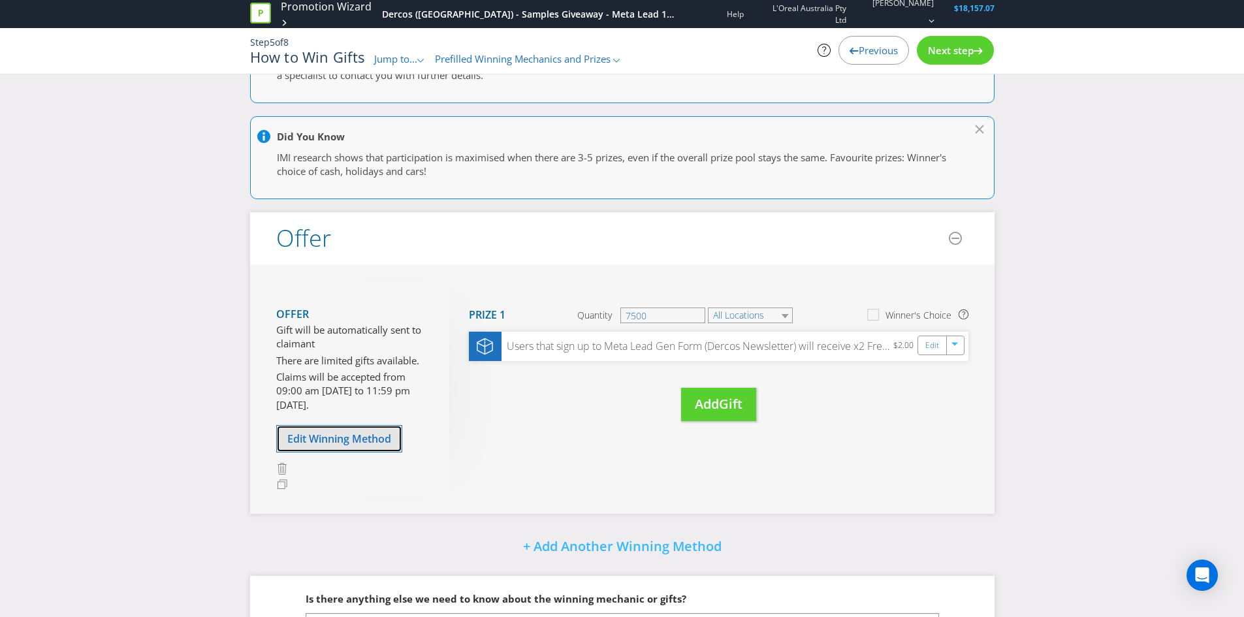
click at [380, 447] on button "Edit Winning Method" at bounding box center [339, 438] width 126 height 27
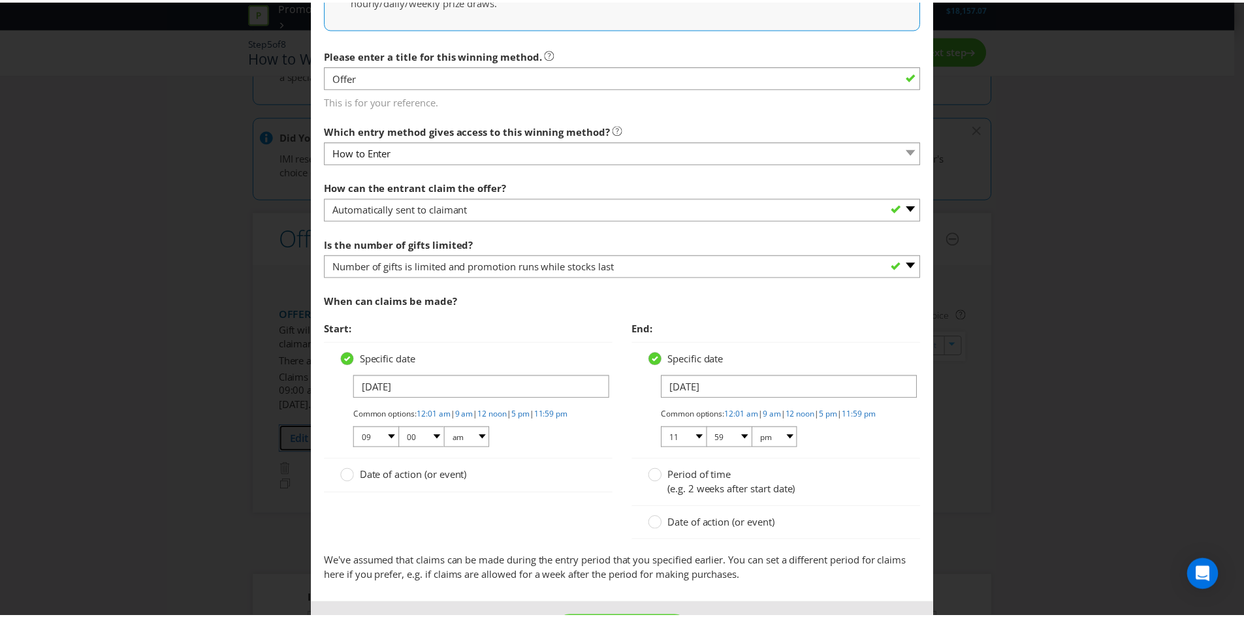
scroll to position [325, 0]
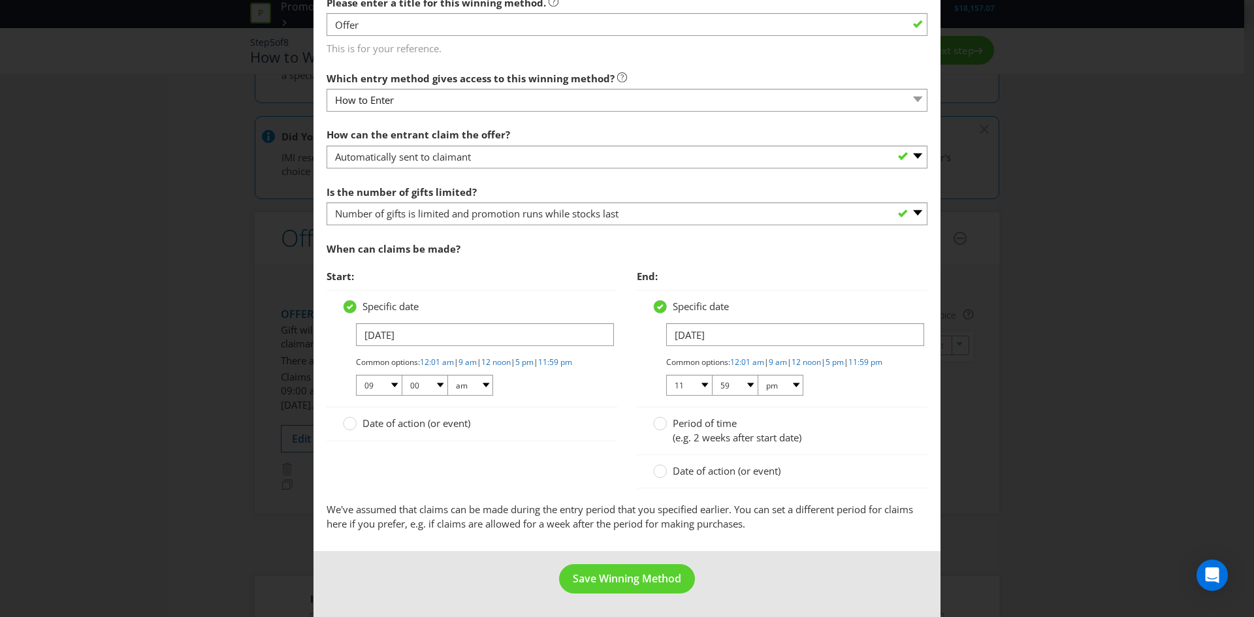
click at [478, 308] on div "Specific date [DATE] Common options: 12:01 am | 9 am | 12 noon | 5 pm | 11:59 p…" at bounding box center [472, 348] width 258 height 97
click at [395, 308] on div "Specific date [DATE] Common options: 12:01 am | 9 am | 12 noon | 5 pm | 11:59 p…" at bounding box center [472, 348] width 258 height 97
click at [410, 326] on input "[DATE]" at bounding box center [485, 334] width 258 height 23
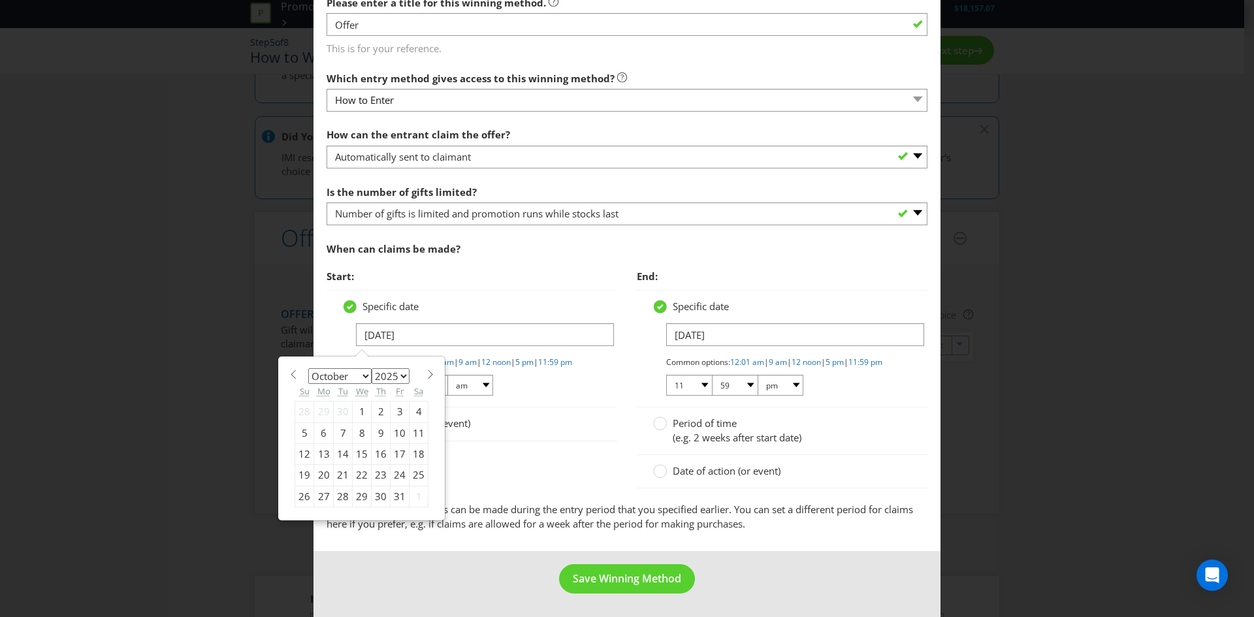
click at [293, 370] on span at bounding box center [293, 375] width 10 height 10
select select "8"
click at [323, 486] on div "29" at bounding box center [324, 496] width 20 height 21
type input "[DATE]"
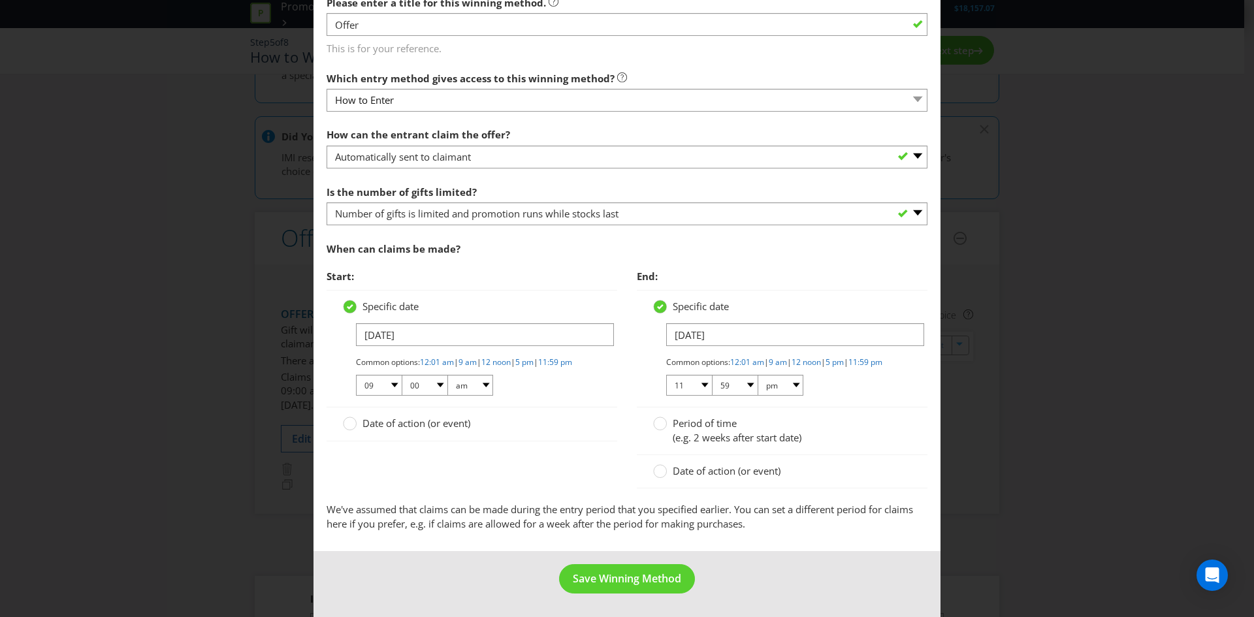
click at [536, 400] on div "Specific date [DATE] Common options: 12:01 am | 9 am | 12 noon | 5 pm | 11:59 p…" at bounding box center [472, 349] width 291 height 118
click at [642, 584] on span "Save Winning Method" at bounding box center [627, 579] width 108 height 14
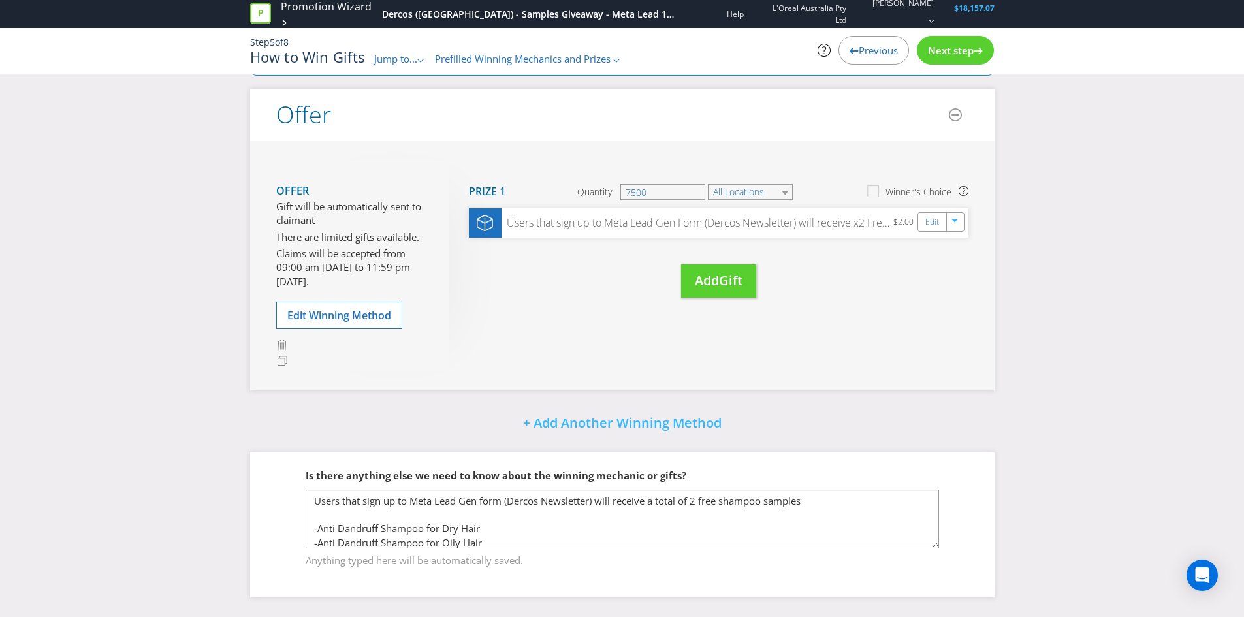
click at [950, 42] on div "Next step" at bounding box center [955, 50] width 77 height 29
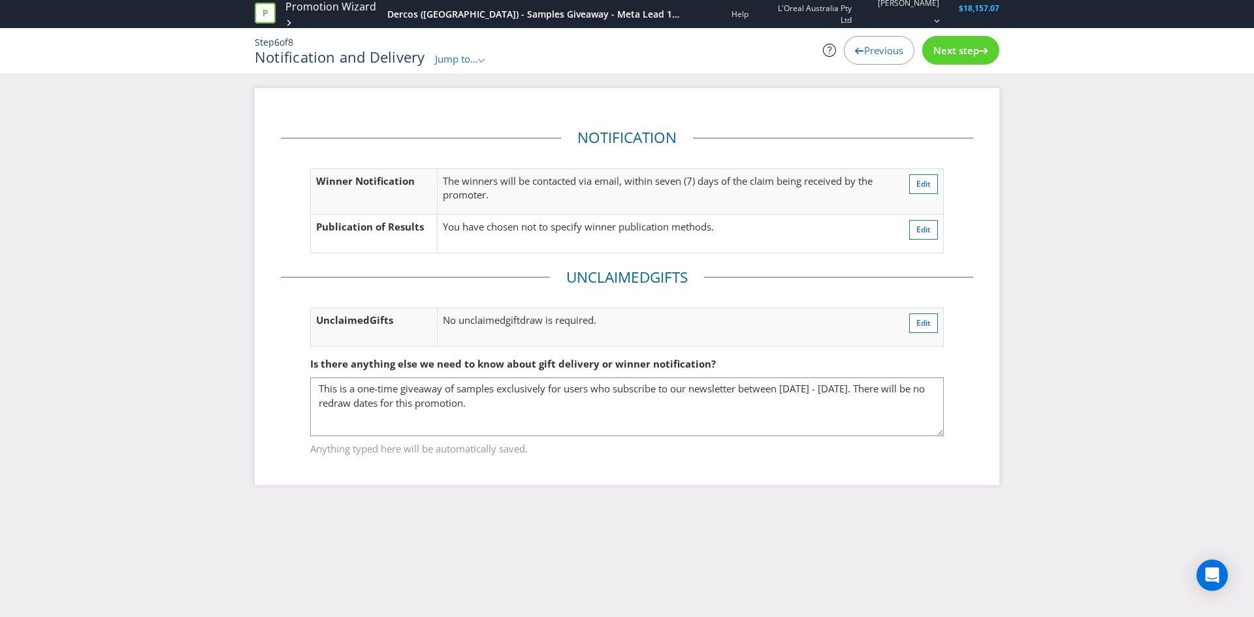
click at [948, 53] on span "Next step" at bounding box center [957, 50] width 46 height 13
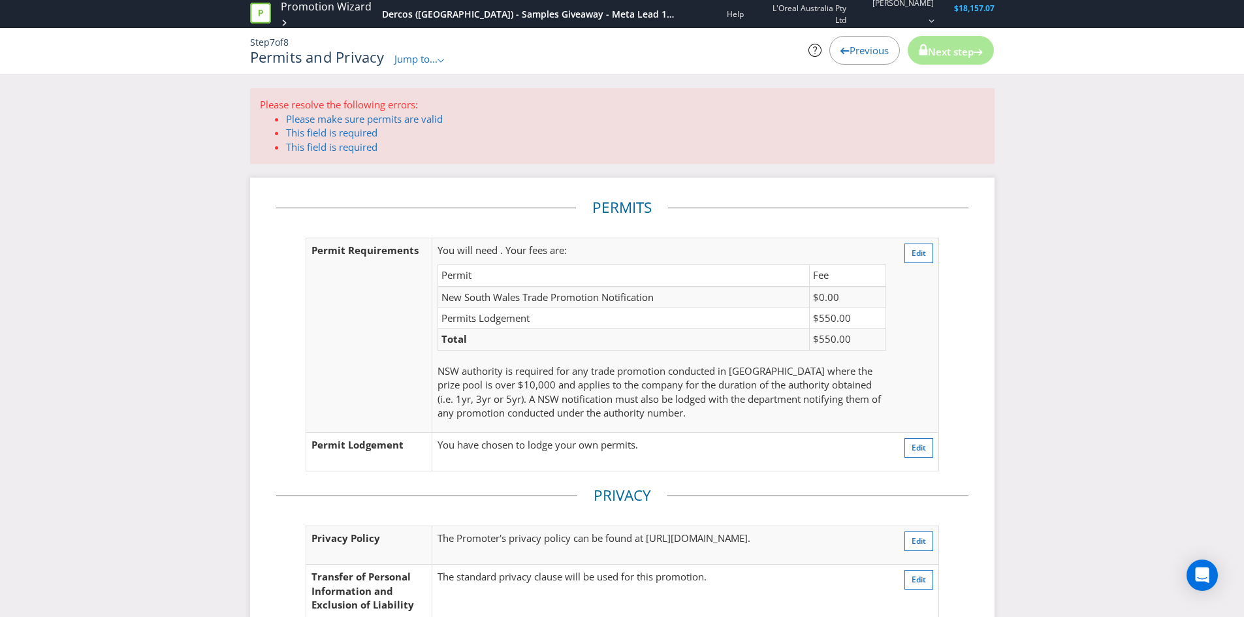
click at [862, 53] on span "Previous" at bounding box center [869, 50] width 39 height 13
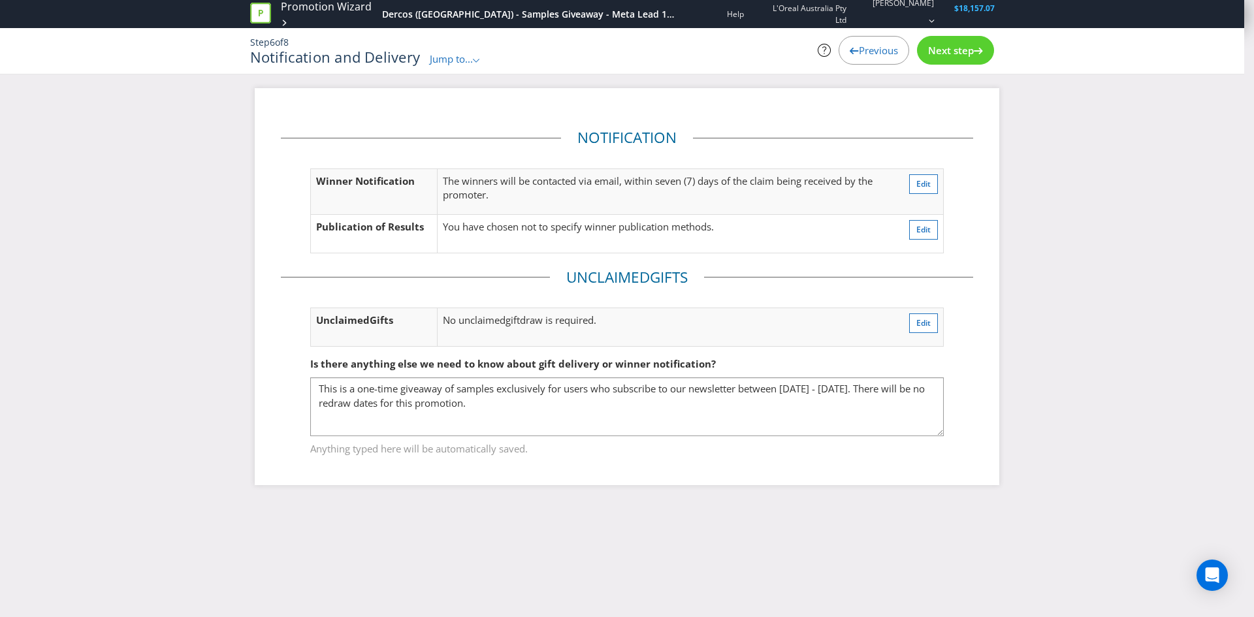
click at [862, 53] on span "Previous" at bounding box center [878, 50] width 39 height 13
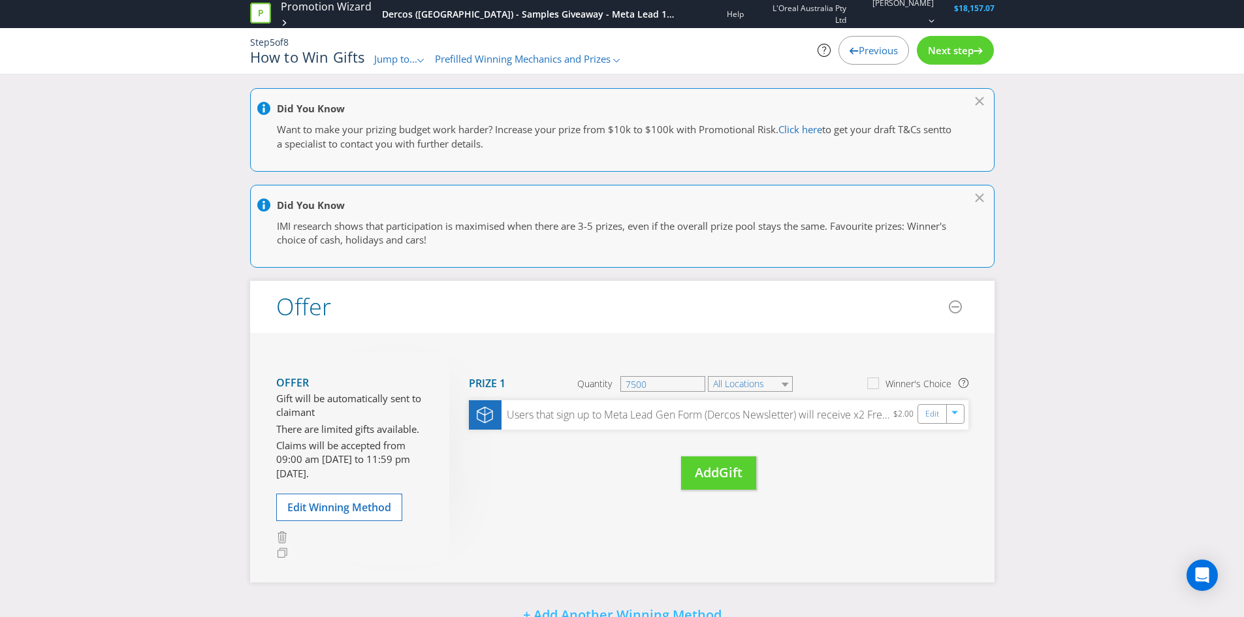
click at [942, 54] on span "Next step" at bounding box center [951, 50] width 46 height 13
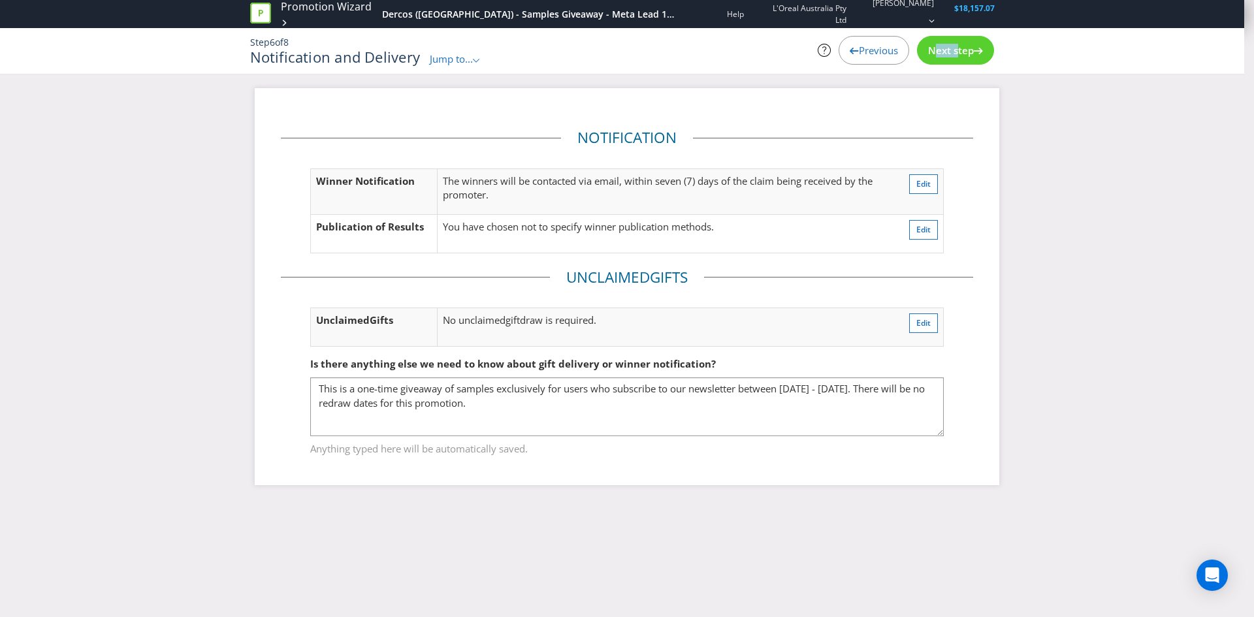
click at [942, 54] on span "Next step" at bounding box center [951, 50] width 46 height 13
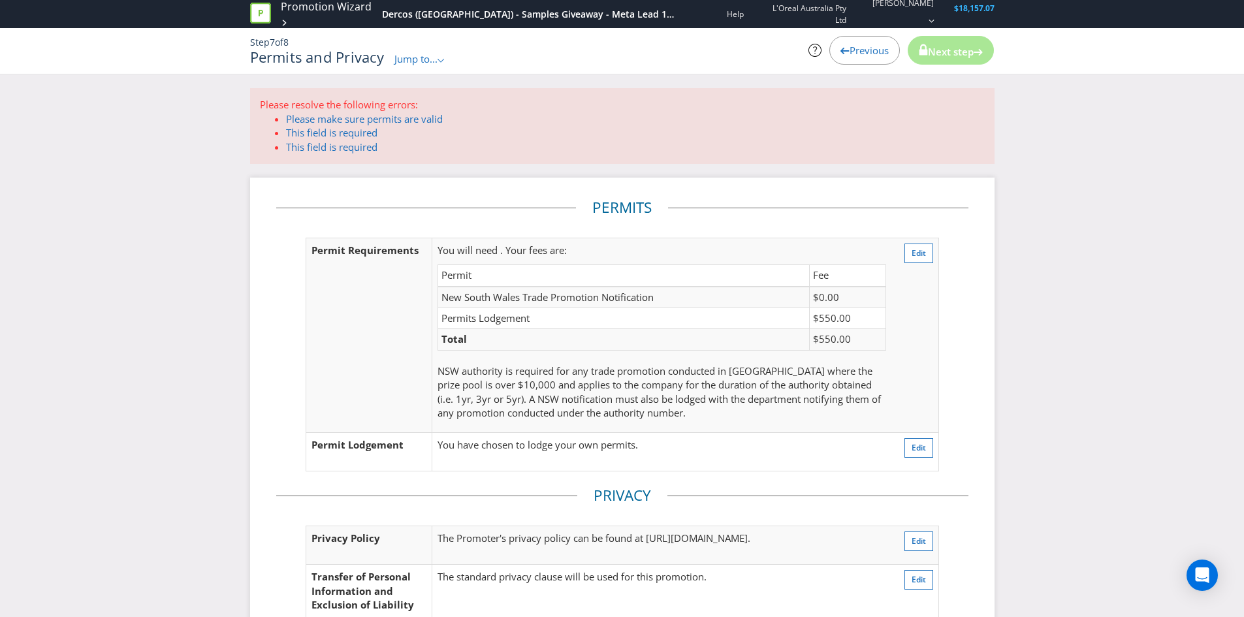
click at [866, 55] on span "Previous" at bounding box center [869, 50] width 39 height 13
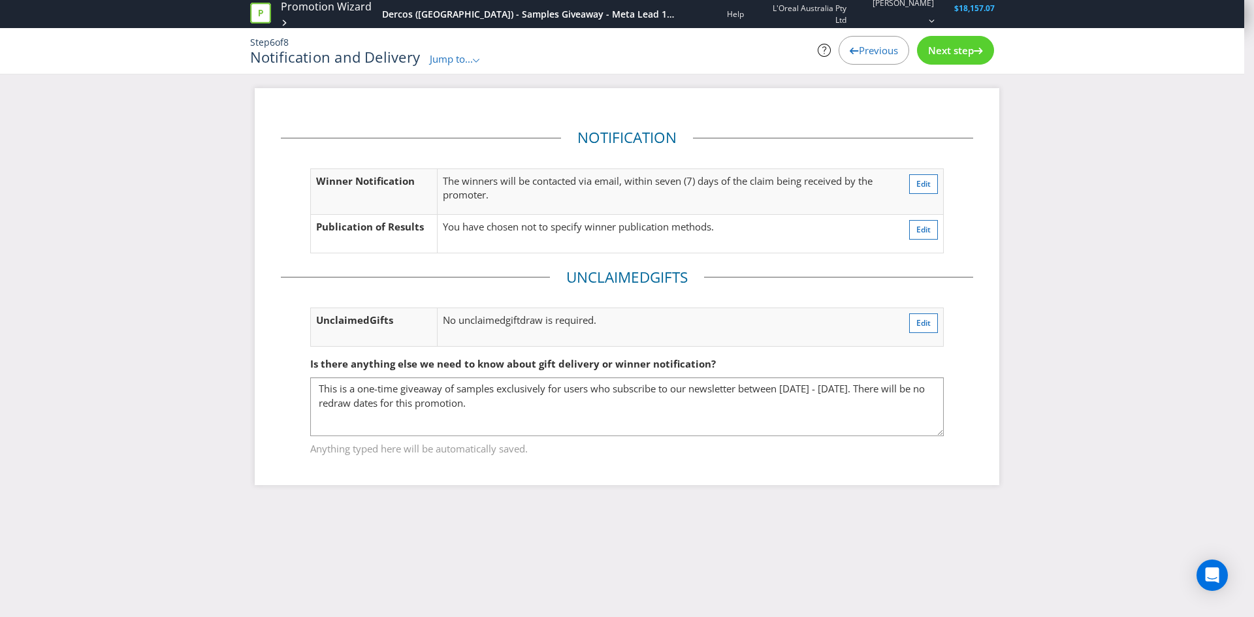
click at [866, 57] on div "Previous" at bounding box center [874, 50] width 71 height 29
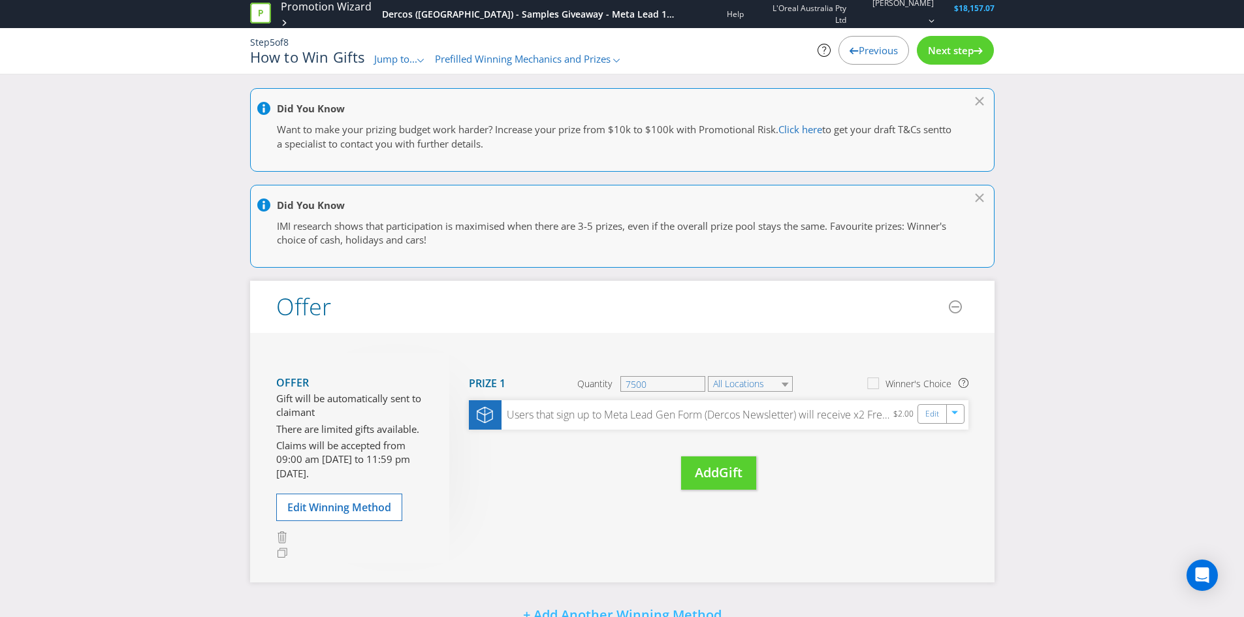
click at [956, 46] on span "Next step" at bounding box center [951, 50] width 46 height 13
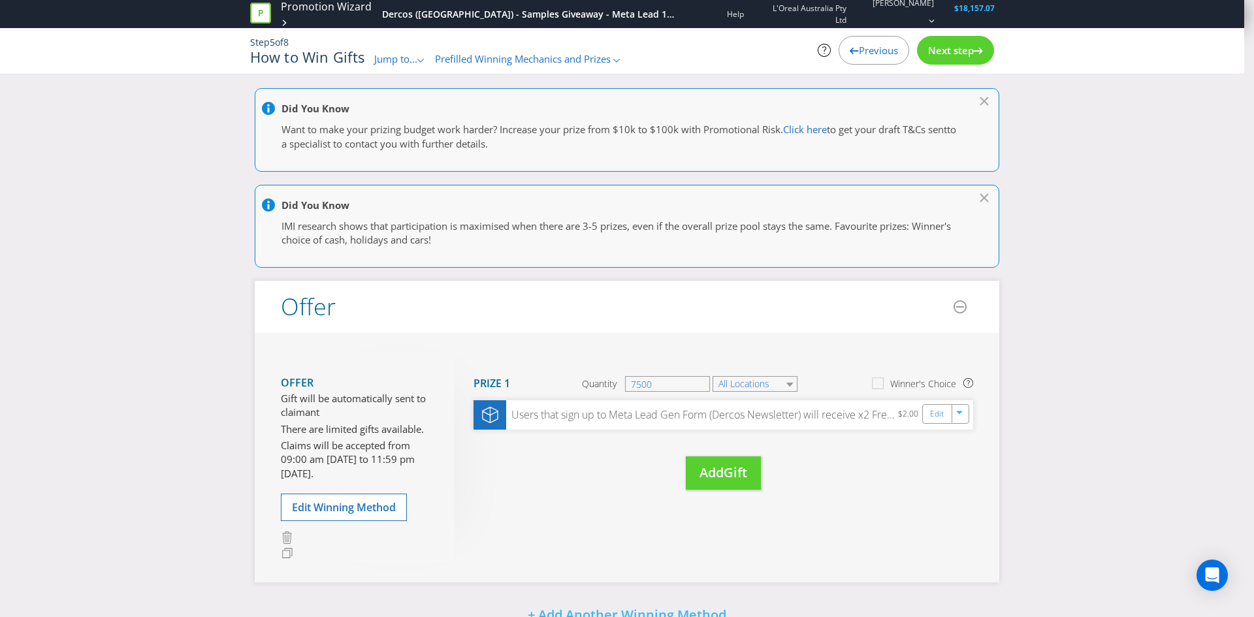
click at [956, 46] on span "Next step" at bounding box center [951, 50] width 46 height 13
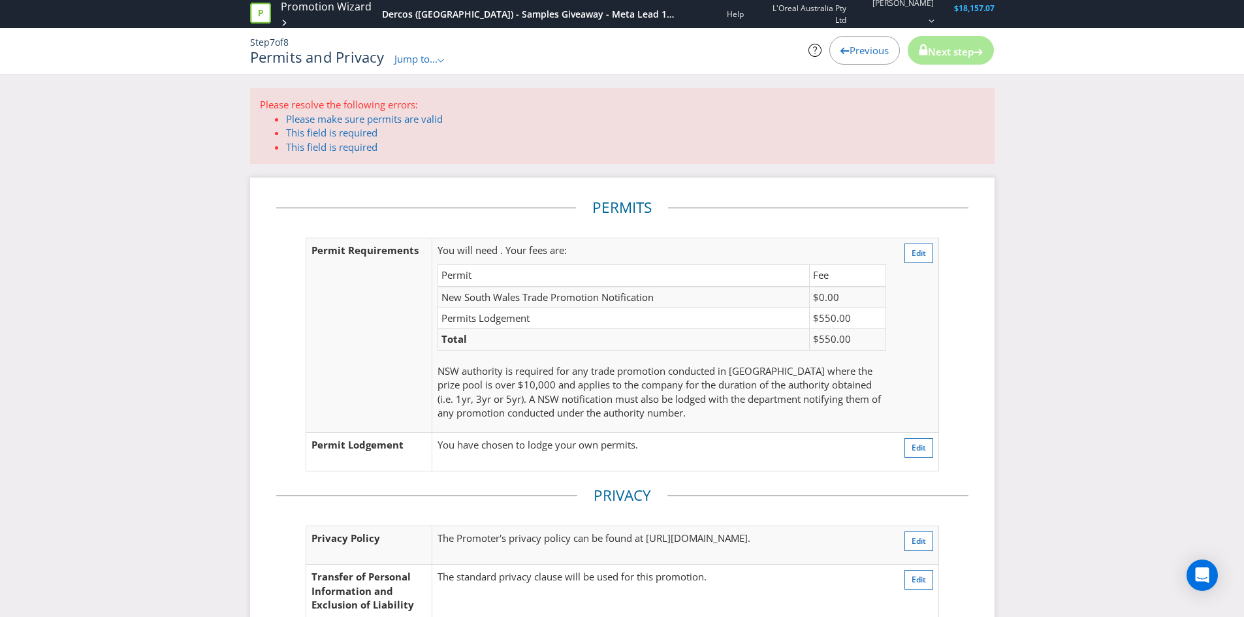
click at [852, 46] on span "Previous" at bounding box center [869, 50] width 39 height 13
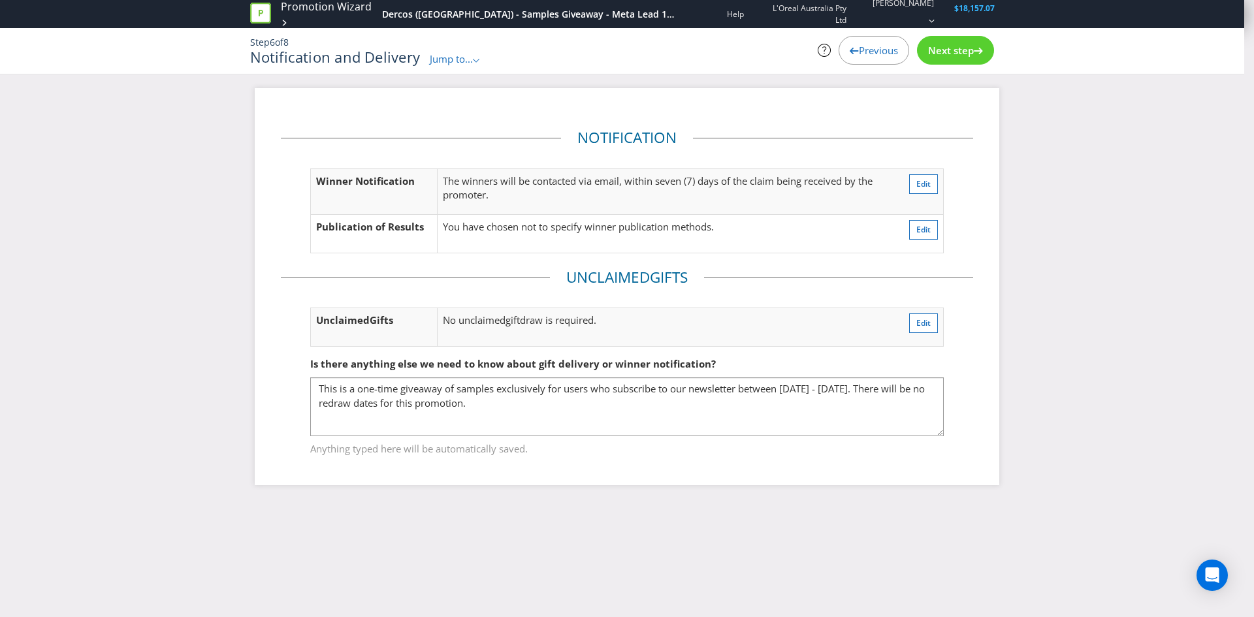
click at [852, 46] on div at bounding box center [854, 48] width 9 height 9
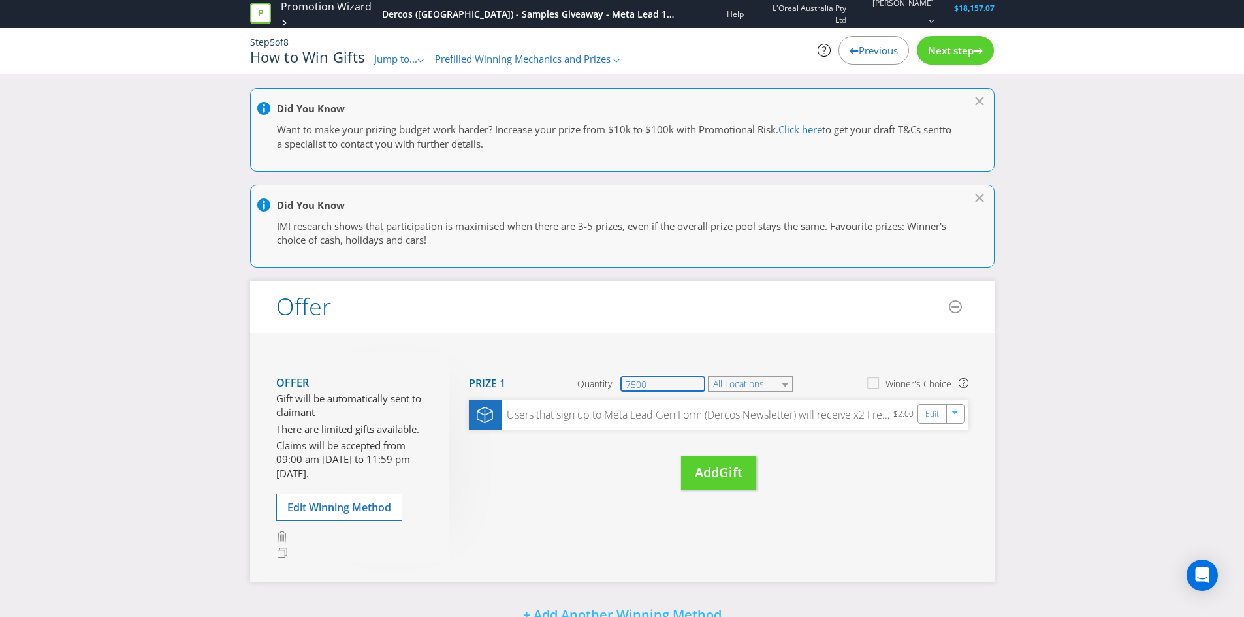
click at [664, 382] on input "7500" at bounding box center [663, 384] width 85 height 16
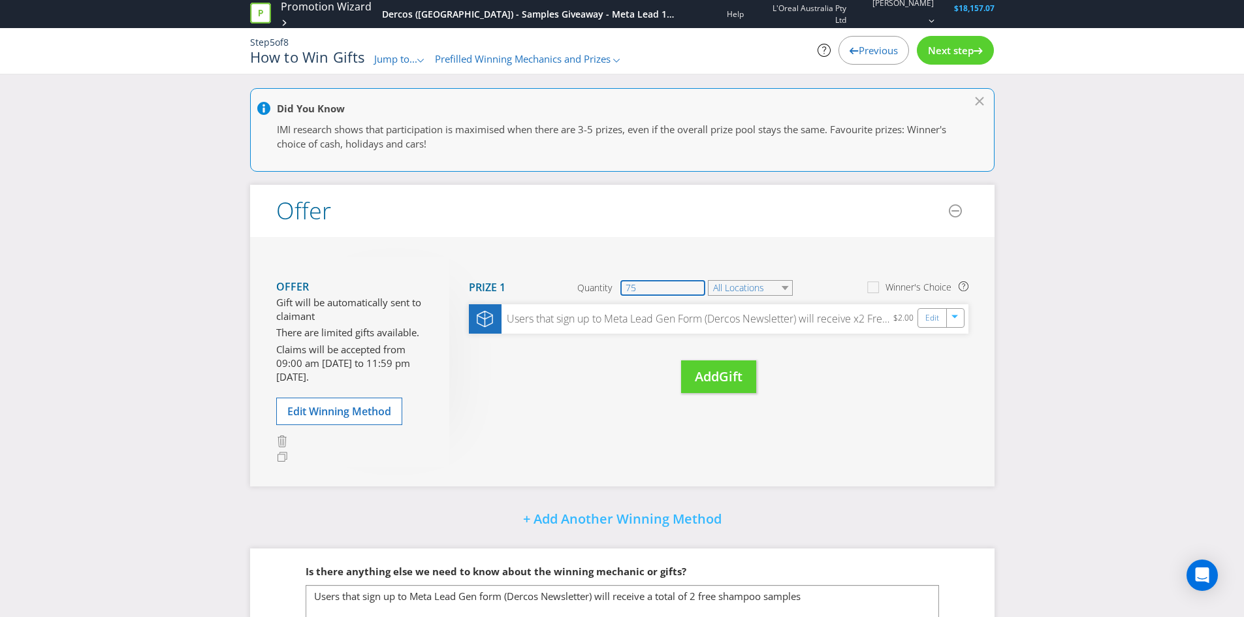
type input "7"
type input "1"
click at [562, 385] on div "Move Here Drag here to move prize Prize 1 Quantity 1 All Locations Winner's Cho…" at bounding box center [708, 338] width 519 height 163
click at [950, 51] on span "Next step" at bounding box center [951, 50] width 46 height 13
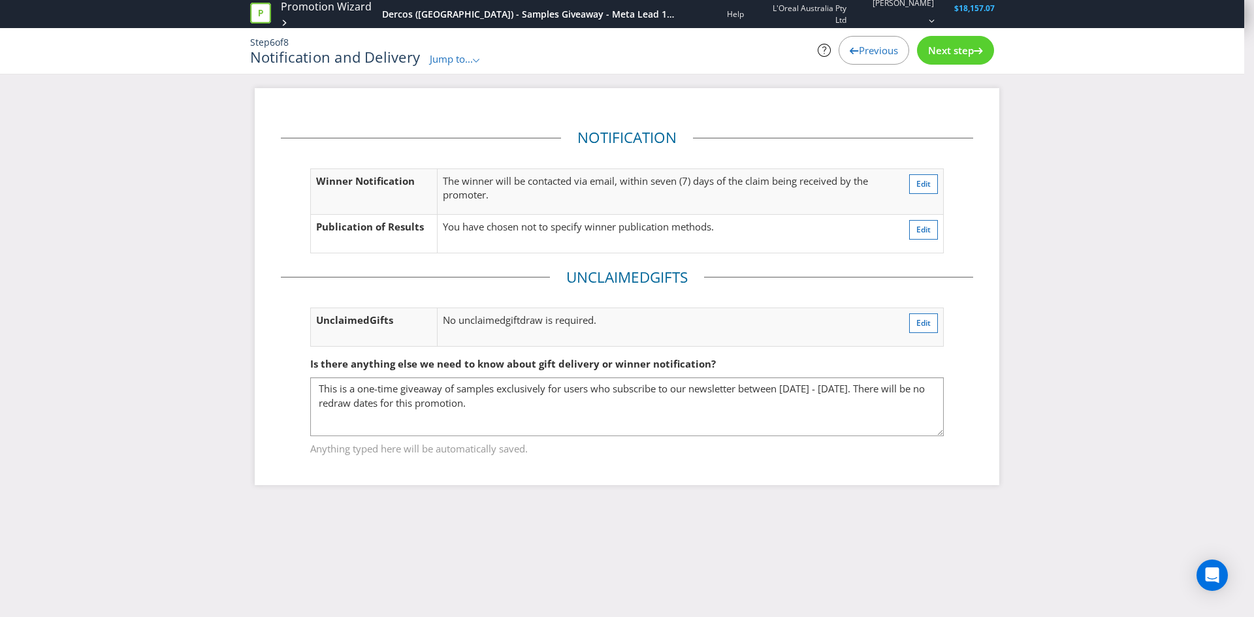
click at [950, 51] on span "Next step" at bounding box center [951, 50] width 46 height 13
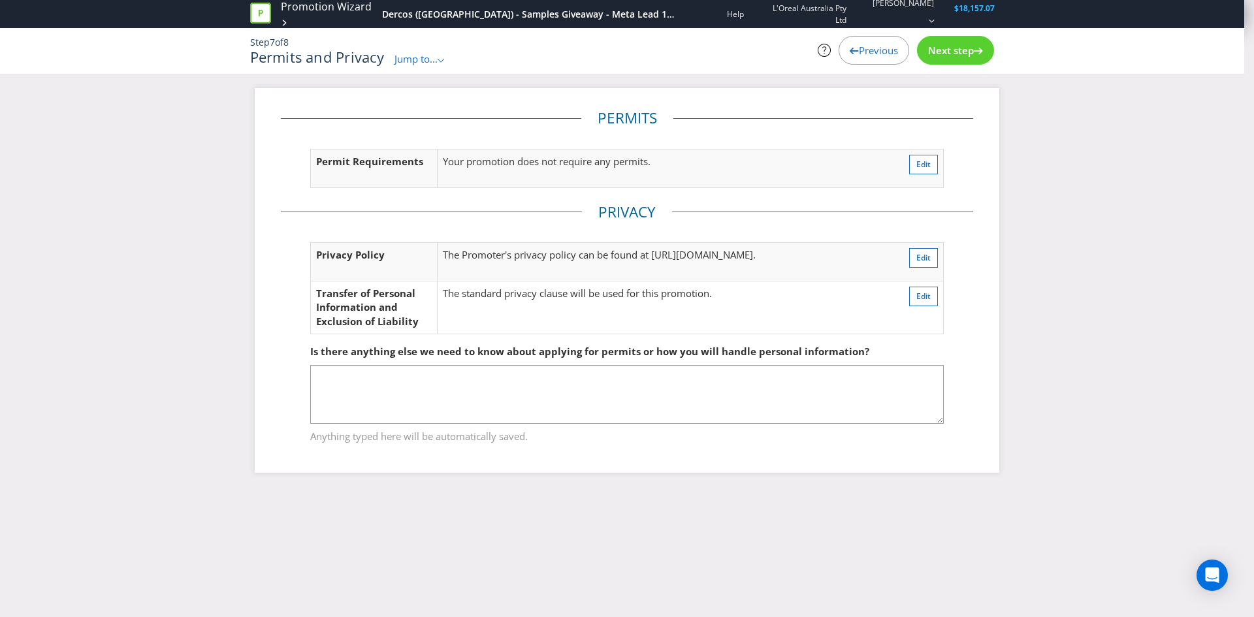
click at [851, 53] on icon at bounding box center [854, 51] width 9 height 7
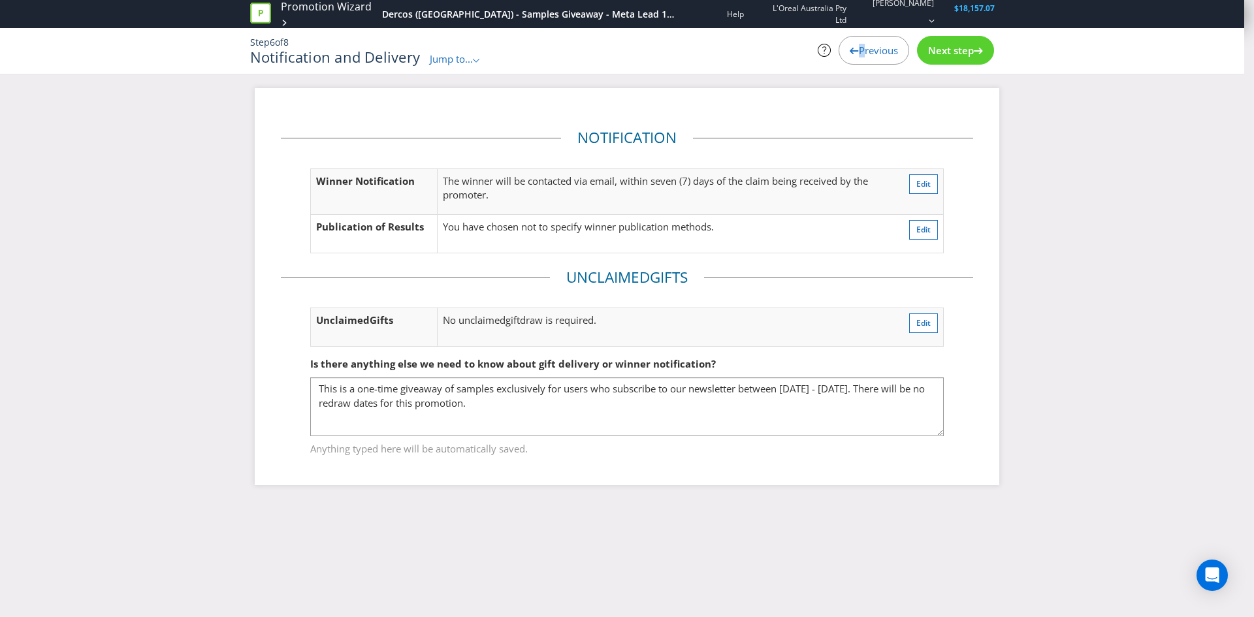
click at [851, 53] on icon at bounding box center [854, 51] width 9 height 7
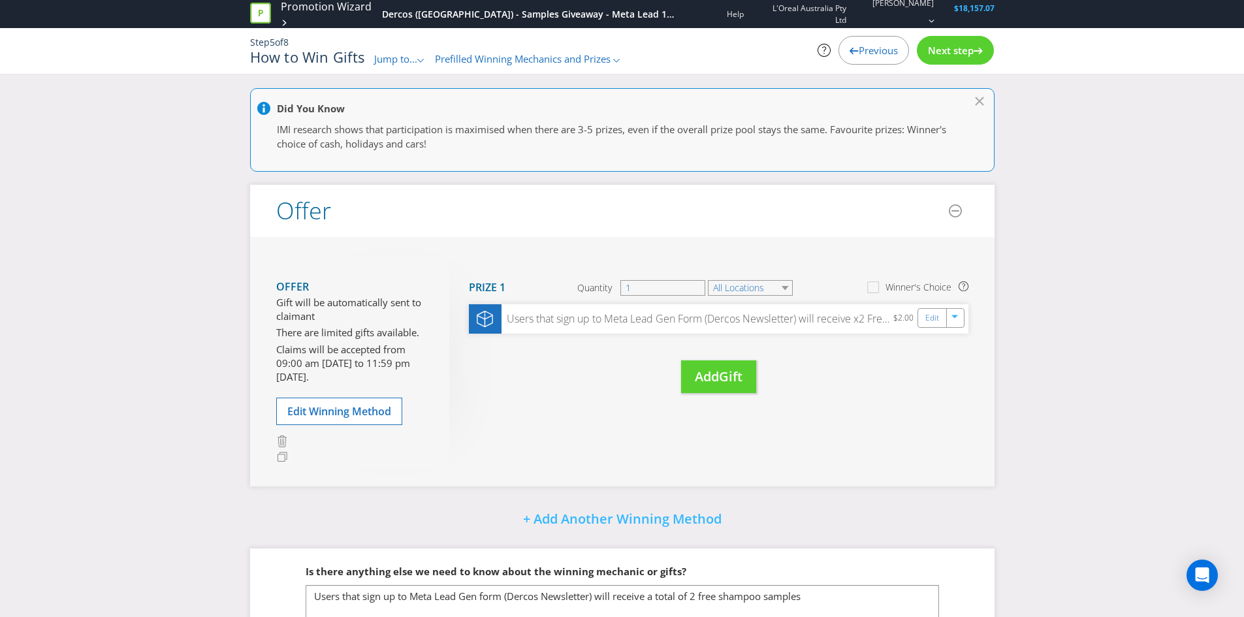
click at [862, 48] on span "Previous" at bounding box center [878, 50] width 39 height 13
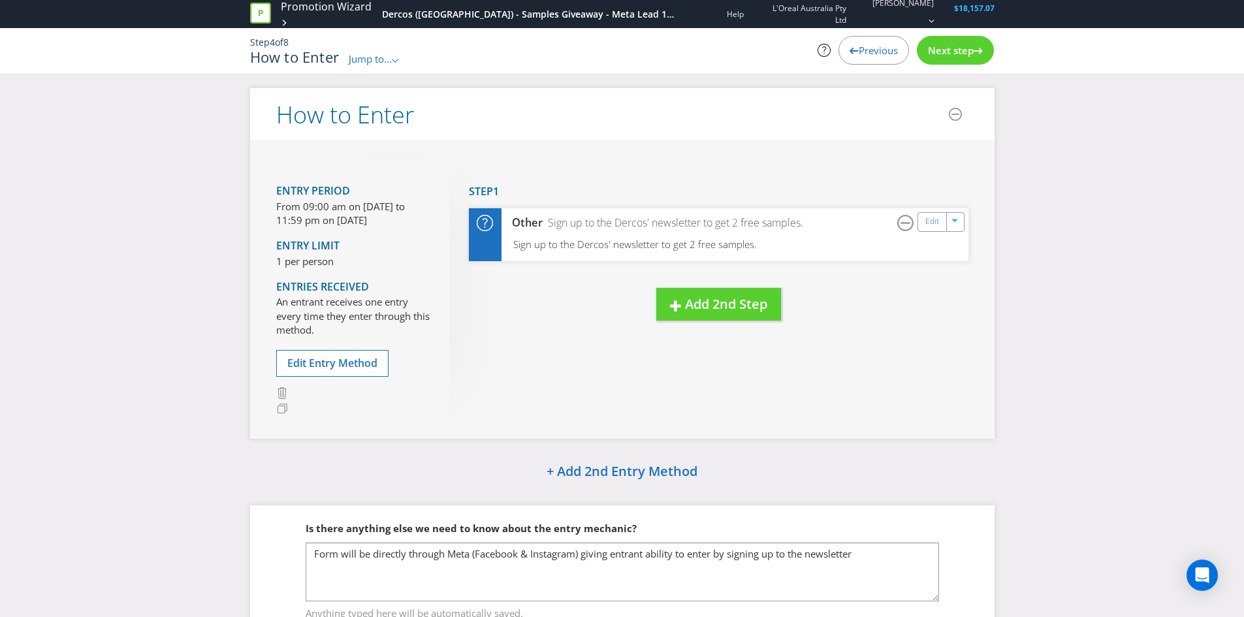
drag, startPoint x: 964, startPoint y: 50, endPoint x: 964, endPoint y: 58, distance: 8.5
click at [964, 49] on span "Next step" at bounding box center [951, 50] width 46 height 13
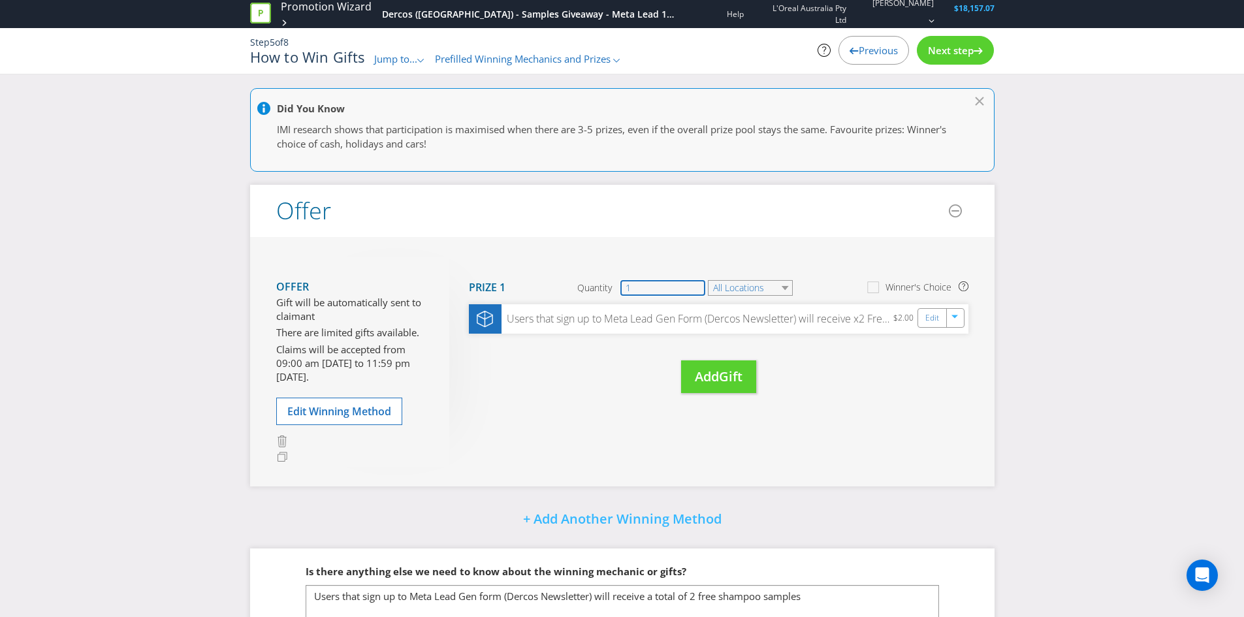
click at [631, 285] on input "1" at bounding box center [663, 288] width 85 height 16
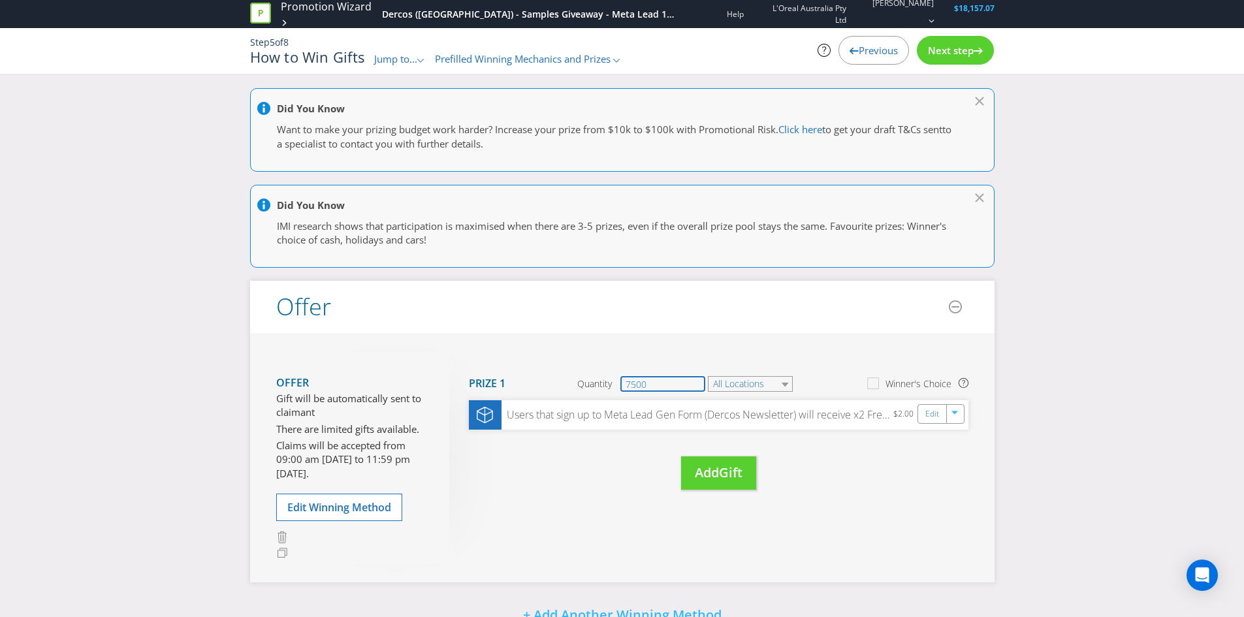
type input "7500"
click at [579, 528] on div "Offer Gift will be automatically sent to claimant There are limited gifts avail…" at bounding box center [622, 458] width 745 height 250
click at [852, 54] on icon at bounding box center [854, 51] width 9 height 7
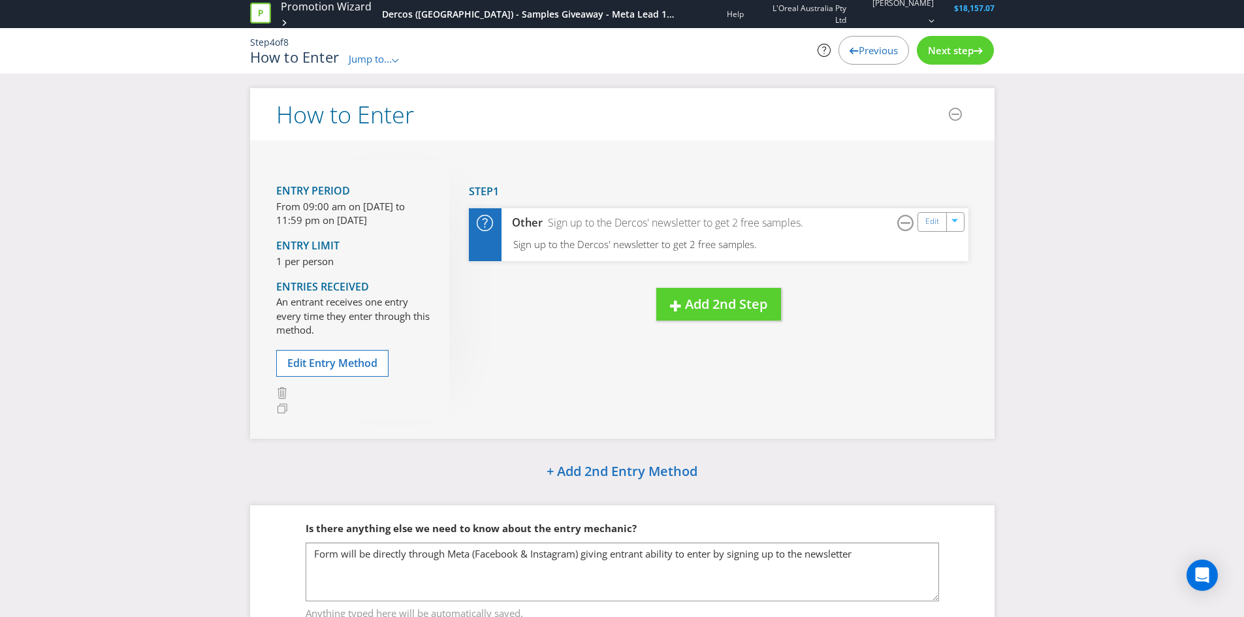
click at [852, 54] on icon at bounding box center [854, 51] width 9 height 7
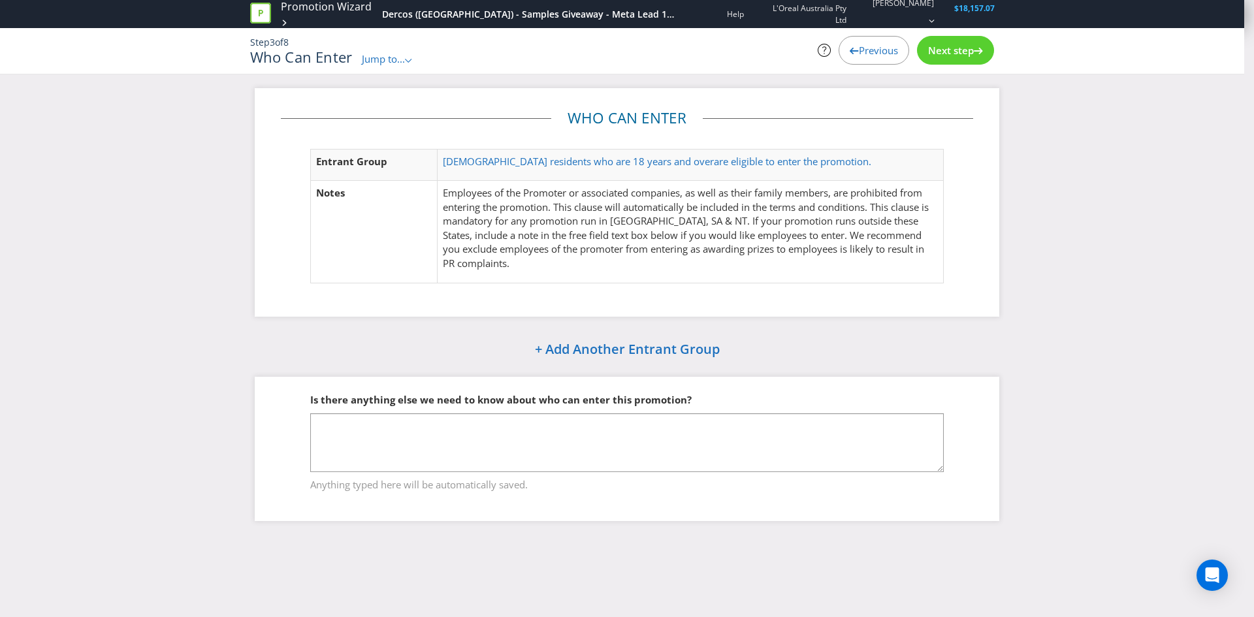
click at [924, 54] on div "Next step" at bounding box center [955, 50] width 77 height 29
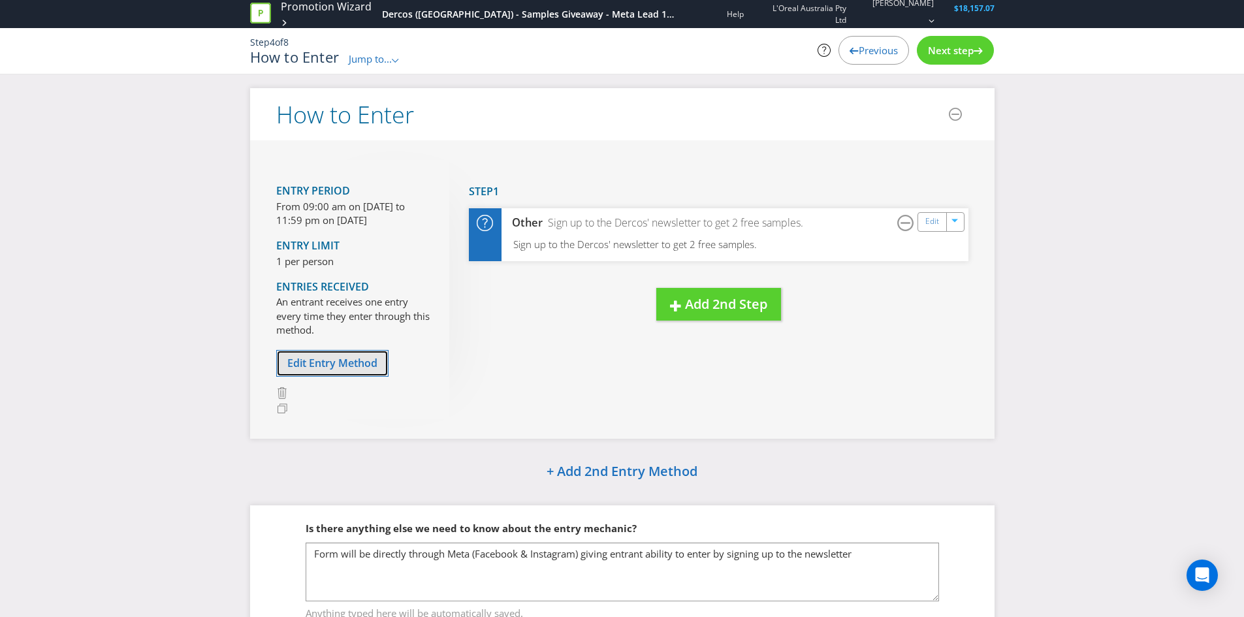
click at [328, 359] on span "Edit Entry Method" at bounding box center [332, 363] width 90 height 14
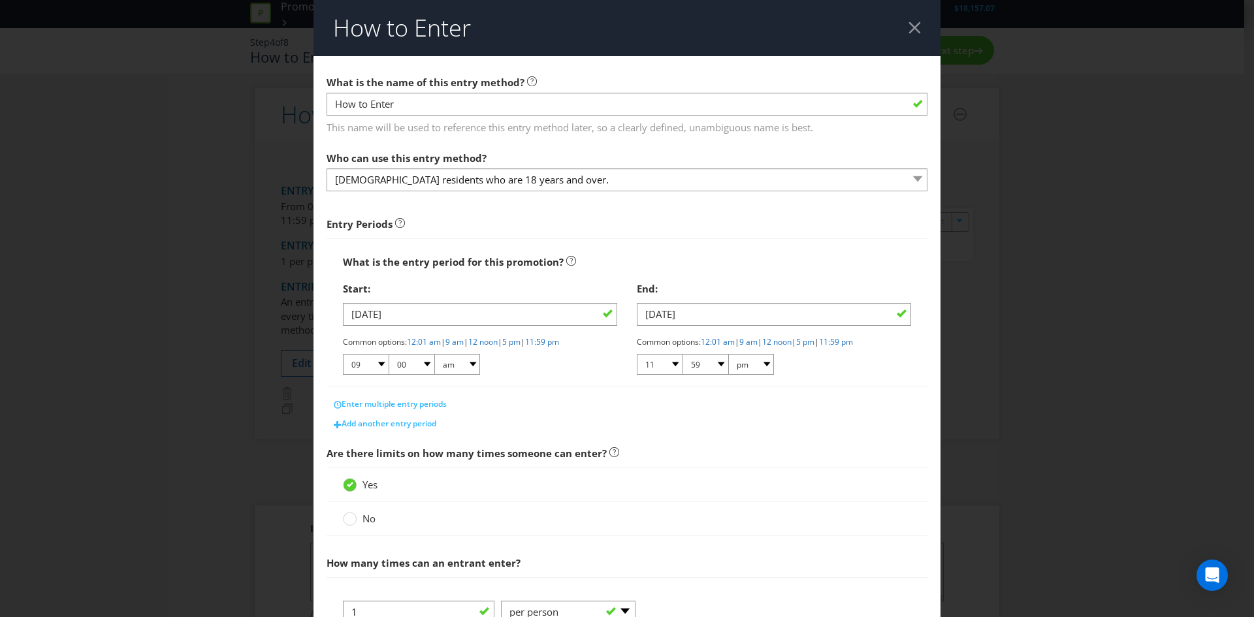
click at [911, 31] on div at bounding box center [915, 28] width 12 height 12
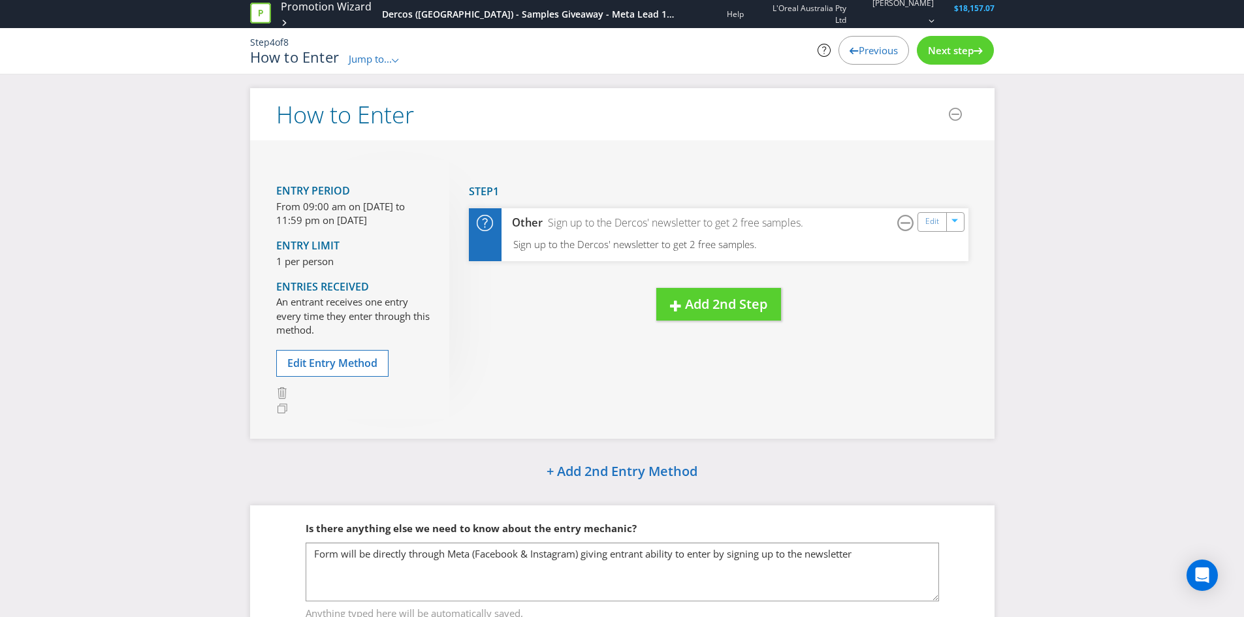
click at [944, 50] on span "Next step" at bounding box center [951, 50] width 46 height 13
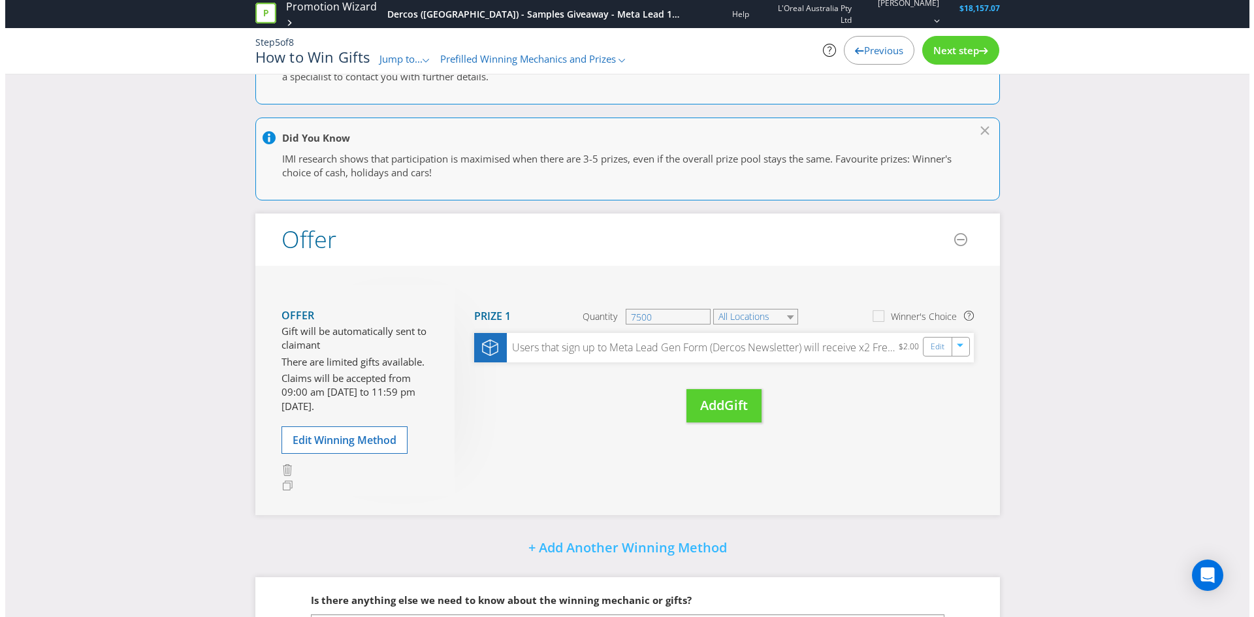
scroll to position [131, 0]
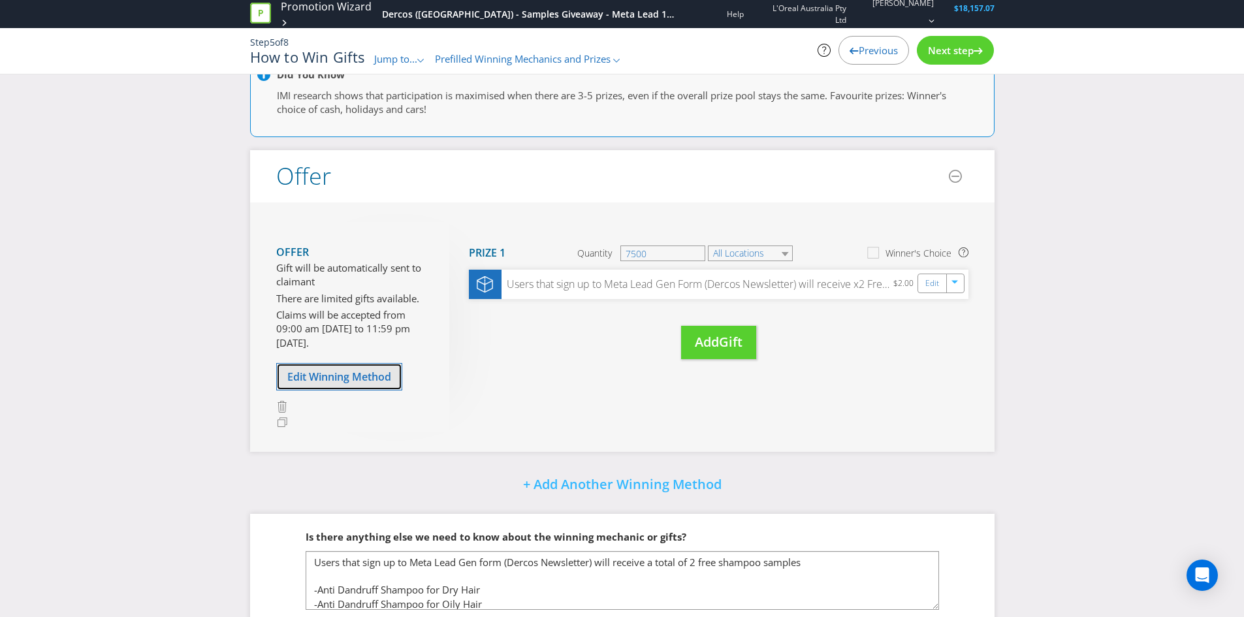
click at [359, 375] on span "Edit Winning Method" at bounding box center [339, 377] width 104 height 14
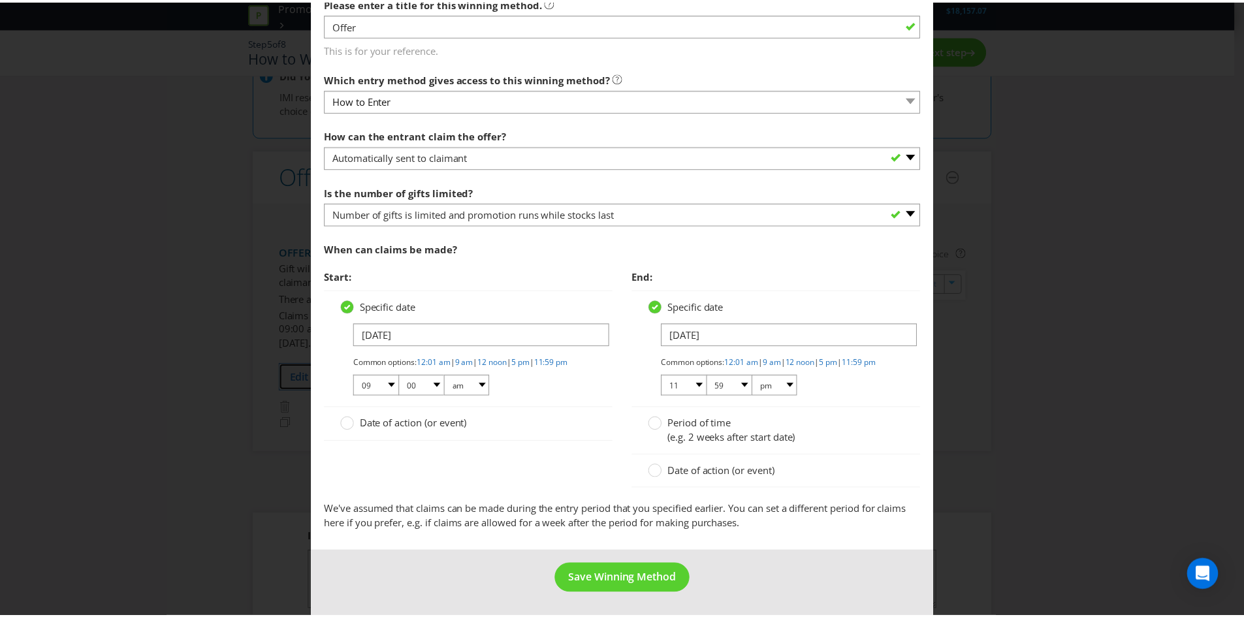
scroll to position [325, 0]
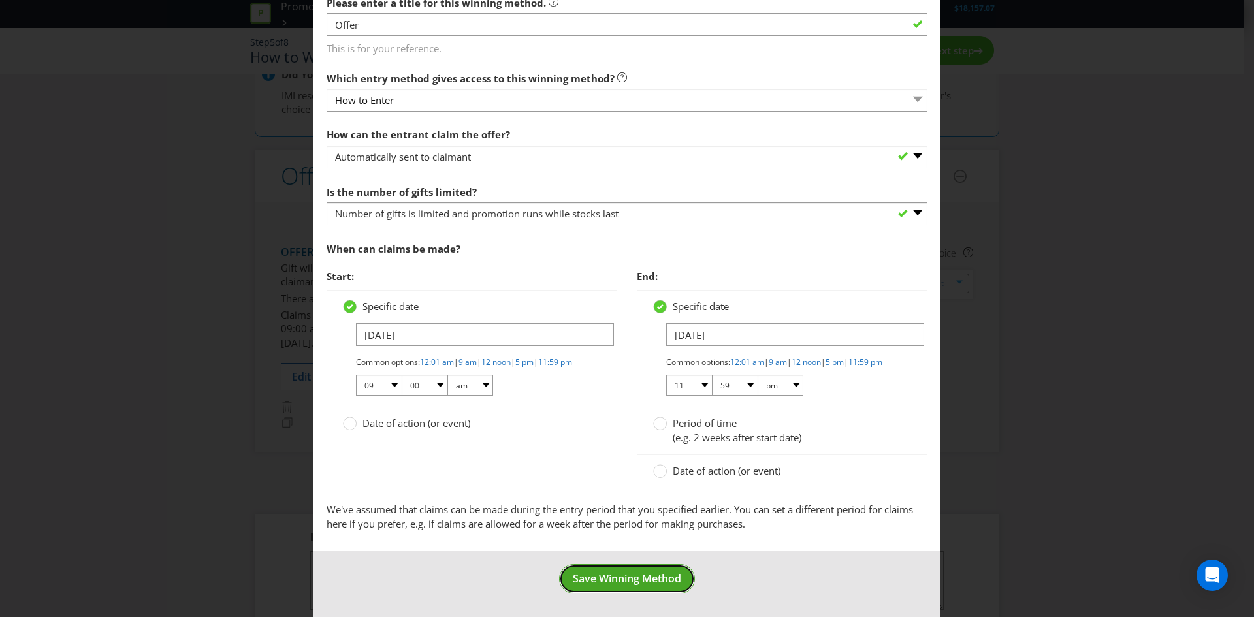
click at [630, 570] on button "Save Winning Method" at bounding box center [627, 578] width 136 height 29
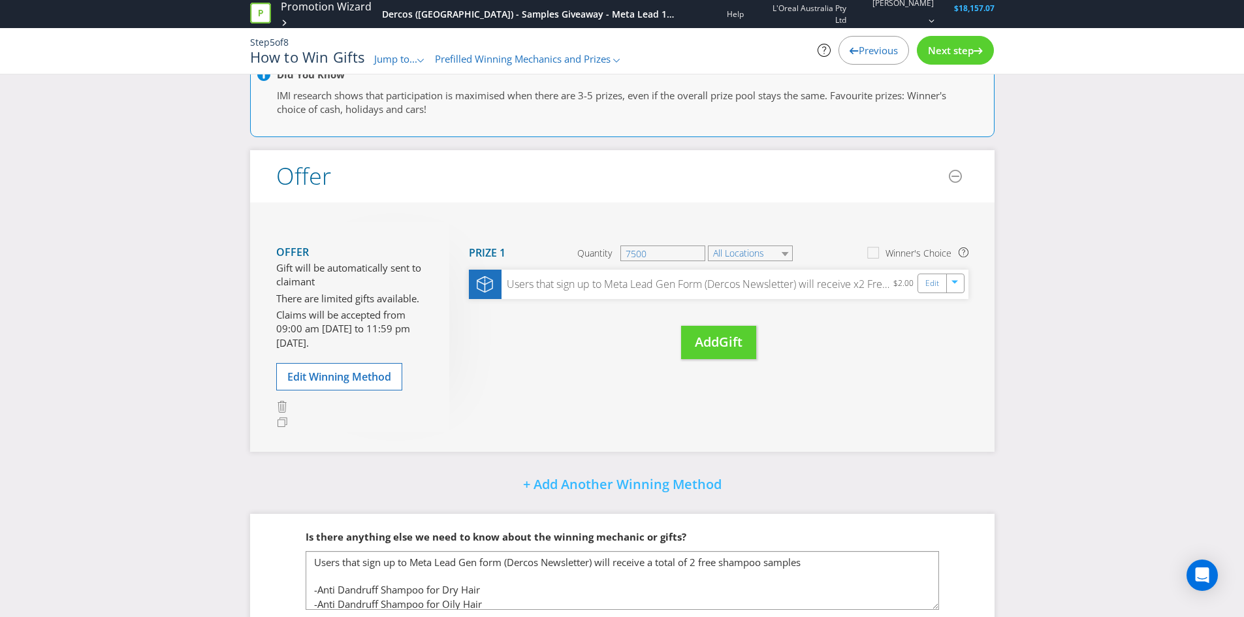
click at [933, 47] on span "Next step" at bounding box center [951, 50] width 46 height 13
